Goal: Information Seeking & Learning: Learn about a topic

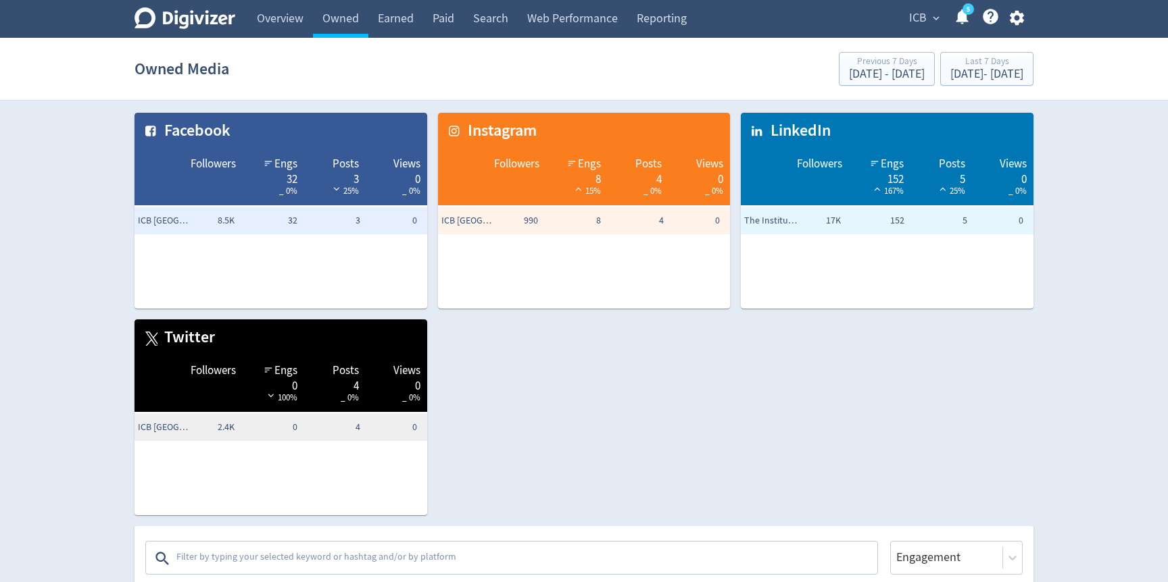
scroll to position [880, 0]
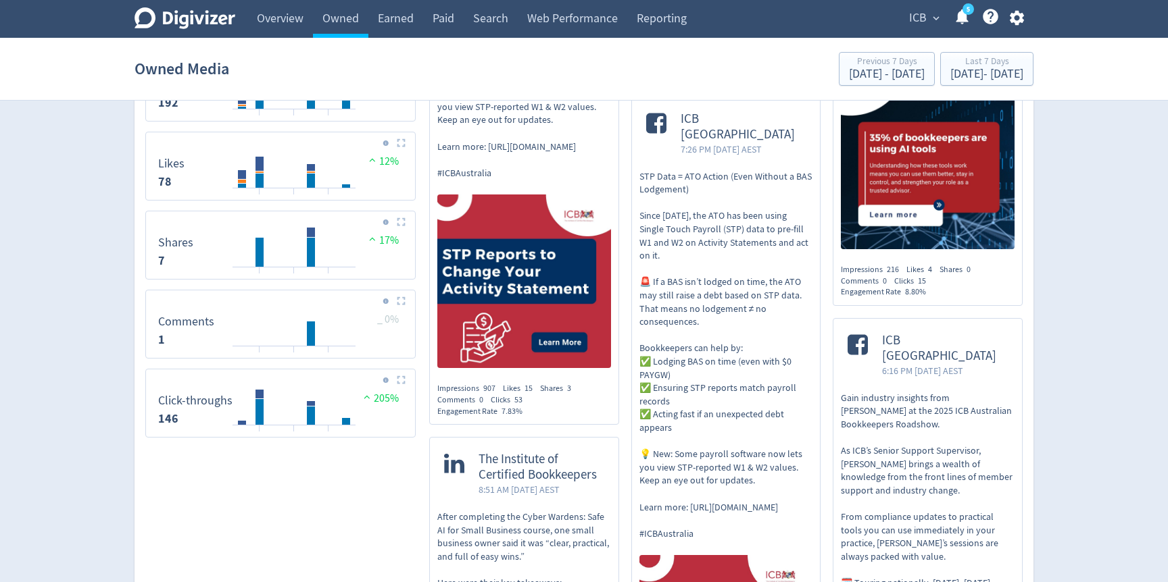
click at [179, 30] on div "Digivizer Logo" at bounding box center [184, 20] width 101 height 26
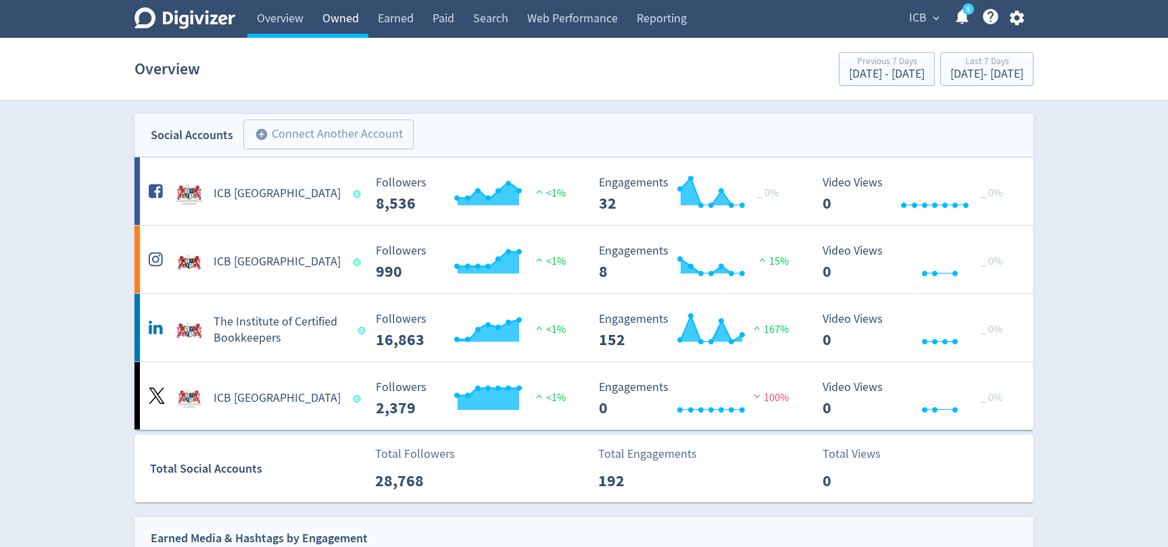
click at [347, 24] on link "Owned" at bounding box center [340, 19] width 55 height 38
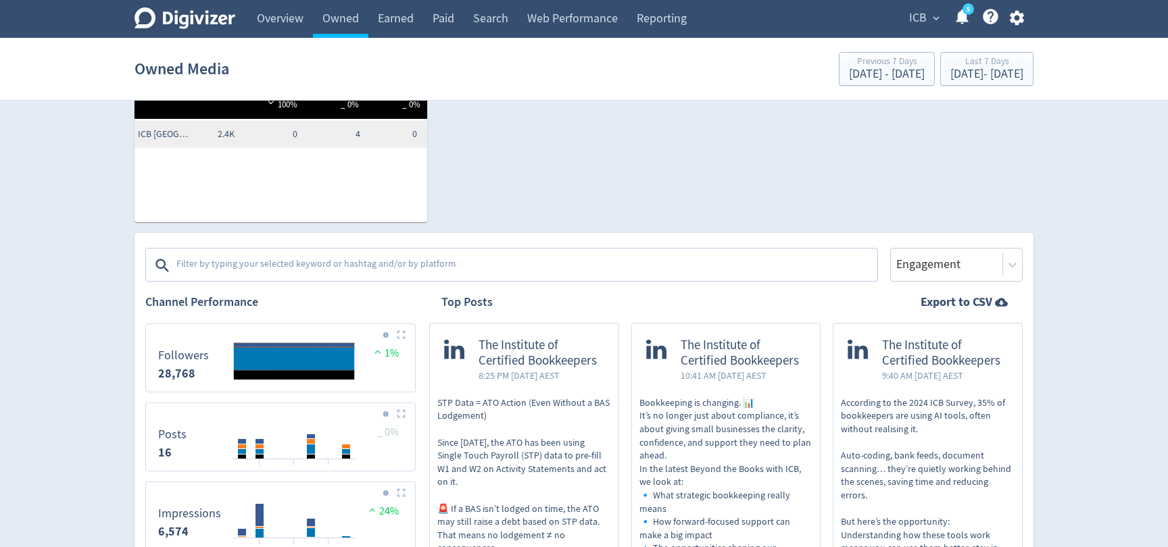
scroll to position [301, 0]
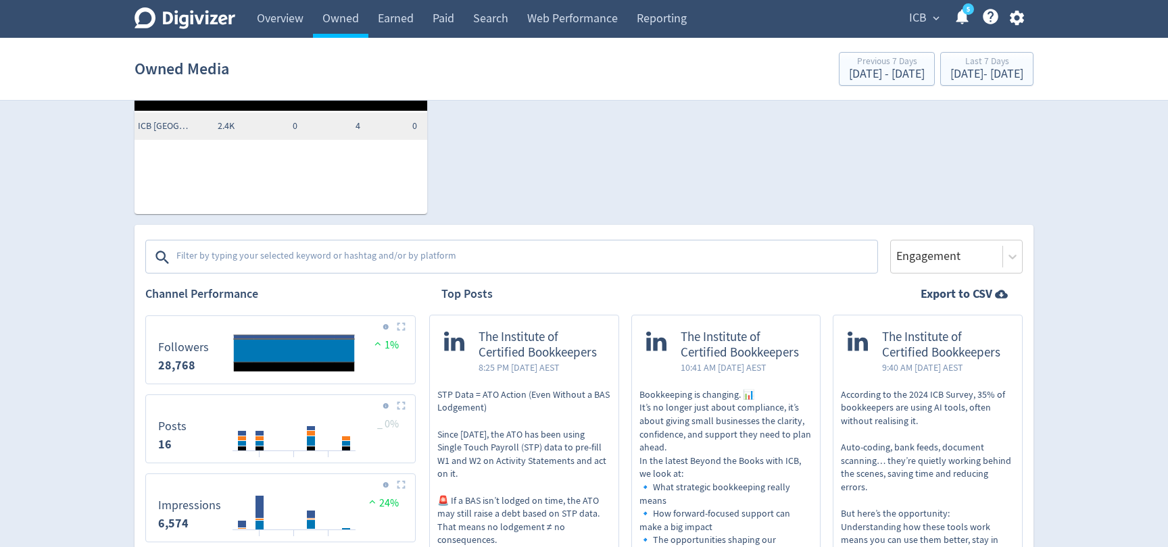
click at [365, 251] on textarea at bounding box center [525, 257] width 701 height 27
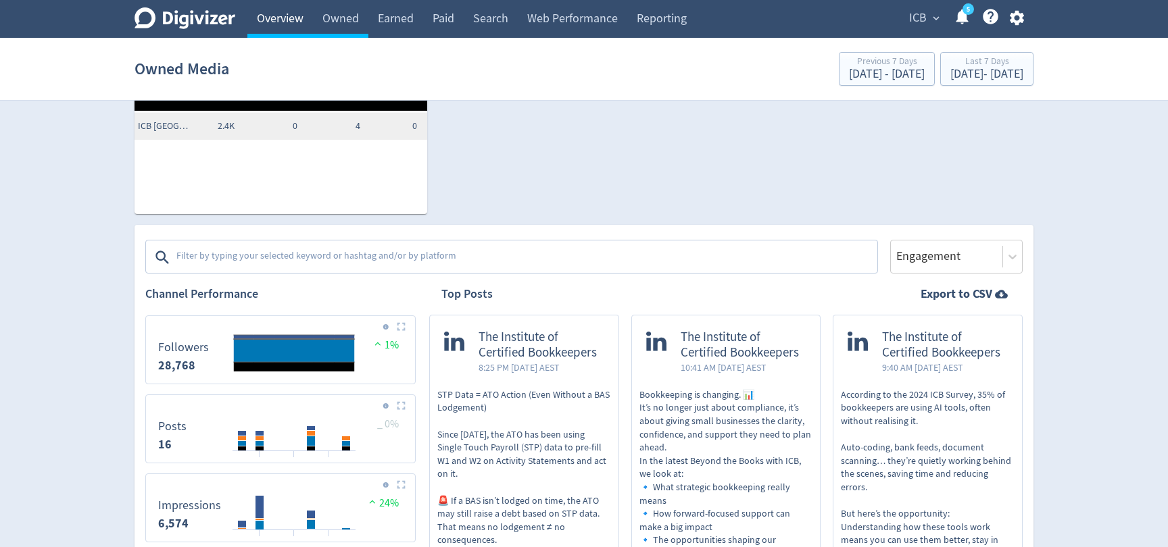
click at [288, 32] on link "Overview" at bounding box center [280, 19] width 66 height 38
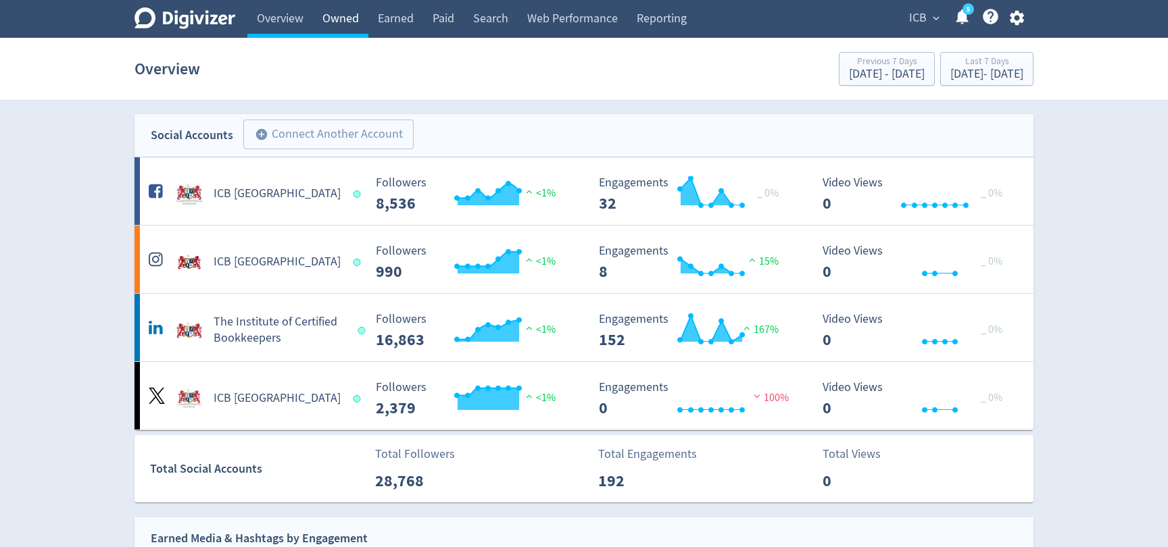
click at [345, 10] on link "Owned" at bounding box center [340, 19] width 55 height 38
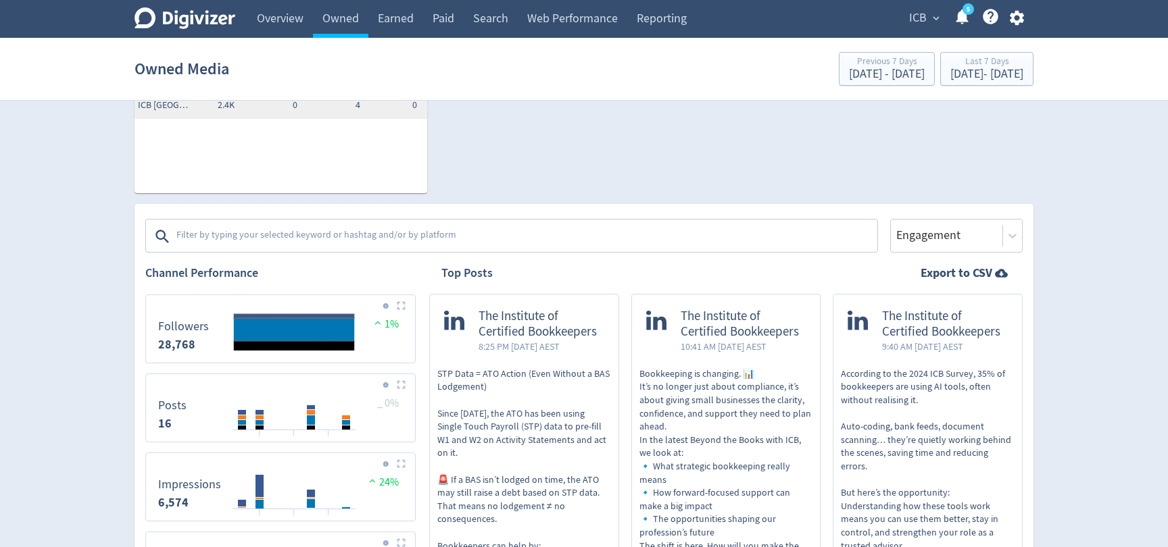
scroll to position [344, 0]
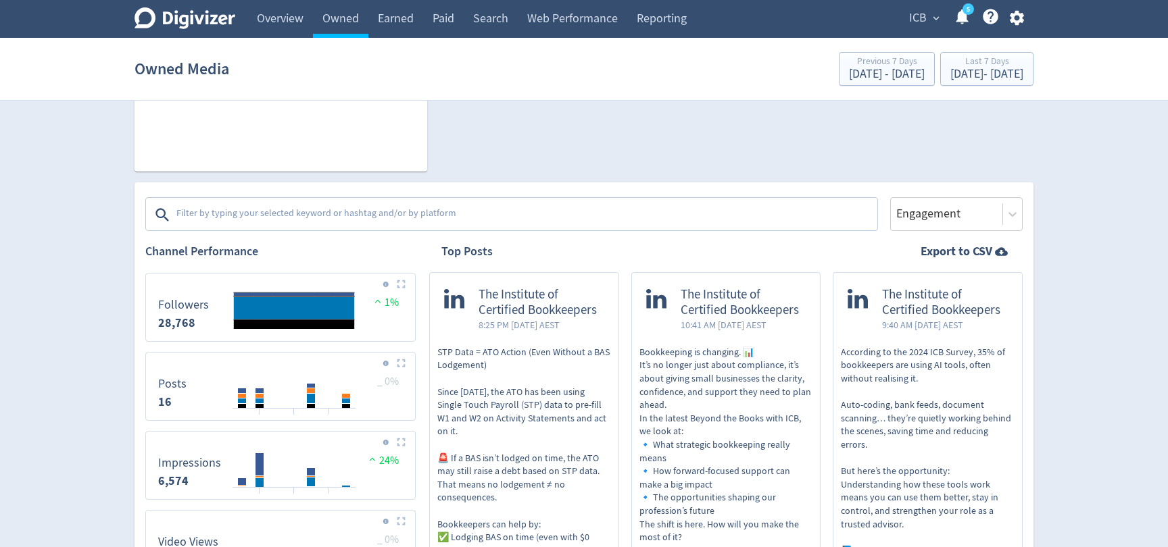
click at [359, 210] on textarea at bounding box center [525, 214] width 701 height 27
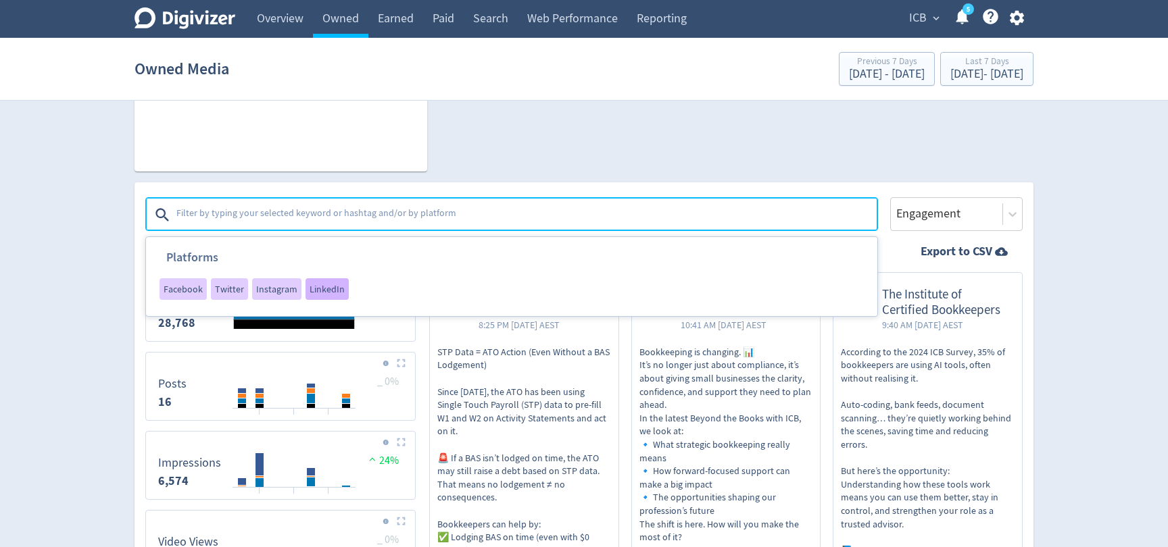
click at [326, 290] on span "LinkedIn" at bounding box center [326, 288] width 35 height 9
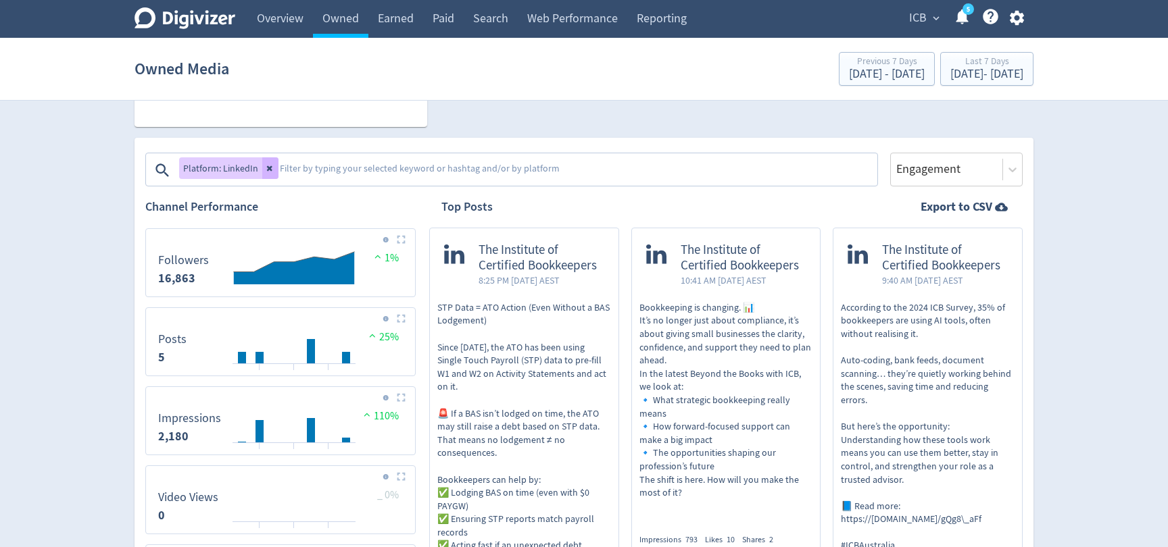
scroll to position [377, 0]
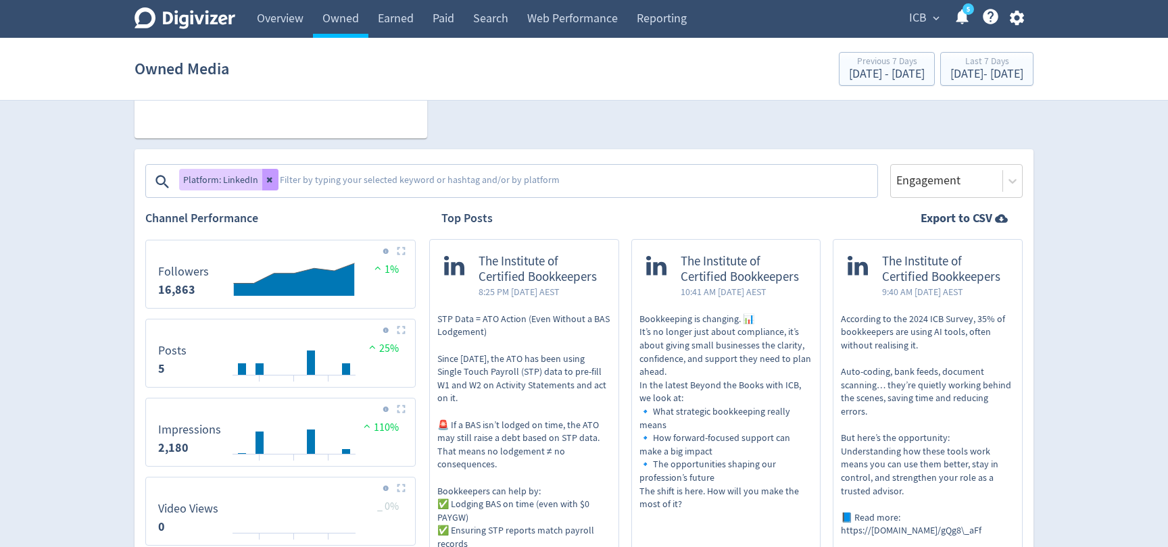
click at [273, 184] on button at bounding box center [270, 180] width 16 height 22
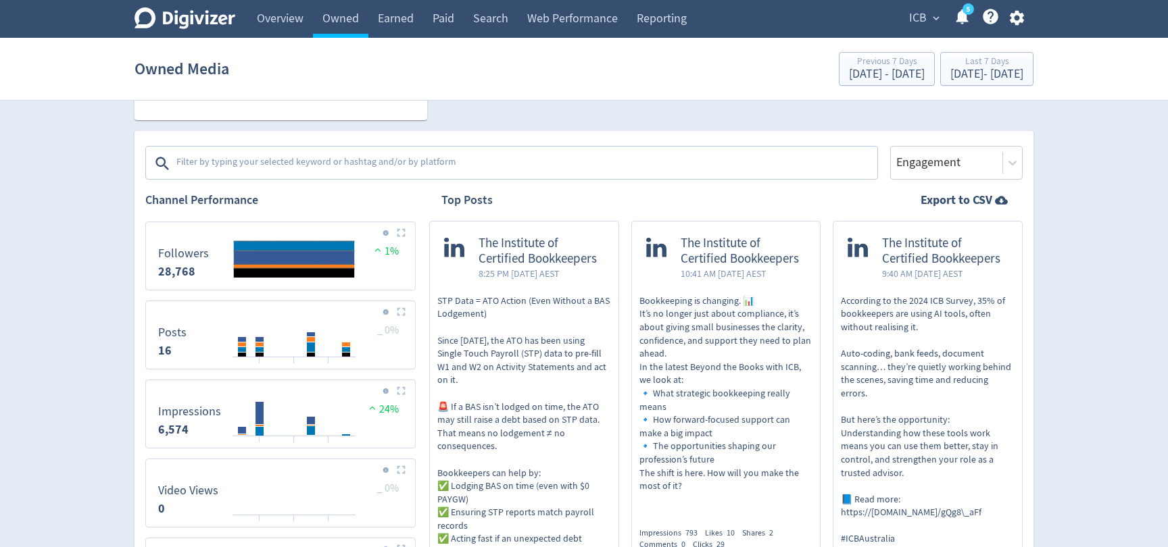
scroll to position [417, 0]
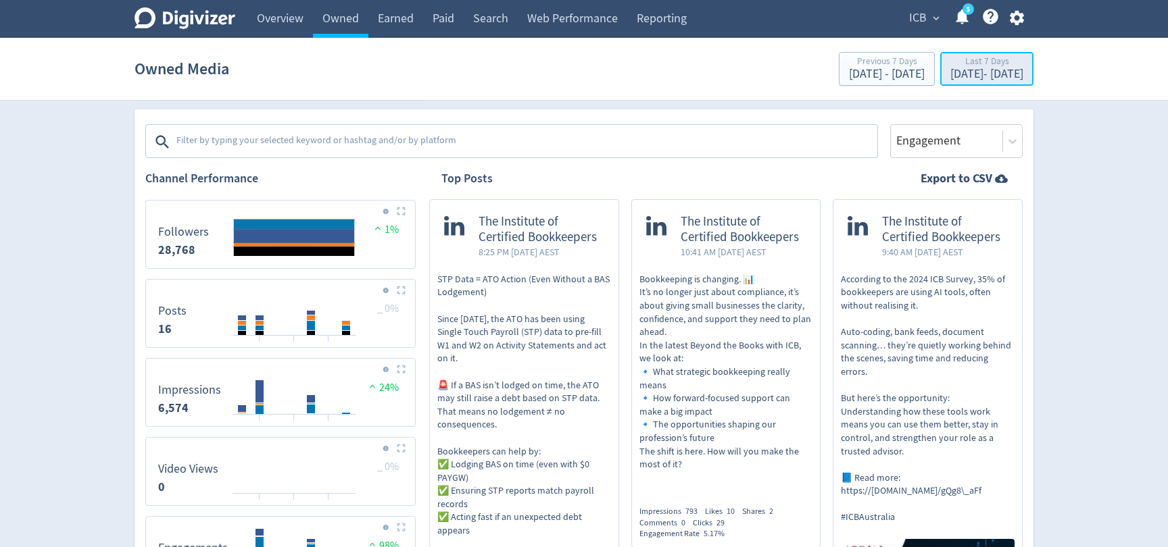
click at [950, 73] on div "[DATE] - [DATE]" at bounding box center [986, 74] width 73 height 12
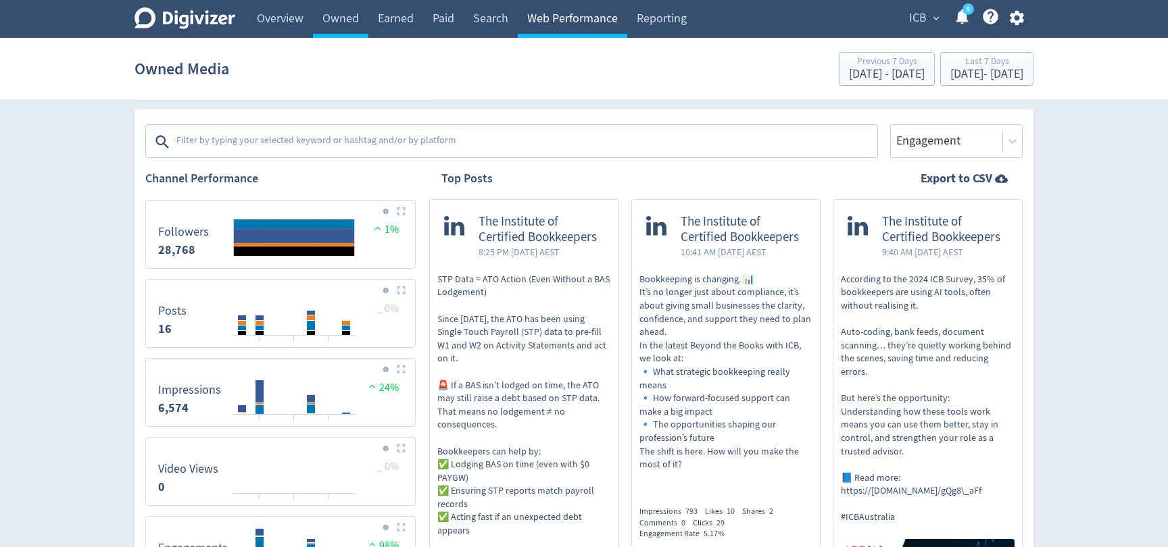
click at [588, 20] on link "Web Performance" at bounding box center [572, 19] width 109 height 38
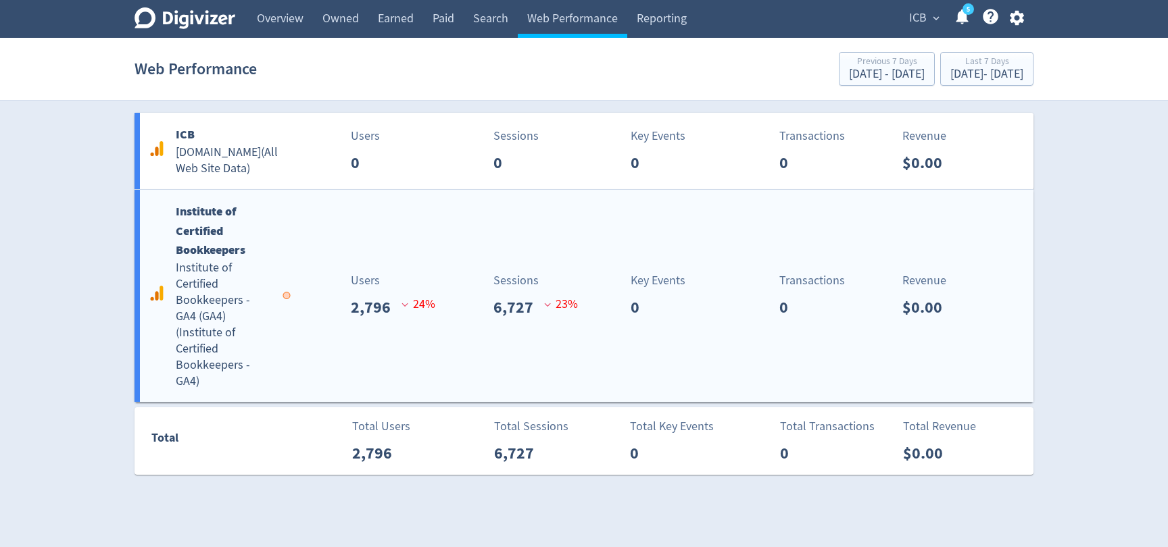
click at [525, 316] on p "6,727" at bounding box center [518, 307] width 51 height 24
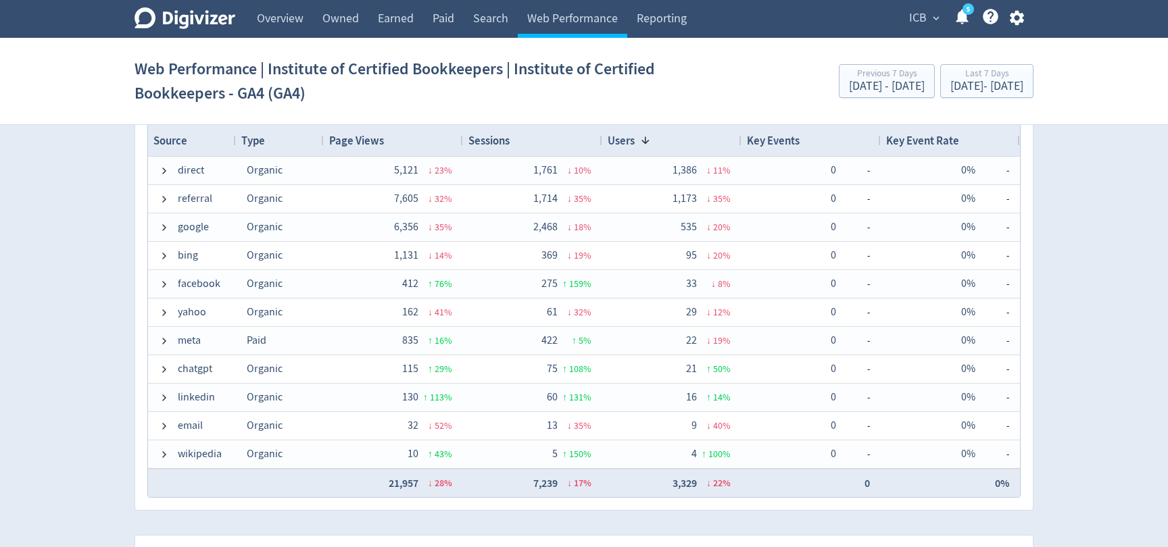
scroll to position [942, 0]
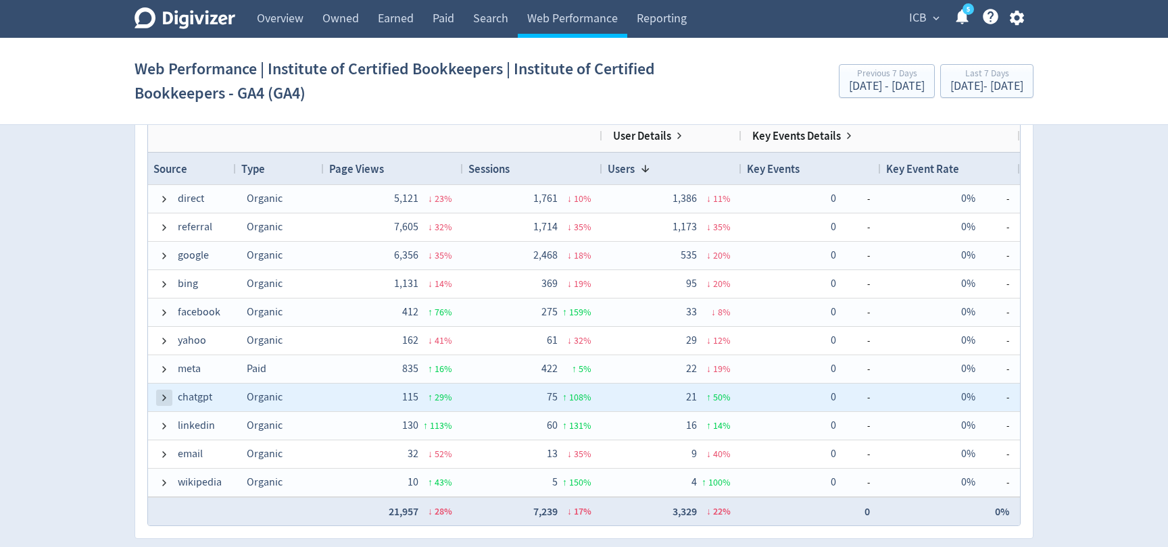
click at [161, 397] on span at bounding box center [164, 398] width 11 height 11
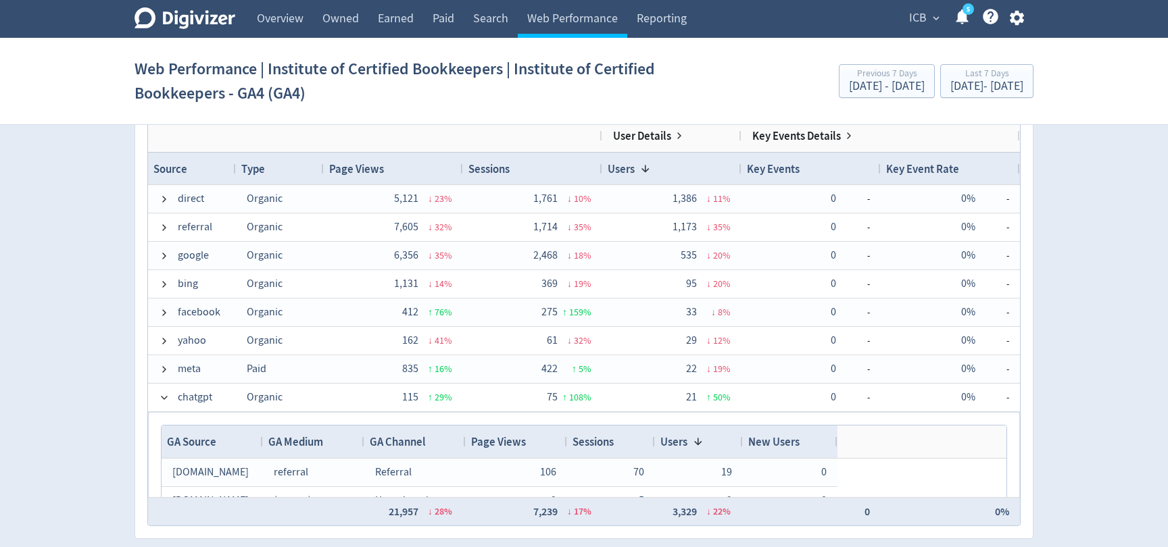
scroll to position [68, 0]
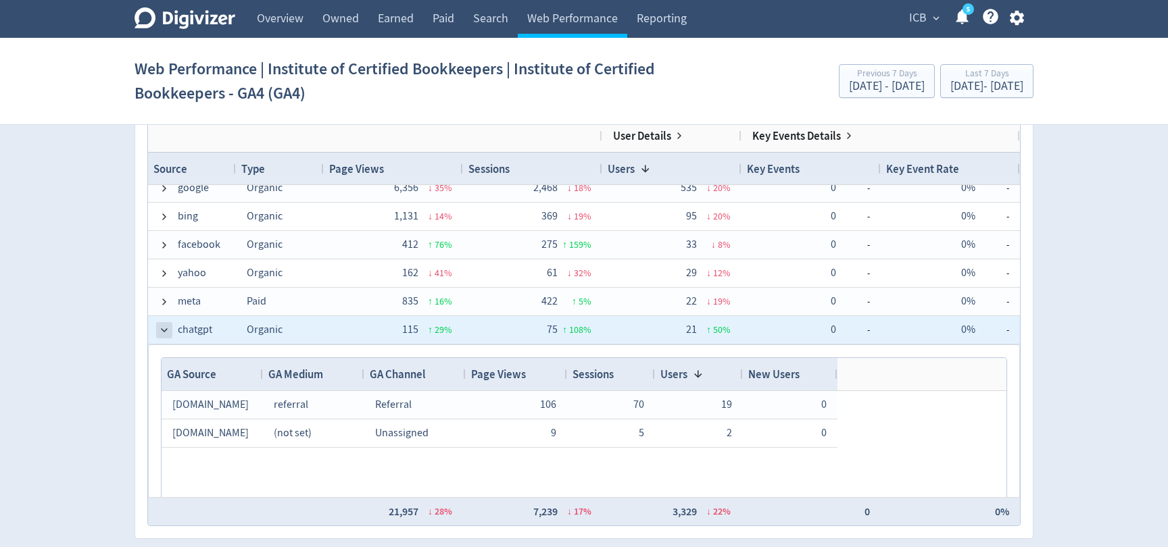
click at [163, 332] on span at bounding box center [164, 330] width 11 height 11
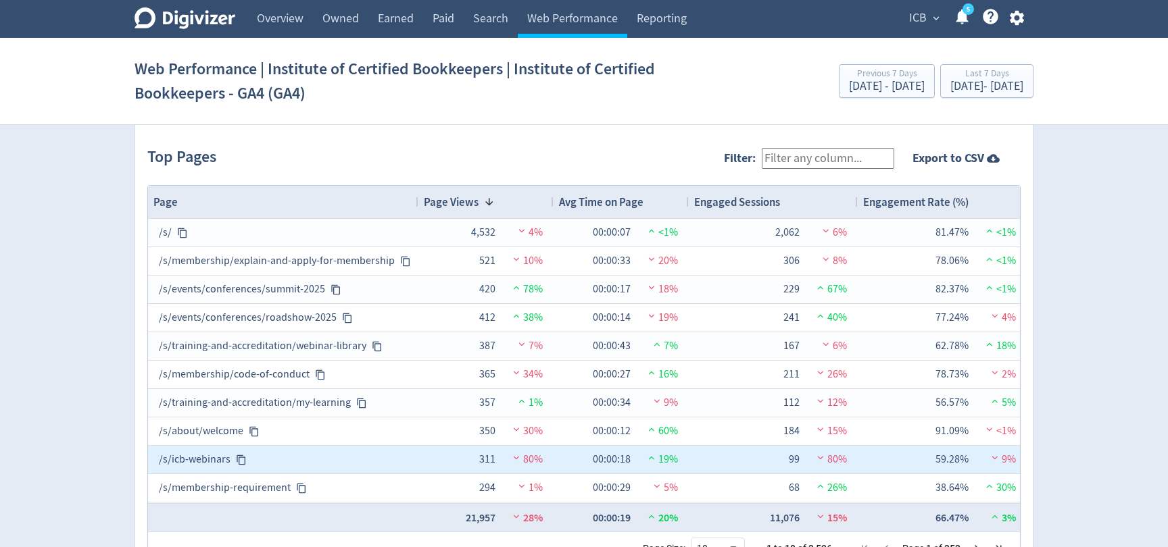
scroll to position [1446, 0]
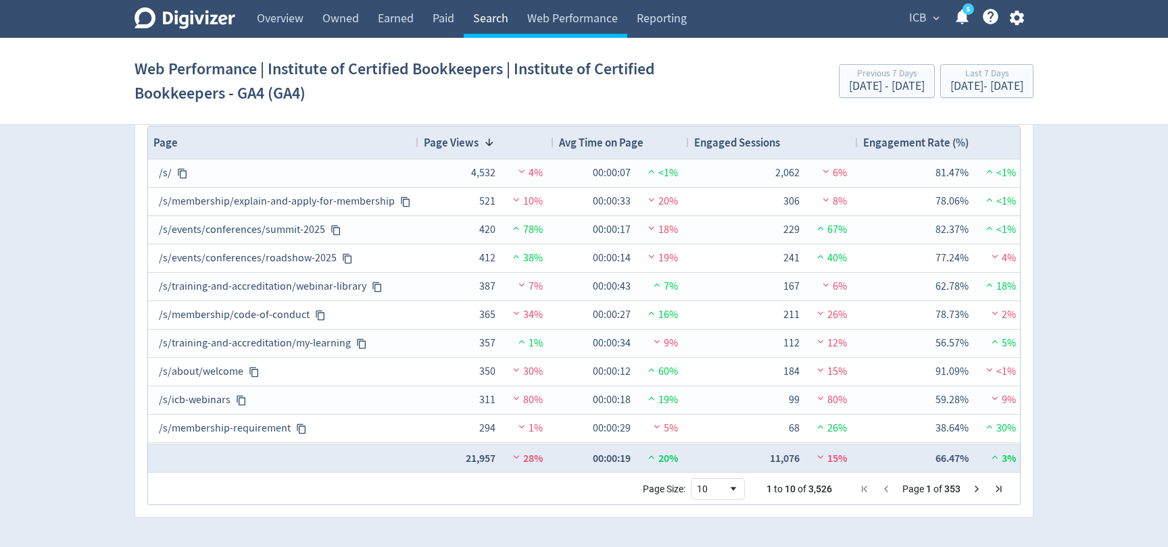
click at [483, 24] on link "Search" at bounding box center [491, 19] width 54 height 38
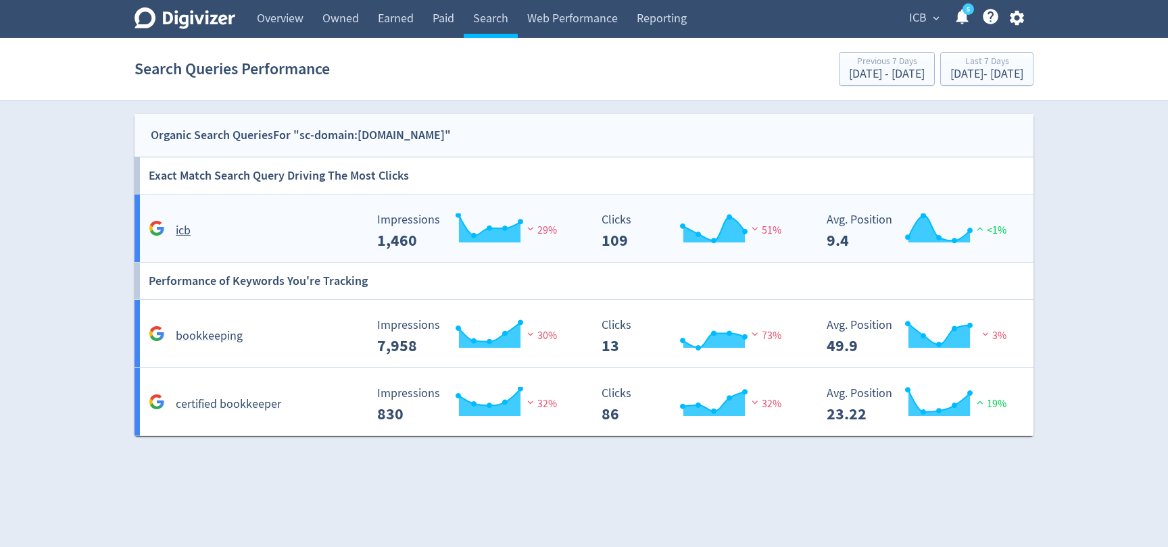
click at [191, 228] on h5 "icb" at bounding box center [183, 231] width 15 height 16
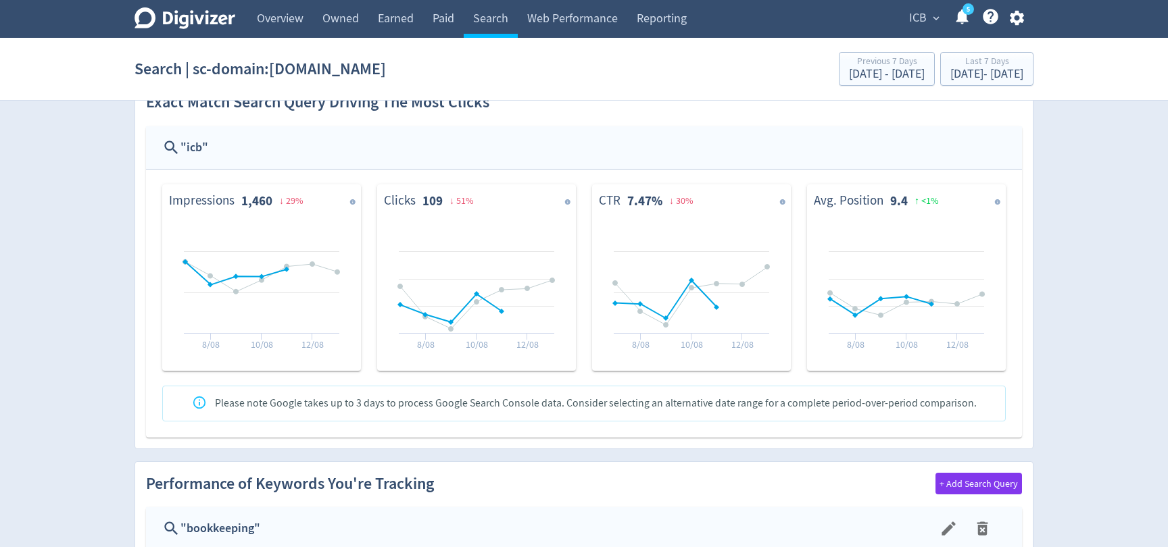
scroll to position [145, 0]
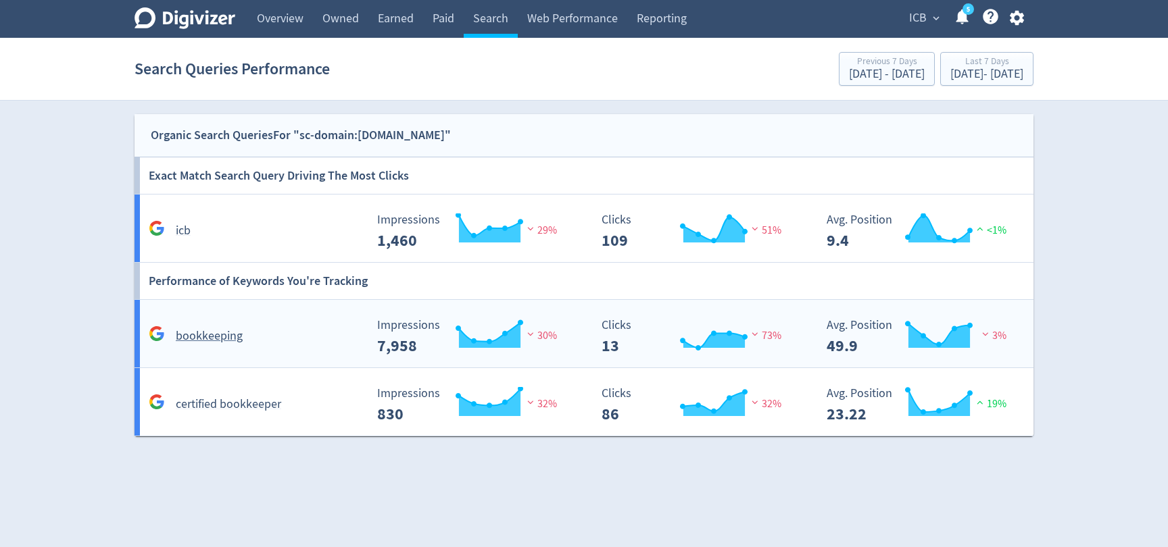
click at [225, 332] on h5 "bookkeeping" at bounding box center [209, 336] width 67 height 16
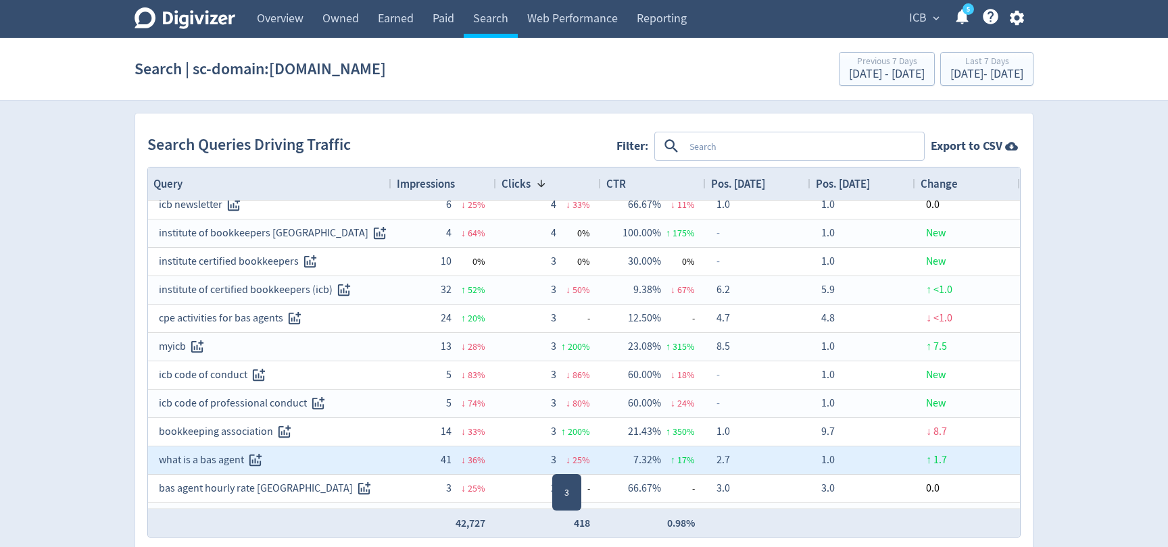
scroll to position [318, 0]
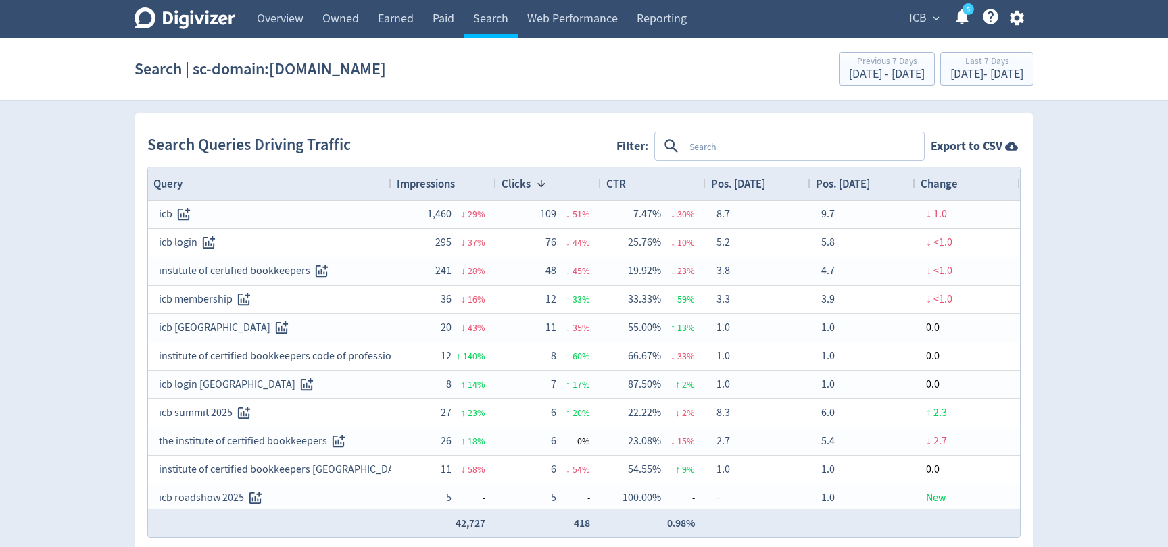
click at [428, 184] on span "Impressions" at bounding box center [426, 183] width 58 height 15
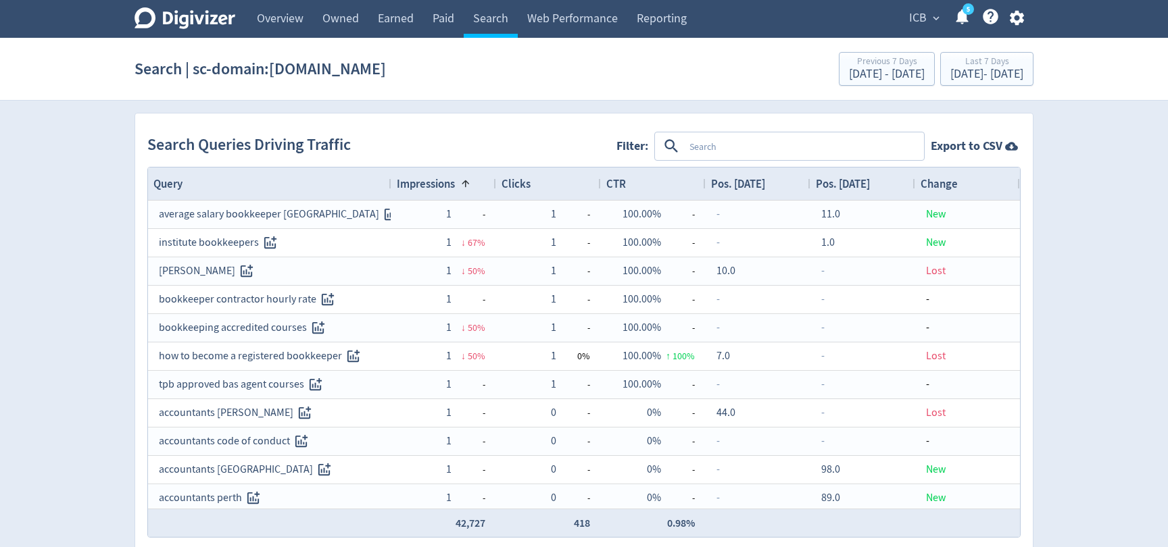
click at [428, 184] on span "Impressions" at bounding box center [426, 183] width 58 height 15
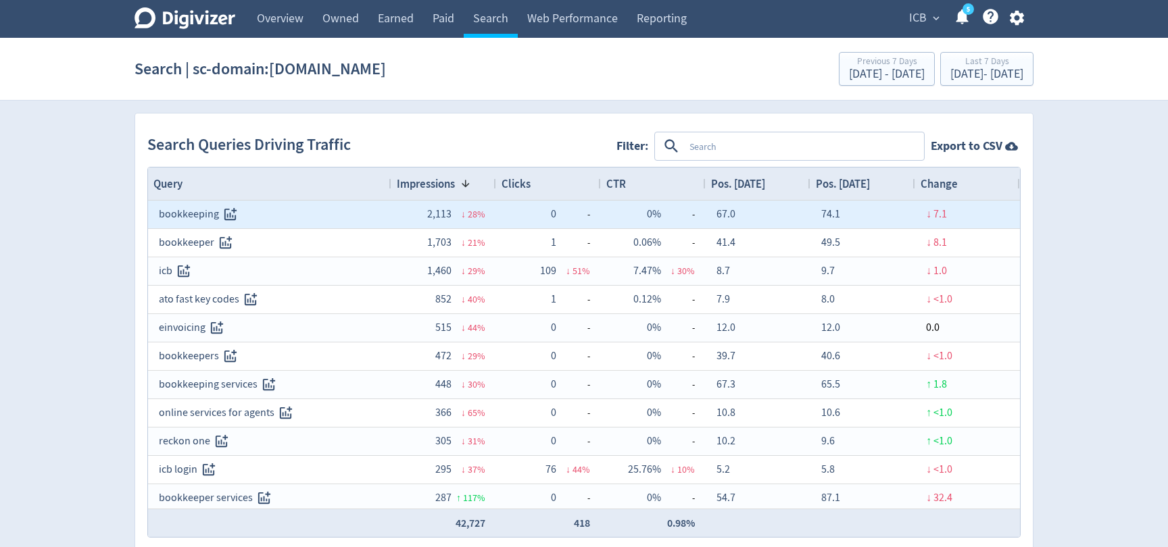
drag, startPoint x: 841, startPoint y: 213, endPoint x: 825, endPoint y: 213, distance: 15.5
click at [825, 213] on div "74.1" at bounding box center [862, 215] width 105 height 28
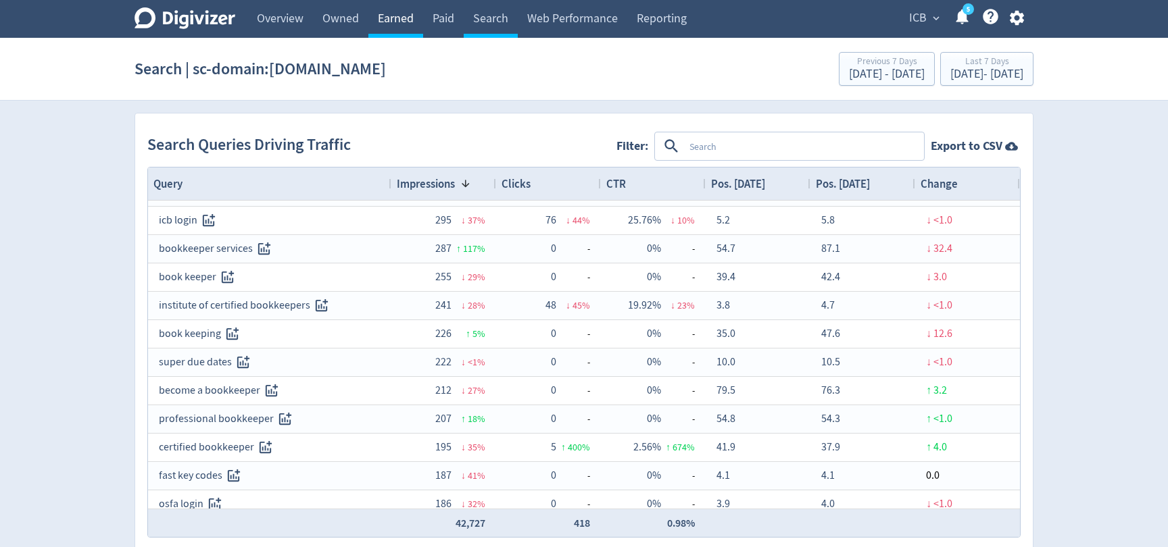
click at [397, 27] on link "Earned" at bounding box center [395, 19] width 55 height 38
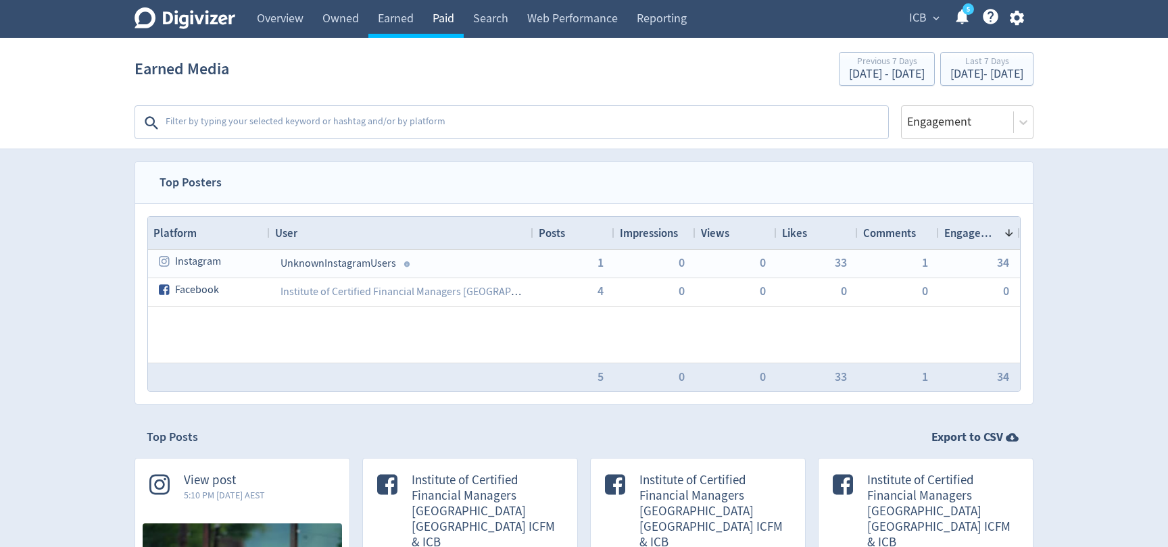
click at [446, 25] on link "Paid" at bounding box center [443, 19] width 41 height 38
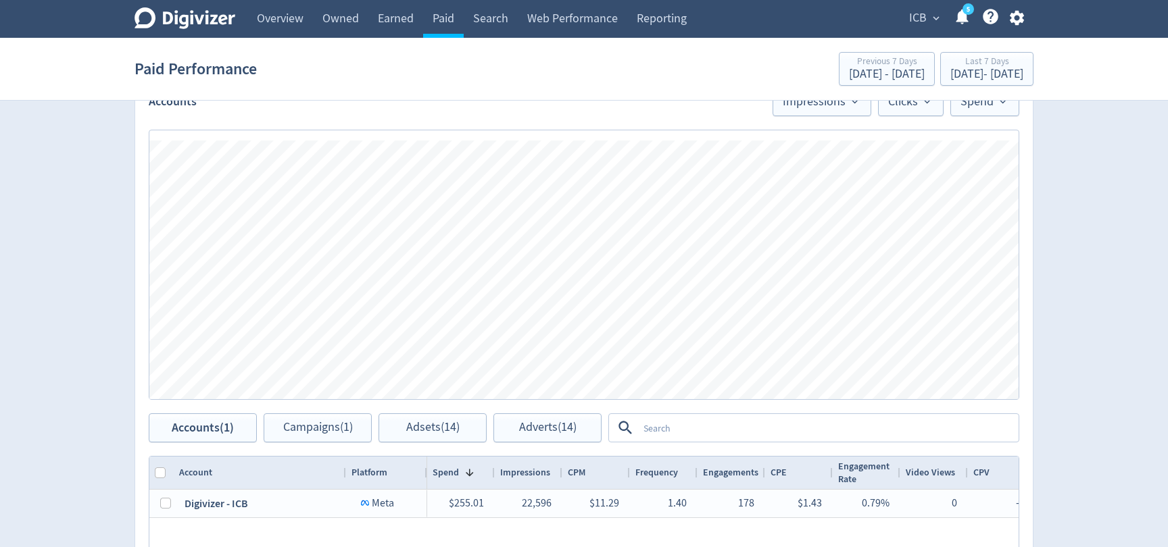
scroll to position [314, 0]
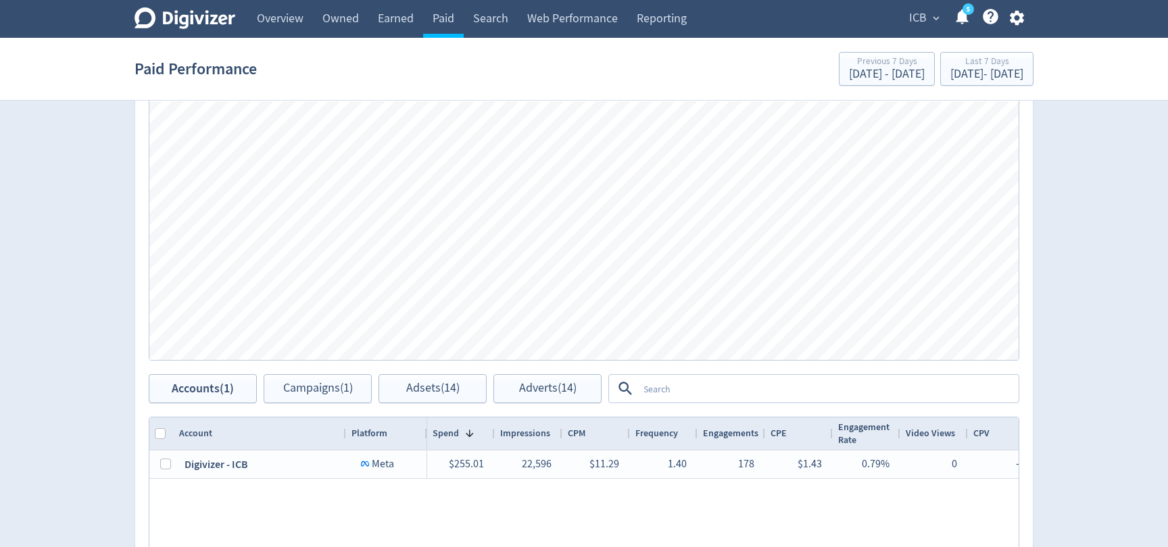
click at [651, 390] on textarea at bounding box center [827, 388] width 379 height 25
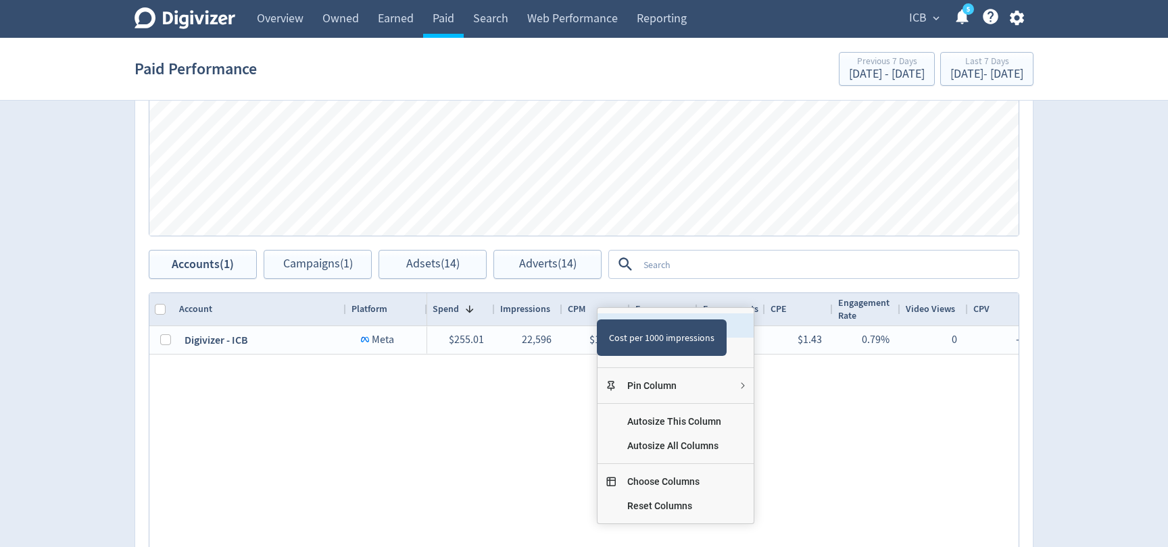
scroll to position [441, 0]
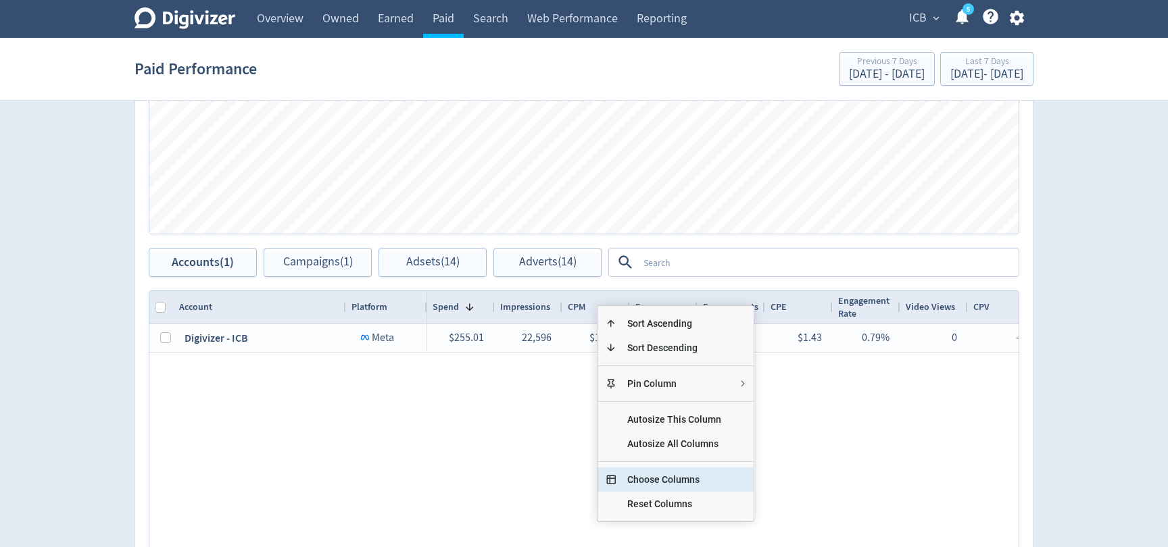
click at [695, 474] on span "Choose Columns" at bounding box center [674, 480] width 116 height 24
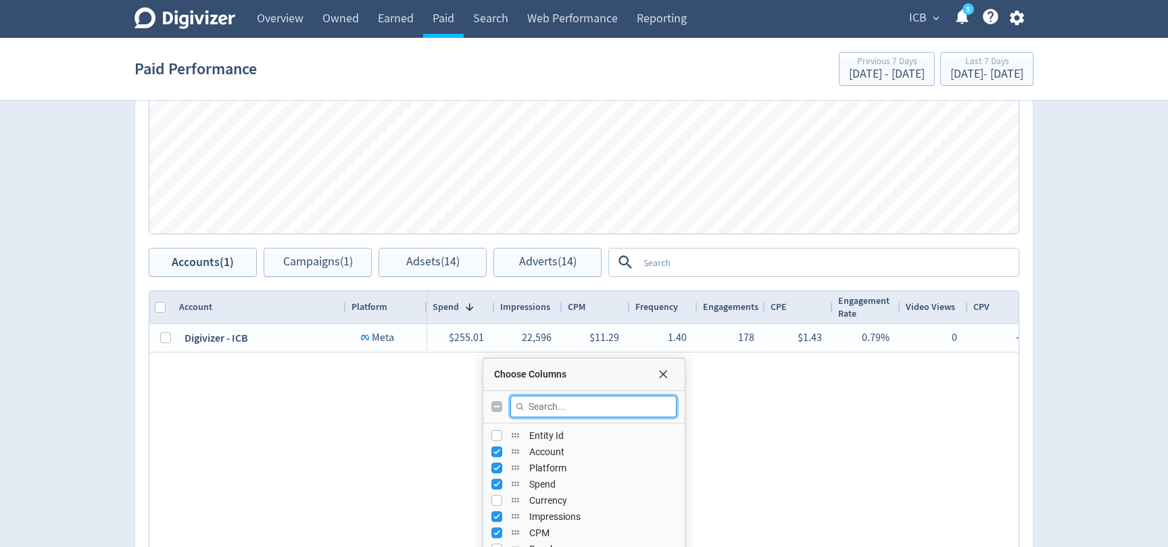
click at [582, 405] on input "Filter Columns Input" at bounding box center [593, 407] width 166 height 22
type input "reach"
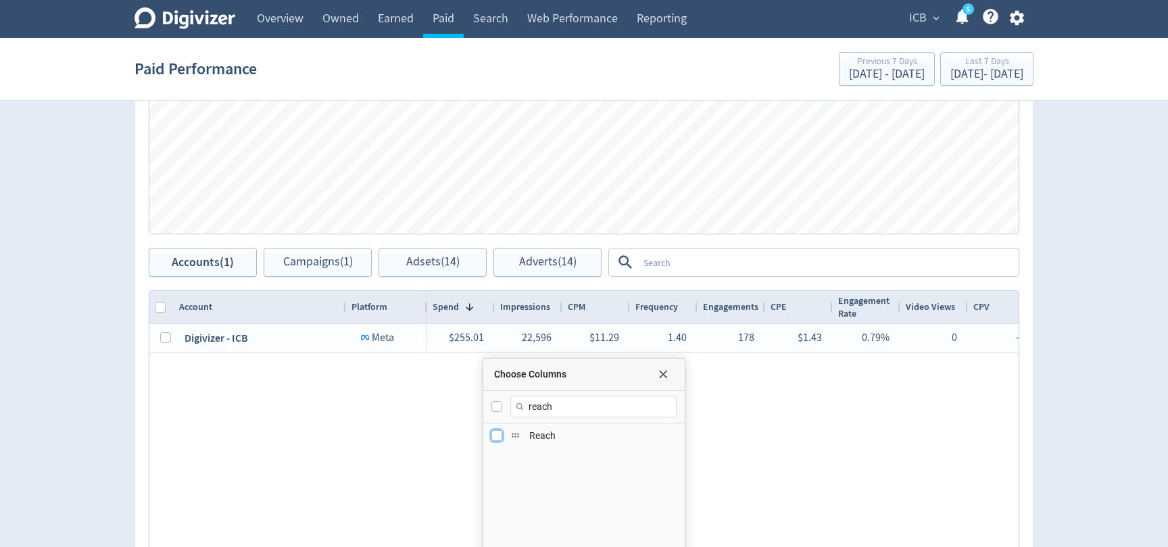
click at [494, 436] on input "Press SPACE to toggle visibility (hidden)" at bounding box center [496, 435] width 11 height 11
checkbox input "true"
click at [772, 457] on div "$255.01 22,596 $11.29 1.40 178 $1.43 0.79% 0 — 0.00% 169 $1.51 0.75% 0.00 — 0.0…" at bounding box center [722, 461] width 591 height 275
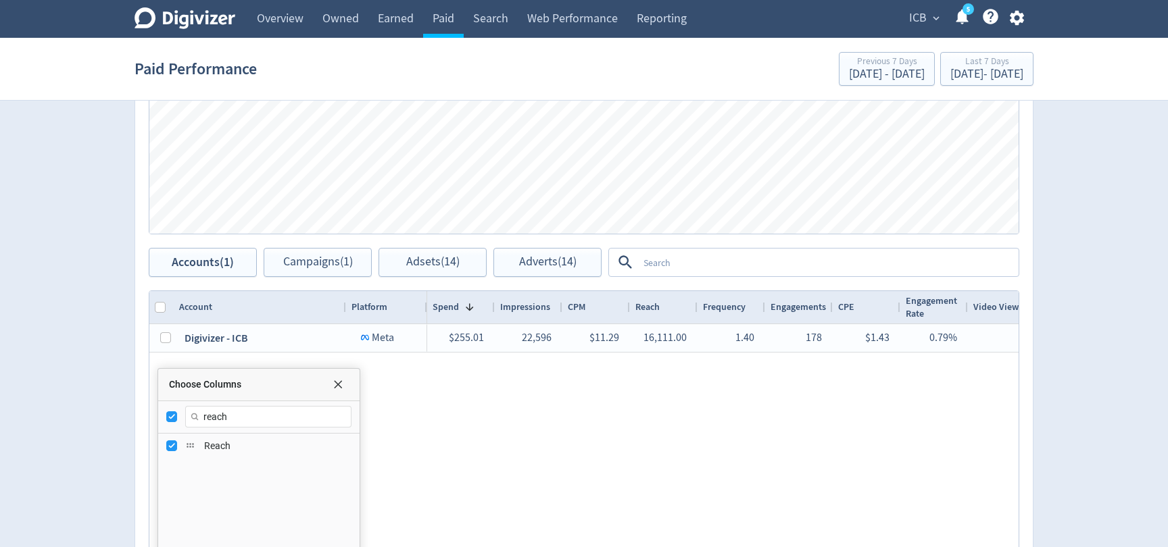
drag, startPoint x: 647, startPoint y: 374, endPoint x: 285, endPoint y: 384, distance: 361.6
click at [285, 384] on div "Choose Columns" at bounding box center [258, 385] width 201 height 32
click at [442, 264] on span "Adsets (14)" at bounding box center [432, 262] width 53 height 13
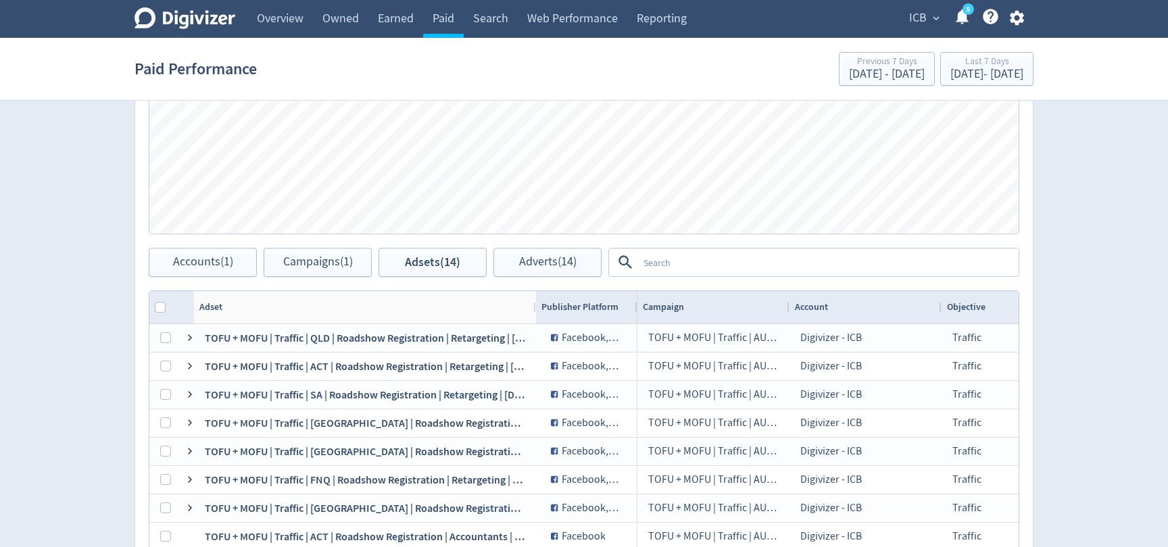
drag, startPoint x: 345, startPoint y: 305, endPoint x: 532, endPoint y: 325, distance: 188.9
click at [532, 325] on div "Adset Publisher Platform" at bounding box center [583, 459] width 869 height 336
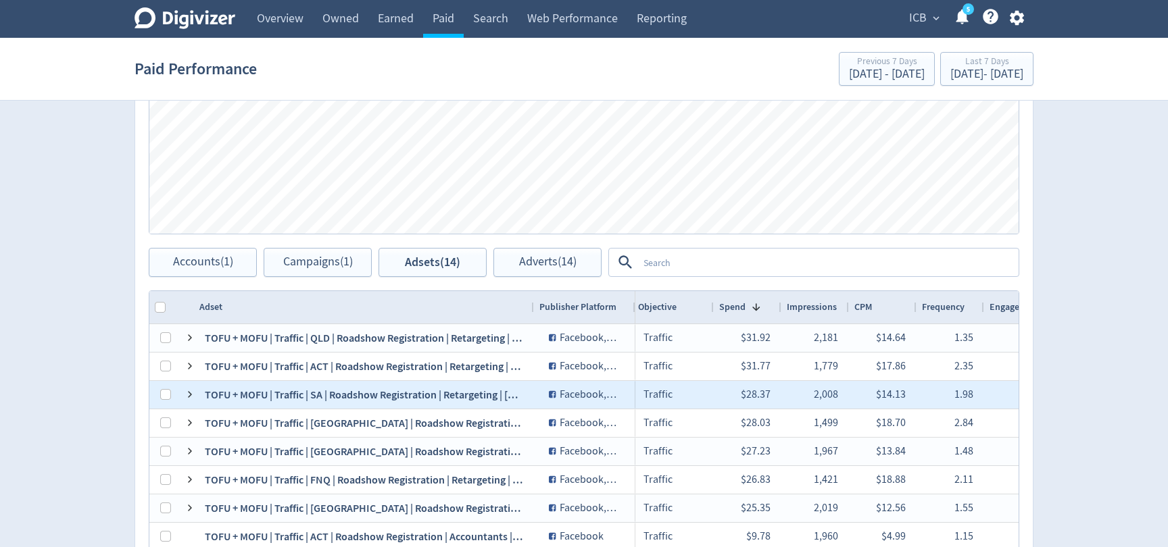
scroll to position [0, 430]
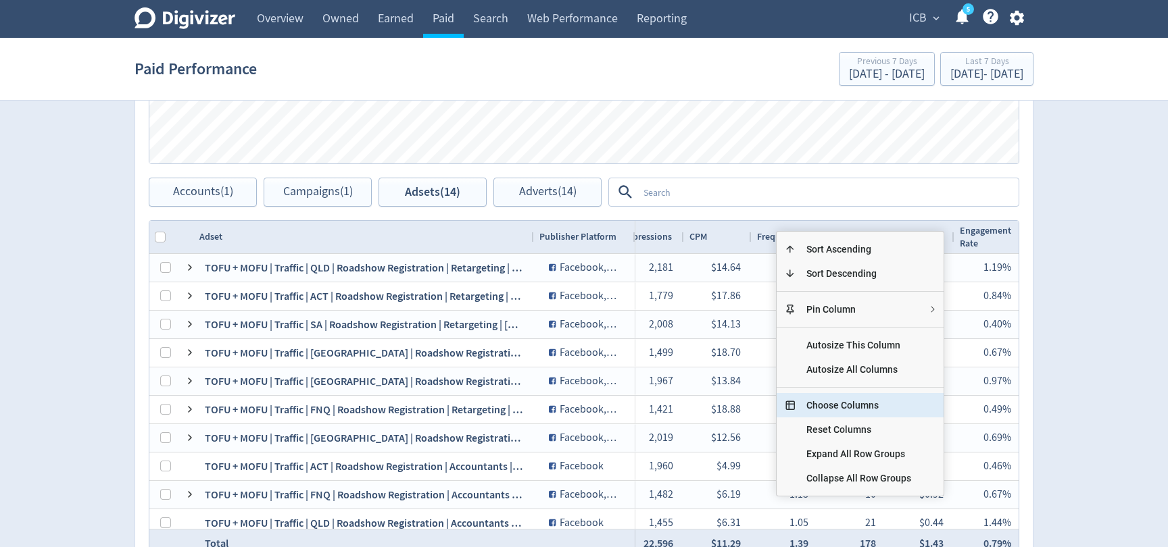
click at [845, 411] on span "Choose Columns" at bounding box center [858, 405] width 126 height 24
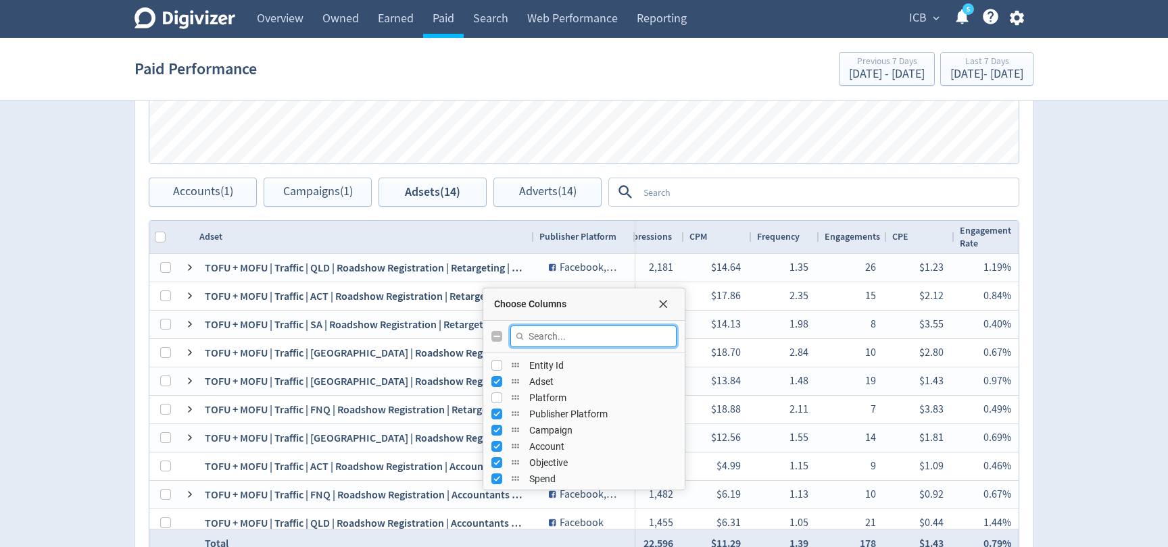
click at [572, 336] on input "Filter Columns Input" at bounding box center [593, 337] width 166 height 22
type input "reach"
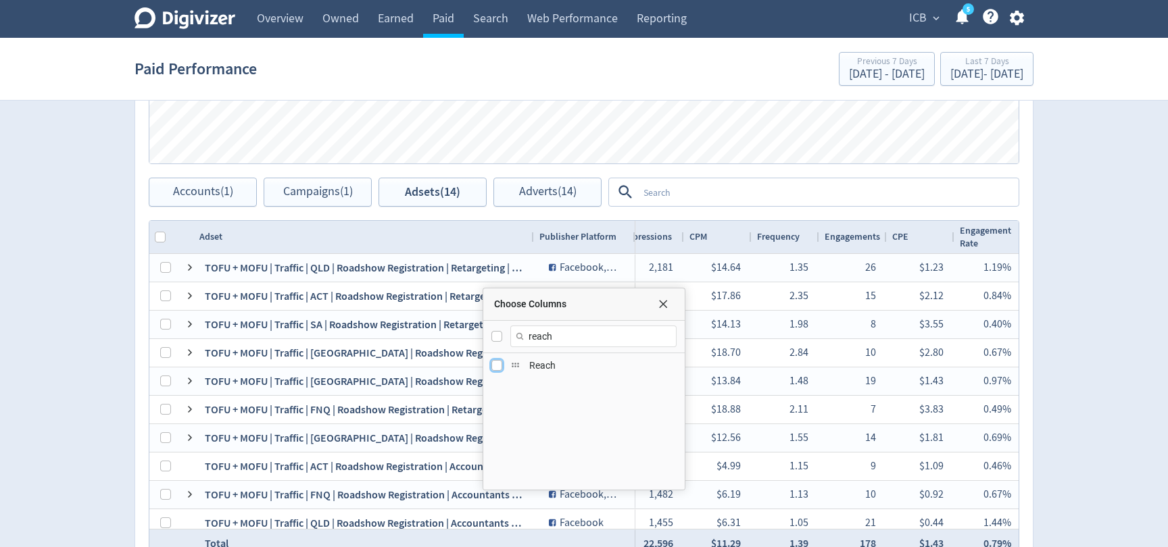
click at [493, 368] on input "Press SPACE to toggle visibility (hidden)" at bounding box center [496, 365] width 11 height 11
checkbox input "true"
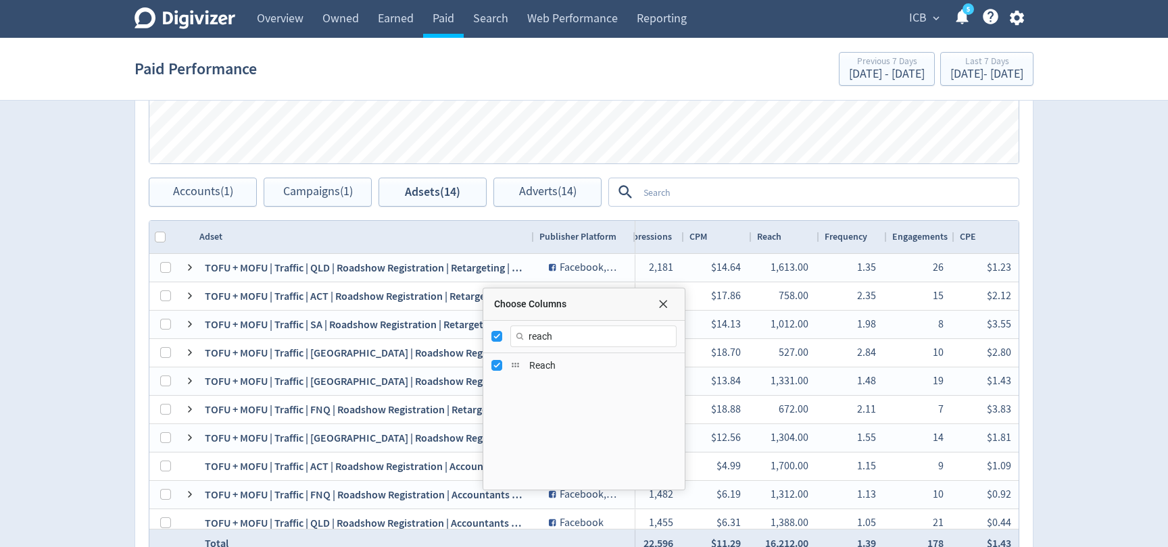
click at [816, 178] on div at bounding box center [814, 192] width 408 height 28
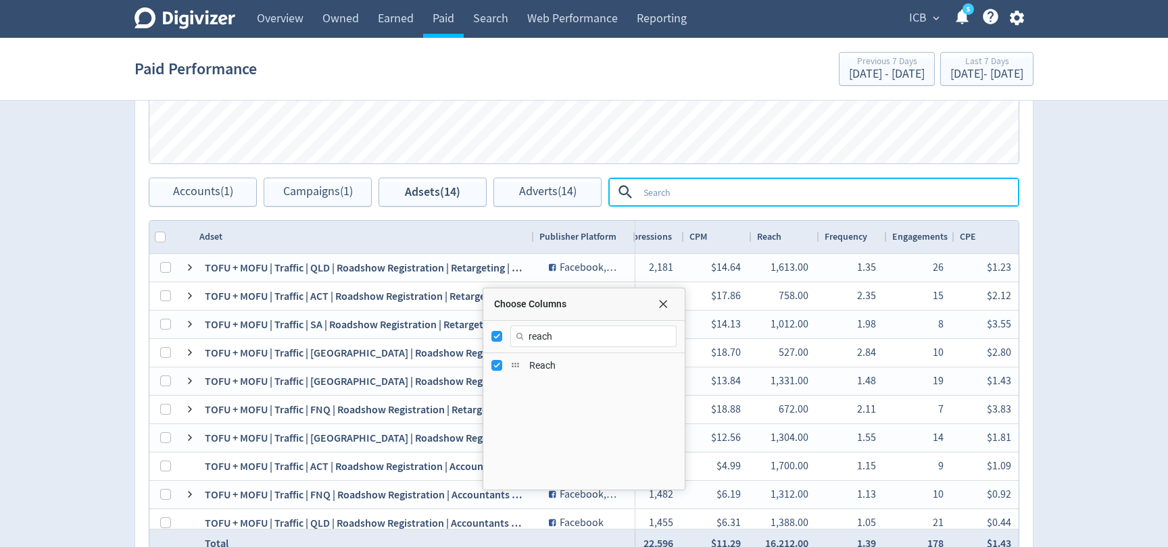
click at [782, 228] on div "Reach" at bounding box center [785, 237] width 57 height 26
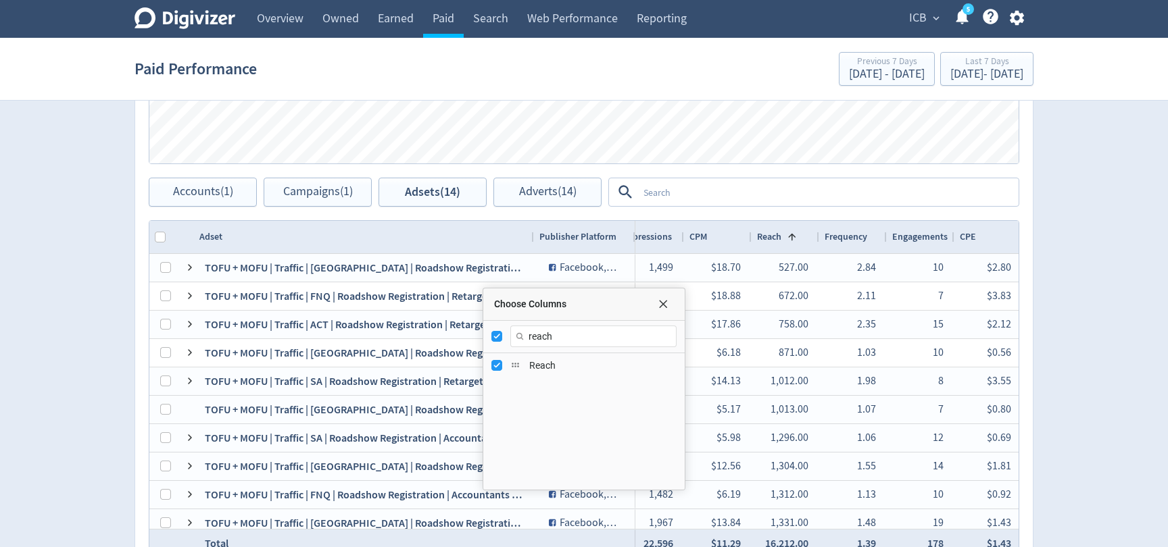
click at [782, 228] on div "Reach 1" at bounding box center [785, 237] width 57 height 26
click at [664, 299] on span "Choose Columns" at bounding box center [662, 304] width 11 height 11
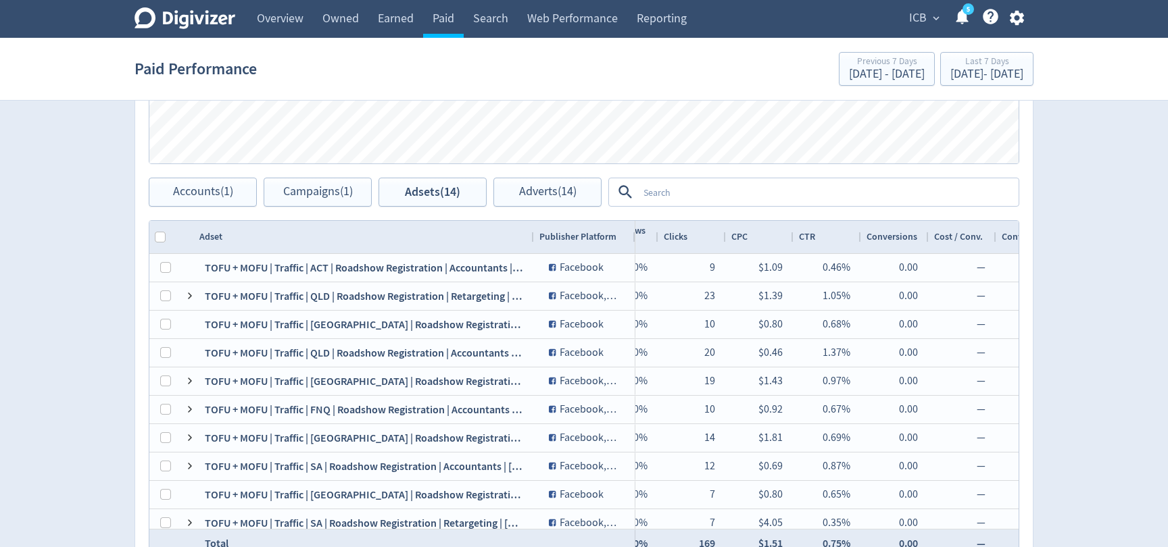
click at [763, 226] on div "CPC" at bounding box center [759, 237] width 57 height 26
click at [763, 226] on div "CPC 1" at bounding box center [759, 237] width 57 height 26
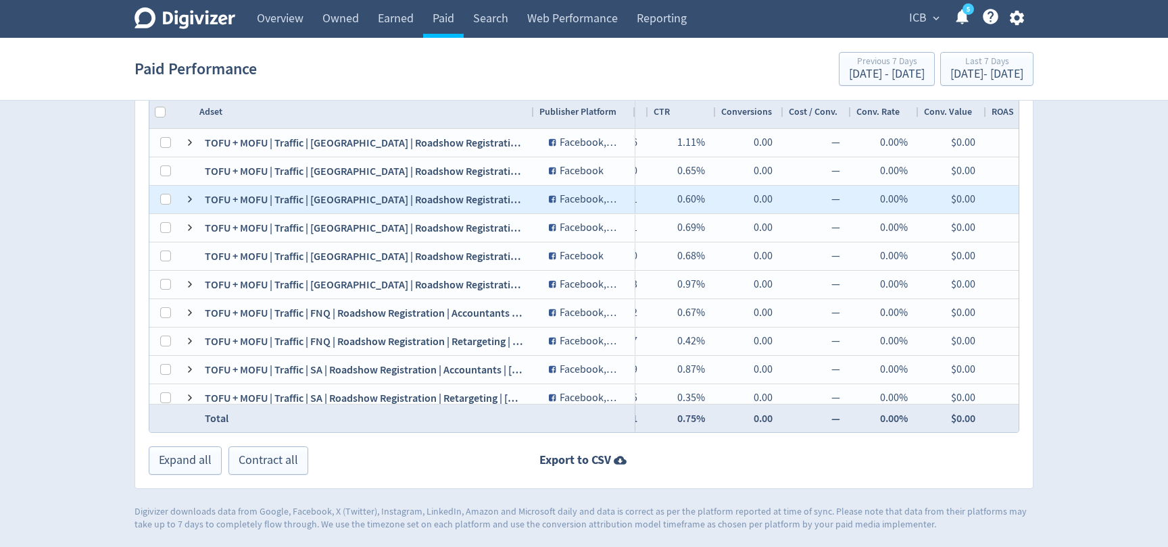
scroll to position [0, 1248]
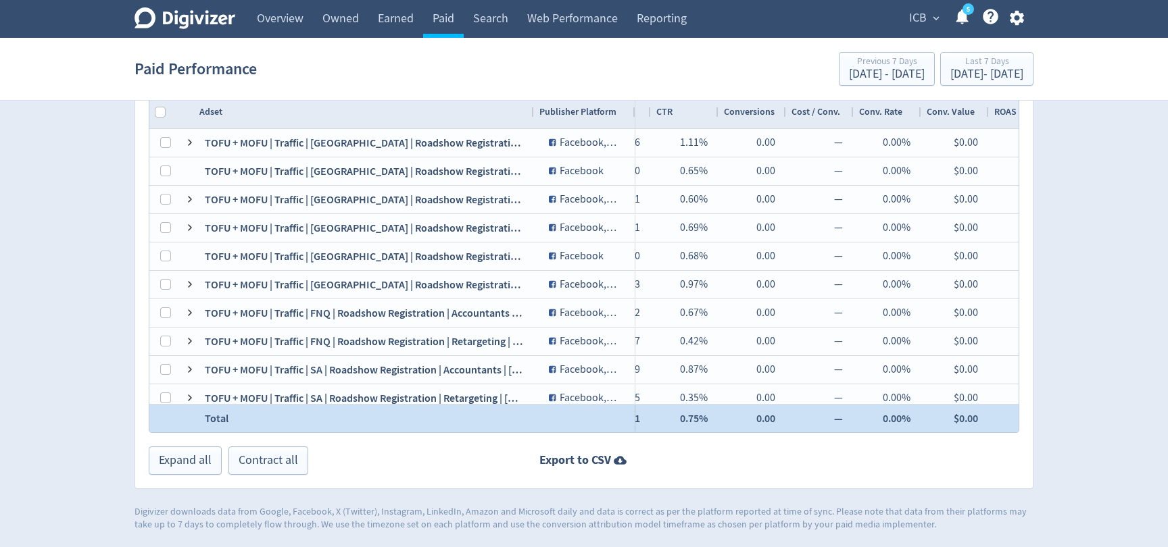
drag, startPoint x: 678, startPoint y: 418, endPoint x: 760, endPoint y: 420, distance: 82.4
click at [760, 420] on div "$255.01 22,596 $11.29 1.39 178 $1.43 0.79% 0 — 0.00% 169 $1.51 0.75% 0.00 — 0.0…" at bounding box center [627, 419] width 2480 height 28
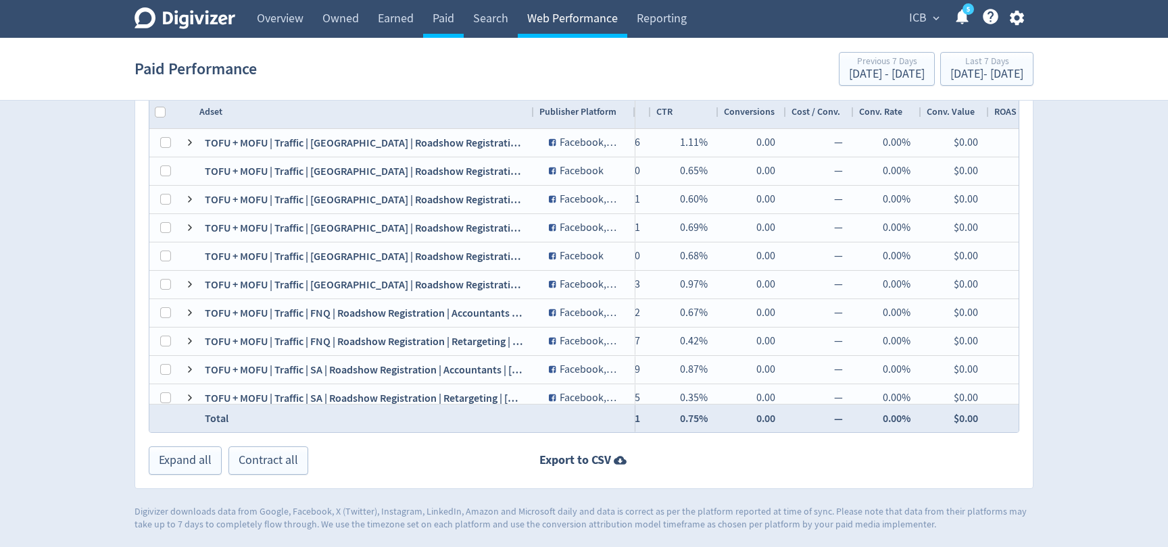
click at [536, 33] on link "Web Performance" at bounding box center [572, 19] width 109 height 38
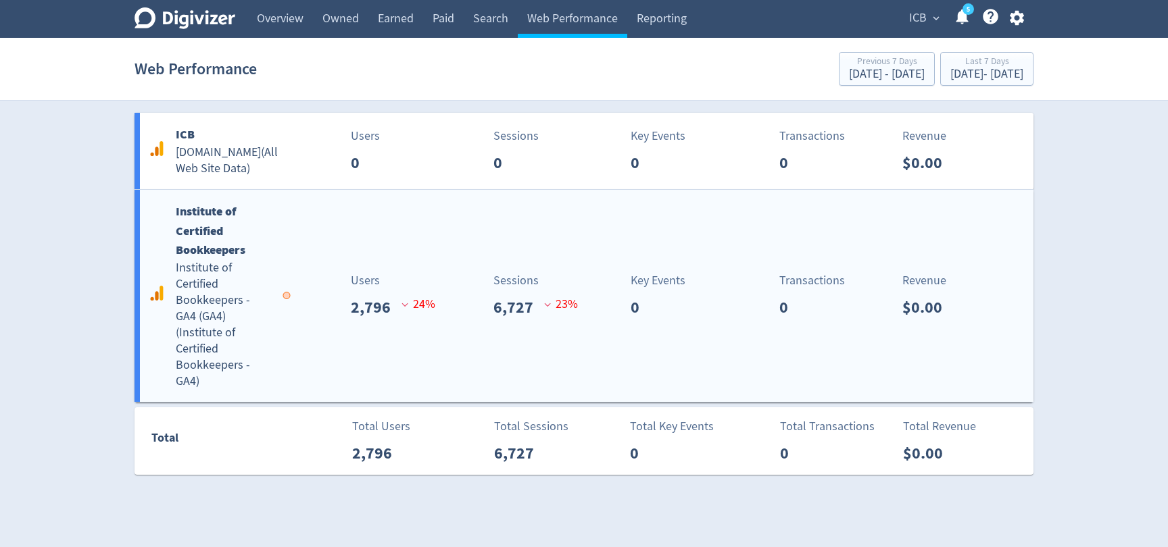
click at [324, 362] on div "Institute of Certified Bookkeepers Institute of Certified Bookkeepers - GA4 (GA…" at bounding box center [583, 296] width 899 height 212
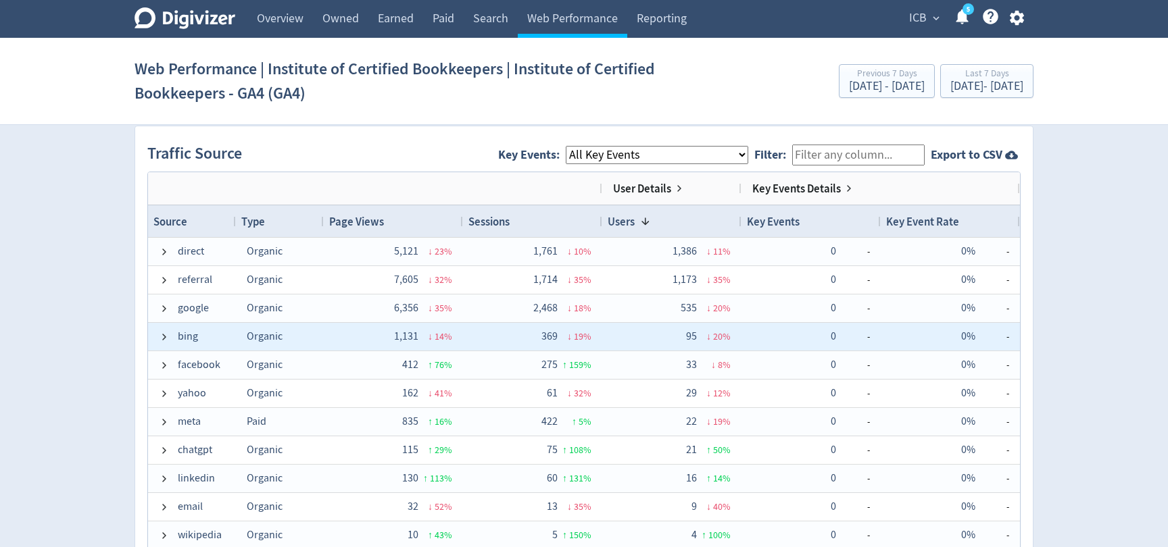
scroll to position [895, 0]
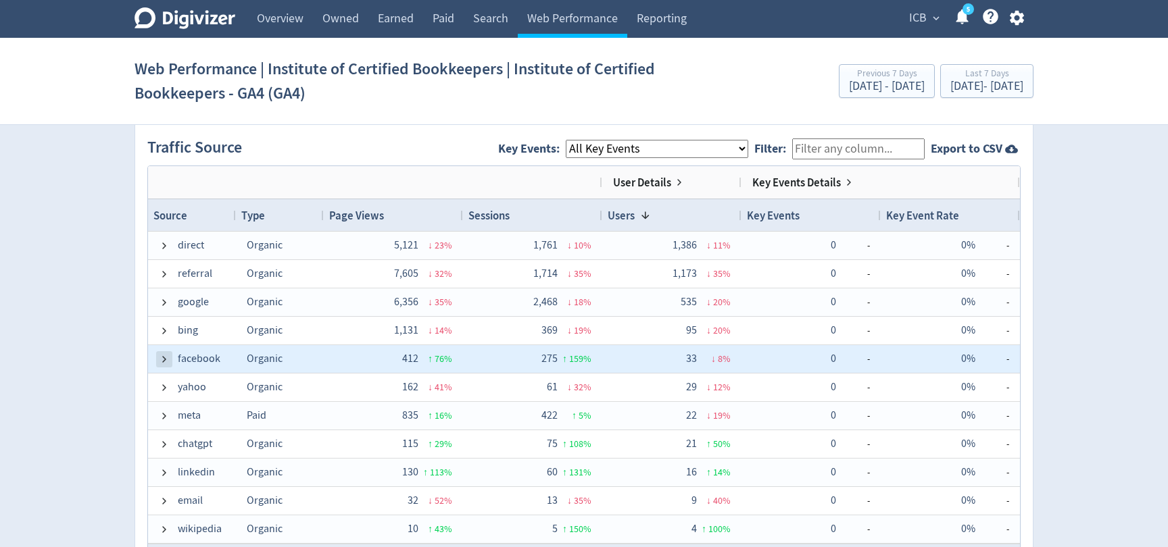
click at [161, 359] on span at bounding box center [164, 359] width 11 height 11
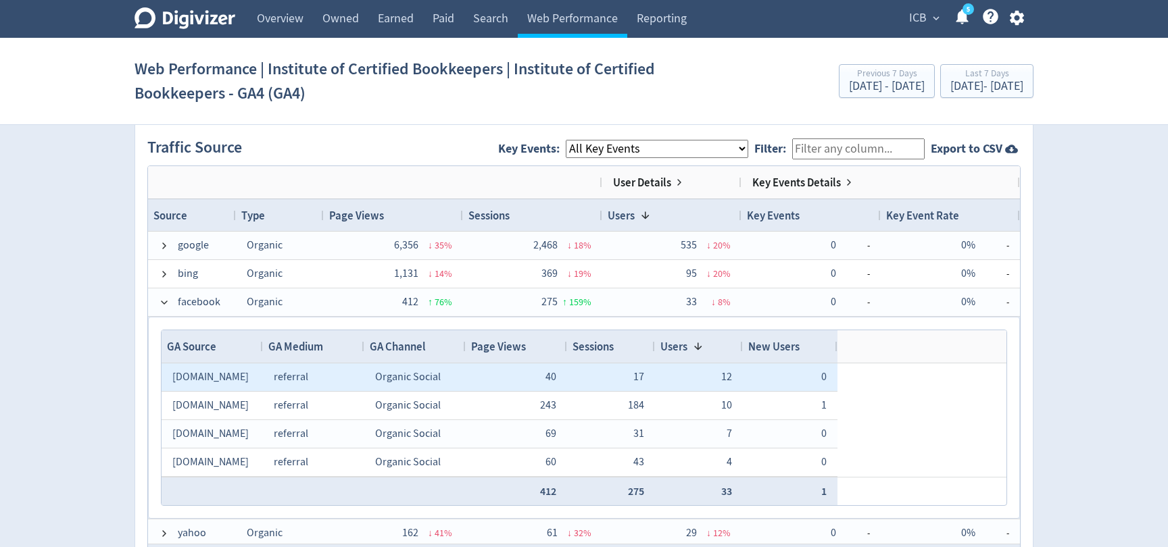
scroll to position [58, 0]
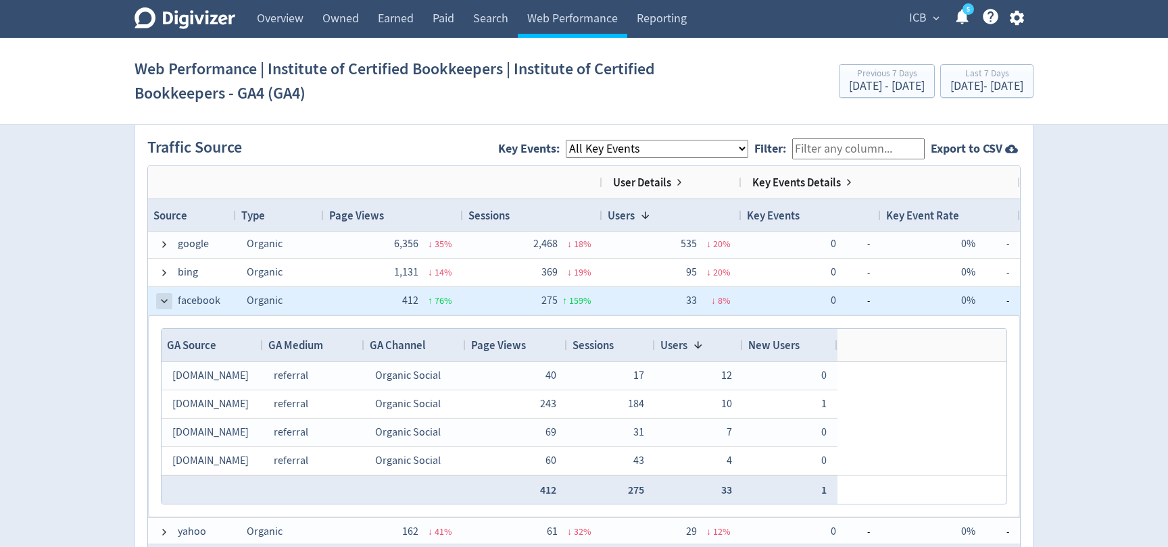
click at [161, 299] on span at bounding box center [164, 301] width 11 height 11
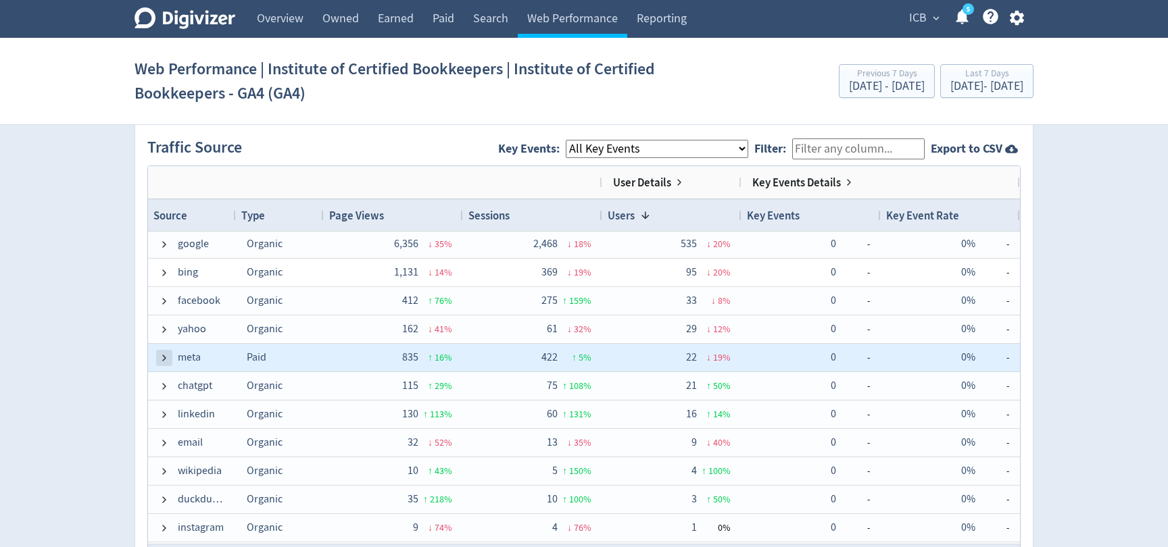
click at [165, 359] on span at bounding box center [164, 358] width 11 height 11
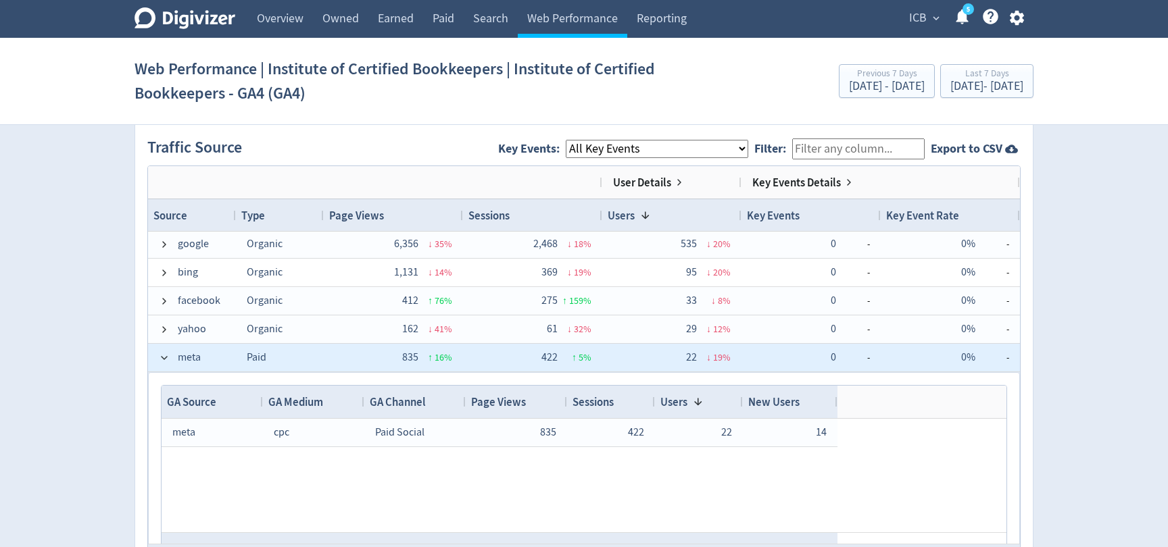
click at [165, 359] on span at bounding box center [164, 358] width 11 height 11
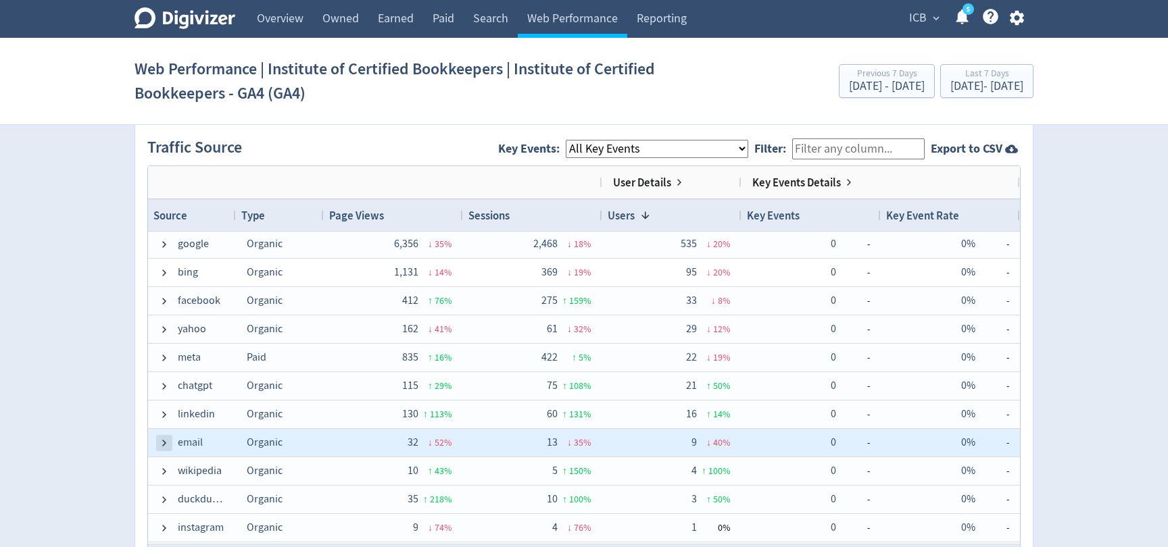
click at [164, 440] on span at bounding box center [164, 443] width 11 height 11
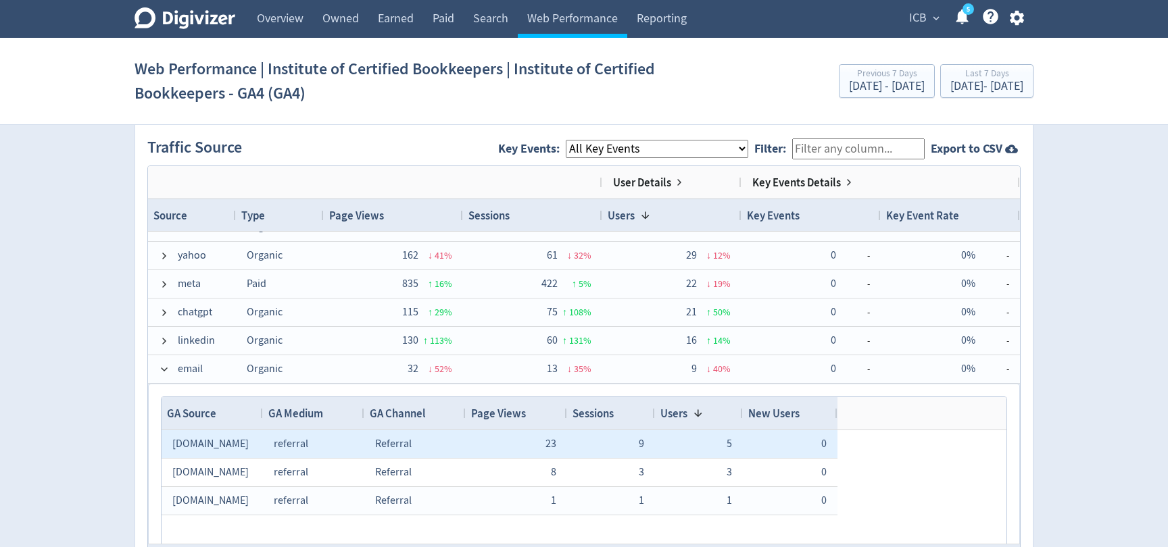
scroll to position [162, 0]
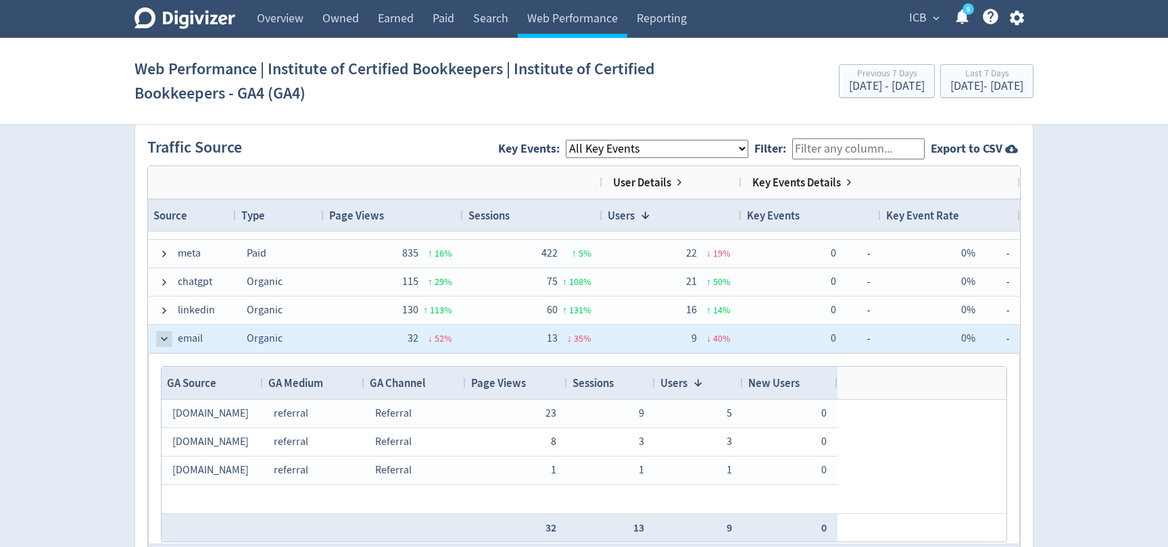
click at [168, 341] on span at bounding box center [164, 339] width 11 height 11
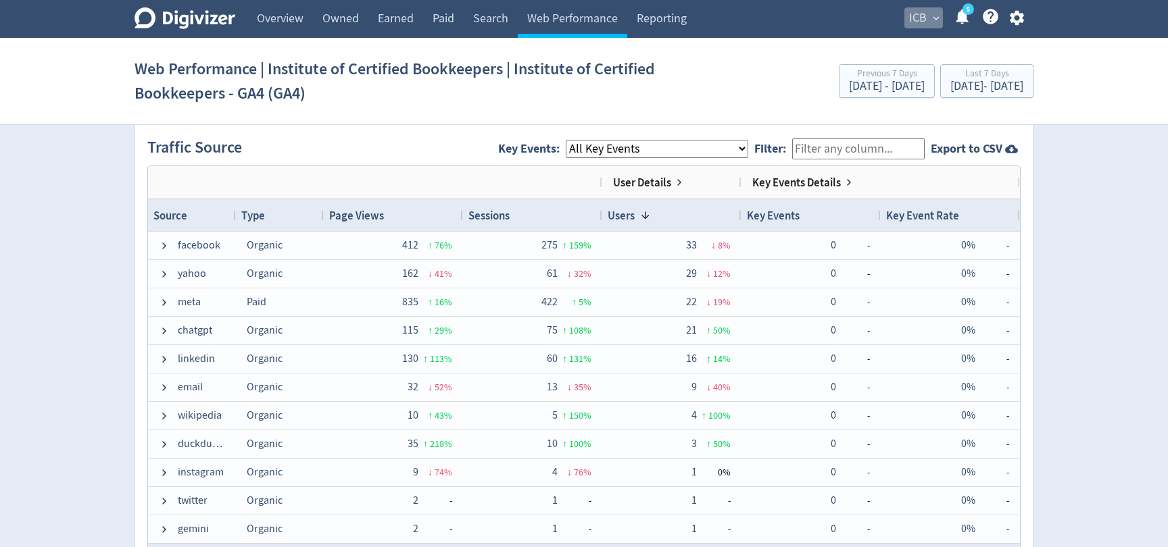
click at [917, 19] on span "ICB" at bounding box center [918, 18] width 18 height 22
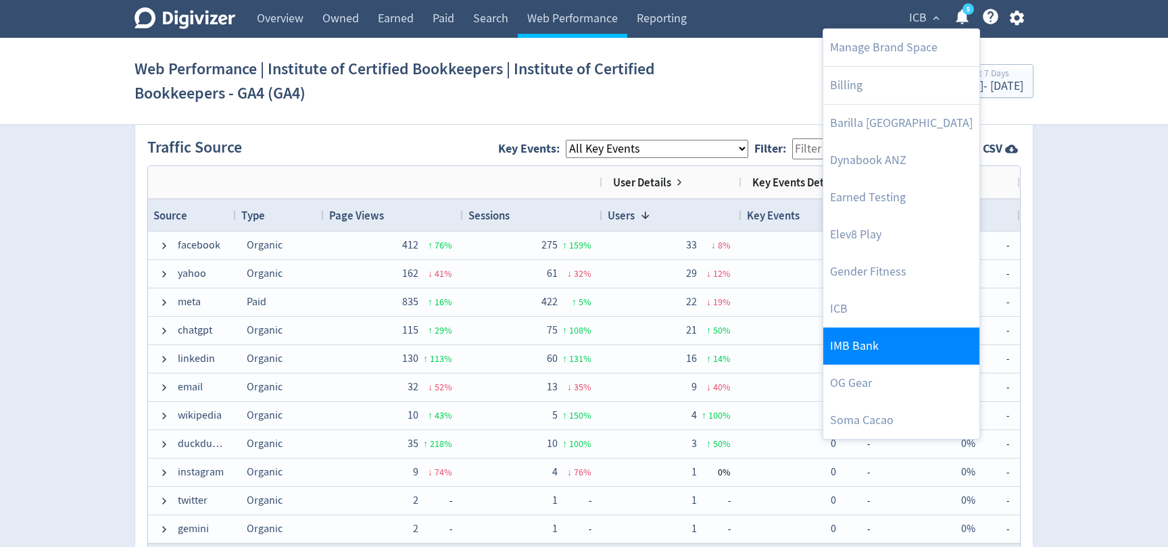
click at [864, 361] on link "IMB Bank" at bounding box center [901, 346] width 156 height 37
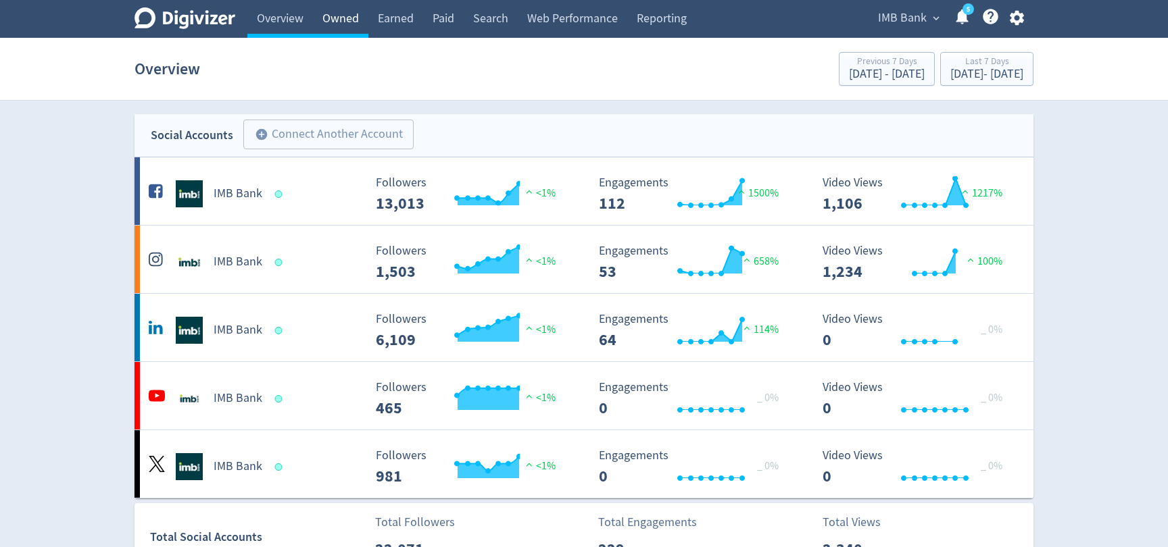
click at [353, 20] on link "Owned" at bounding box center [340, 19] width 55 height 38
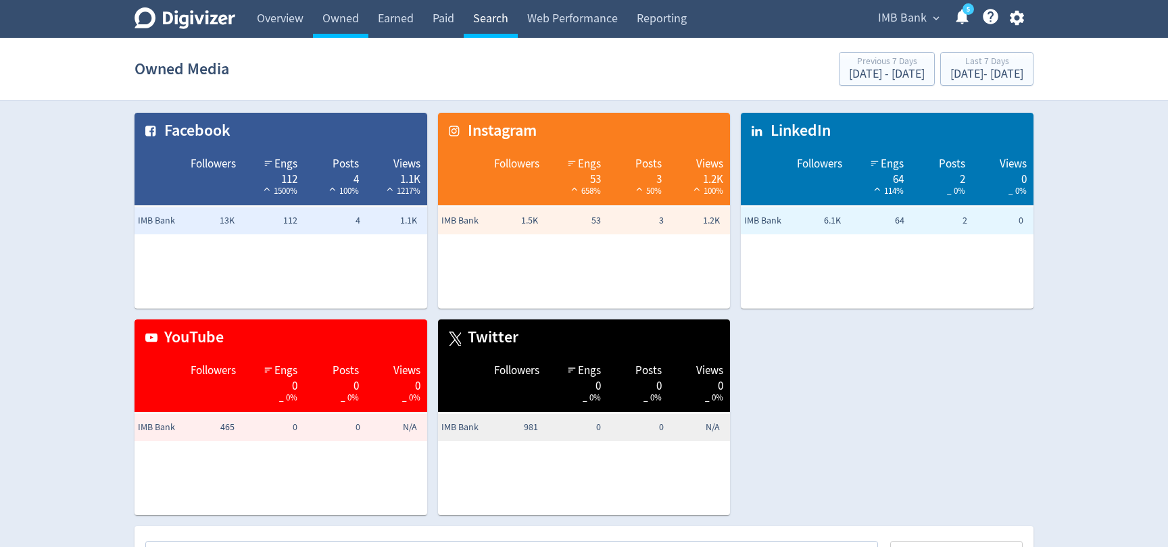
click at [476, 22] on link "Search" at bounding box center [491, 19] width 54 height 38
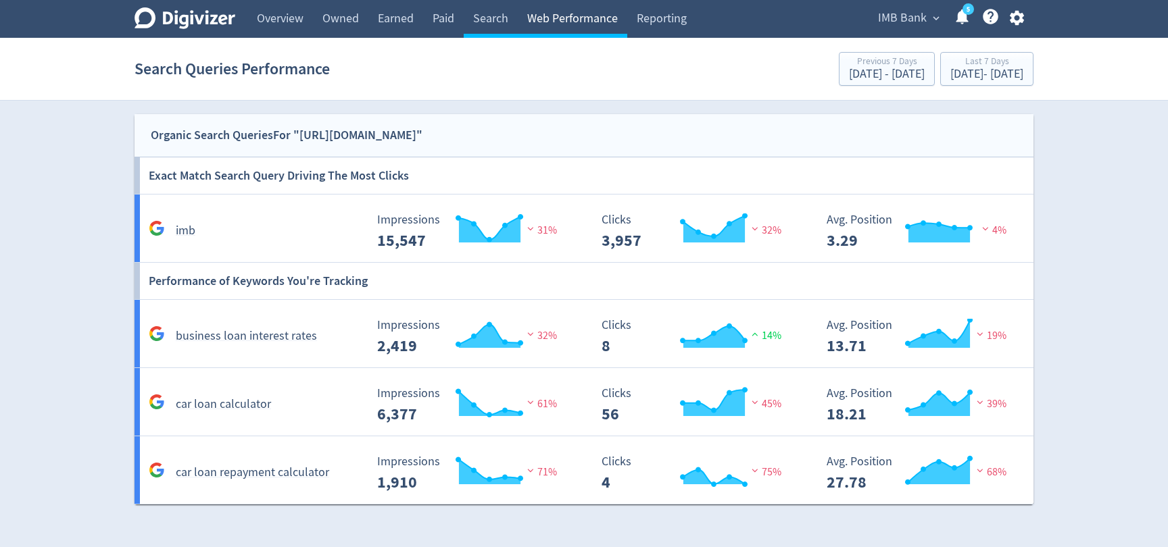
click at [580, 15] on link "Web Performance" at bounding box center [572, 19] width 109 height 38
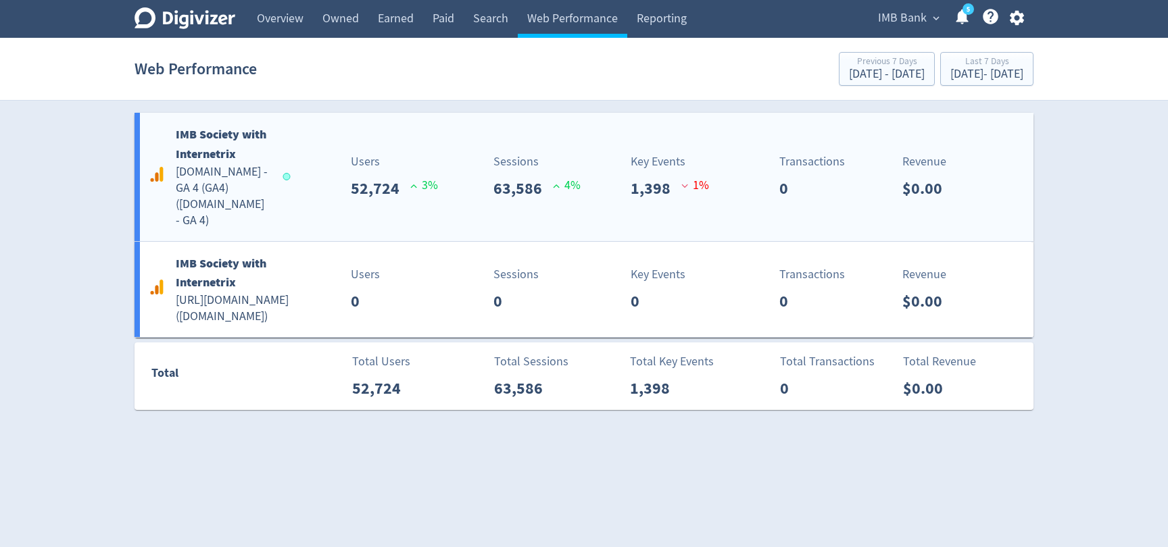
click at [446, 204] on div "IMB Society with Internetrix [DOMAIN_NAME] - GA 4 (GA4) ( [DOMAIN_NAME] - GA 4 …" at bounding box center [583, 177] width 899 height 128
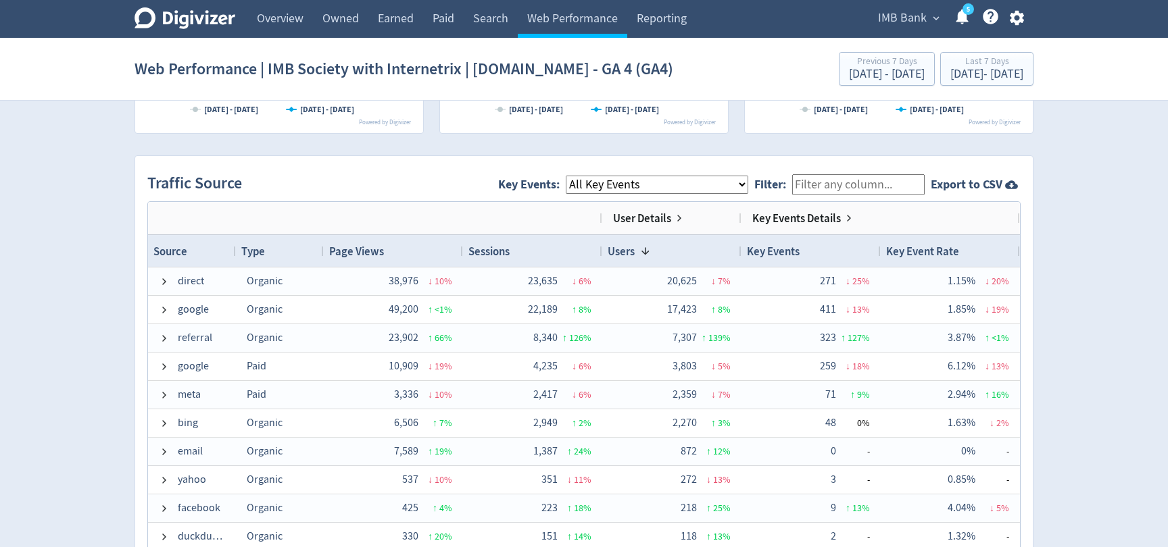
scroll to position [841, 0]
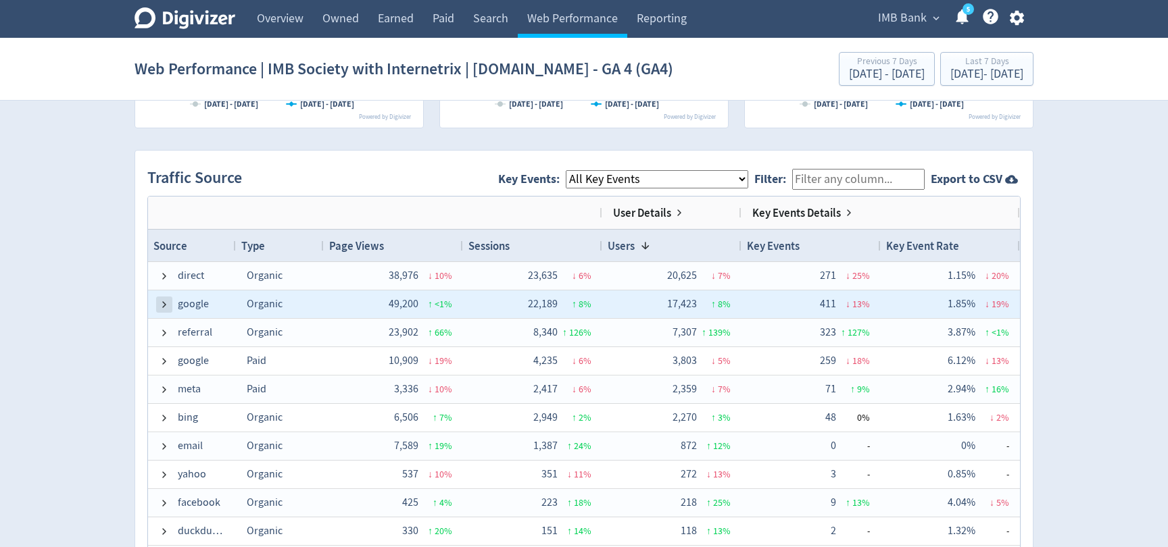
click at [161, 307] on span at bounding box center [164, 304] width 11 height 11
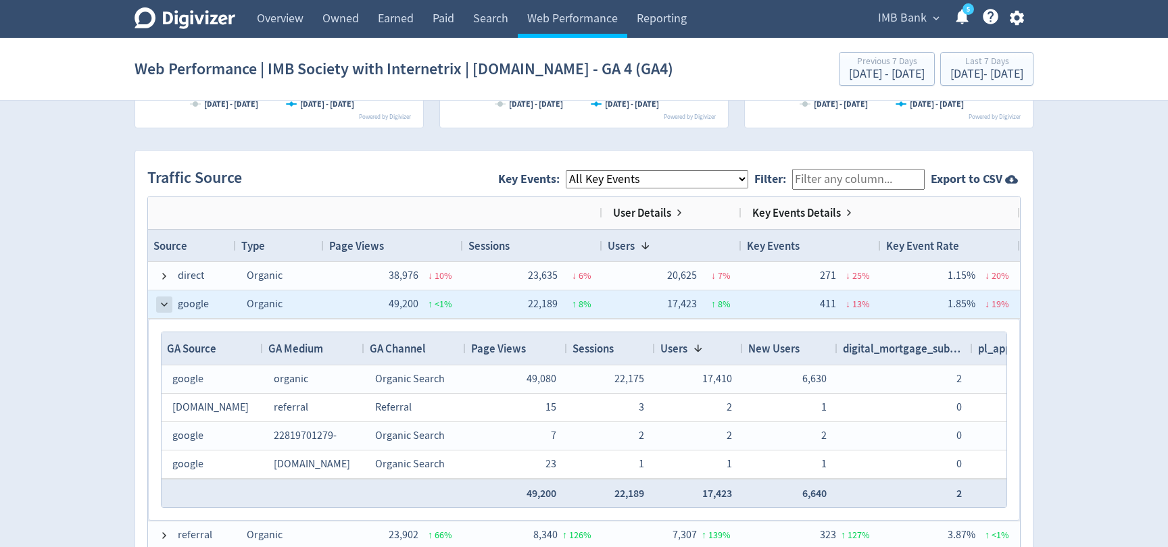
click at [161, 306] on span at bounding box center [164, 304] width 11 height 11
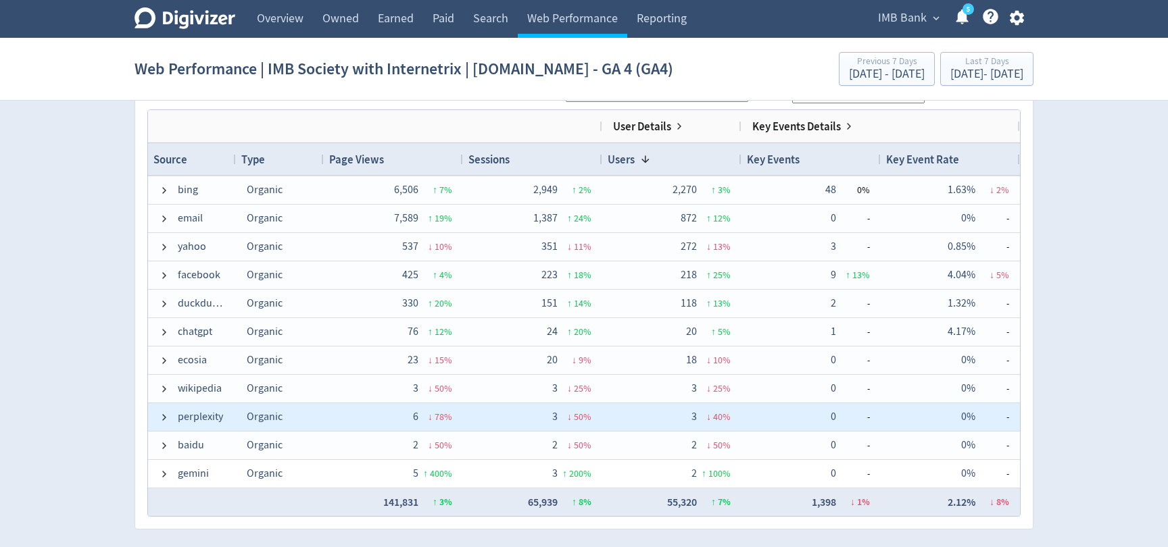
scroll to position [178, 0]
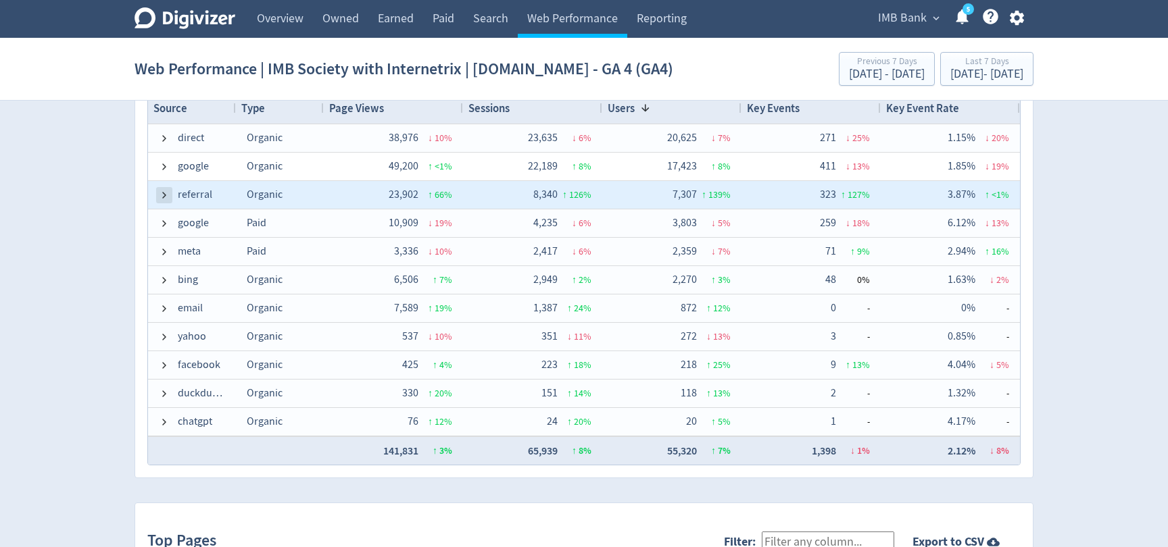
click at [167, 197] on span at bounding box center [164, 195] width 11 height 11
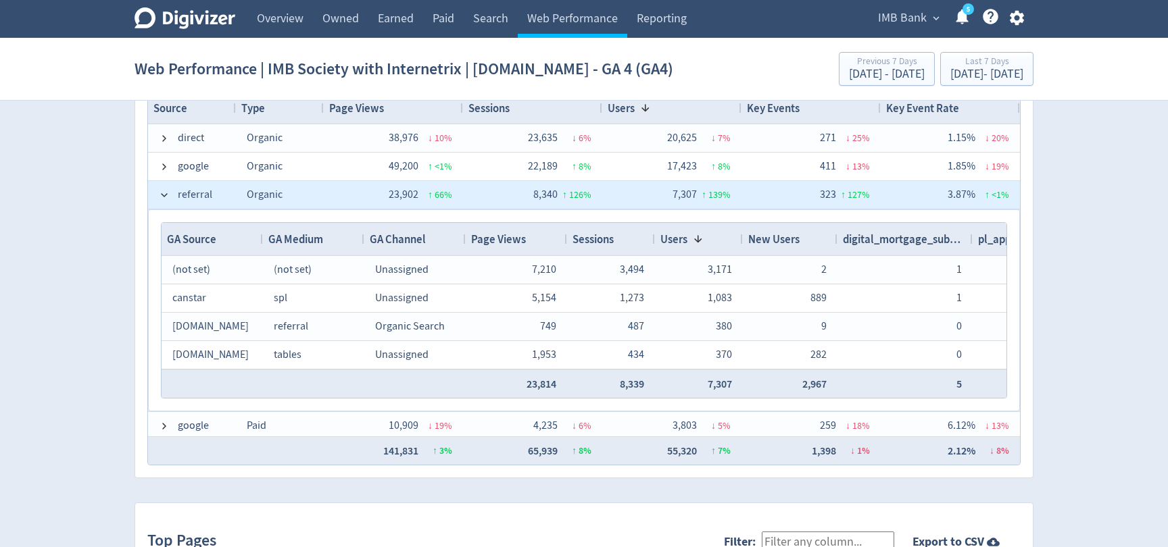
click at [167, 197] on span at bounding box center [164, 195] width 11 height 11
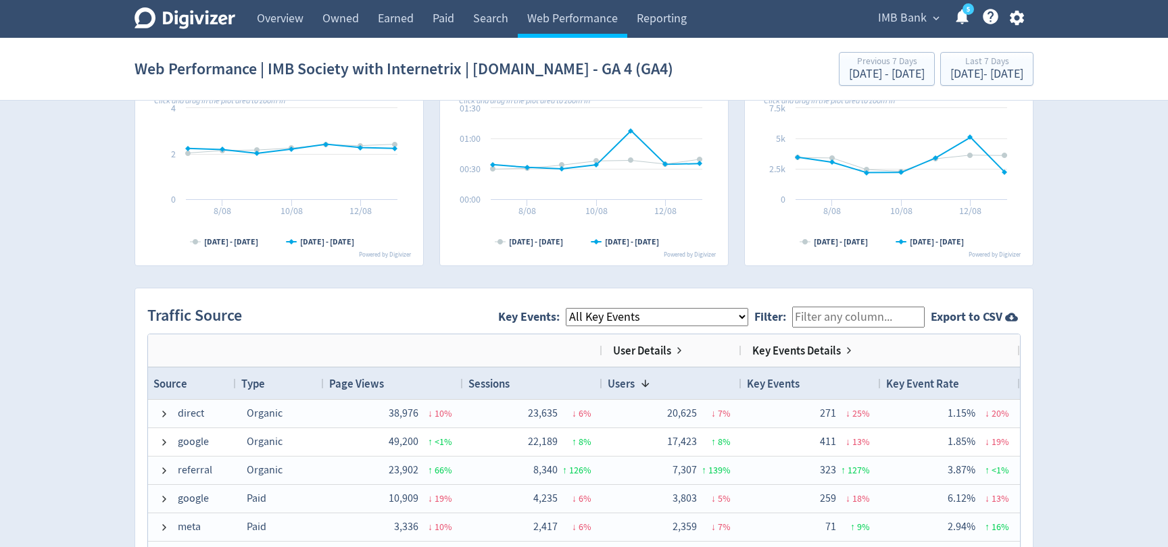
click at [703, 309] on select "All Key Events eCommerce digital_mortgage_submitted pl_apply_submitted deposit_…" at bounding box center [657, 317] width 182 height 18
click at [641, 320] on select "All Key Events eCommerce digital_mortgage_submitted pl_apply_submitted deposit_…" at bounding box center [657, 317] width 182 height 18
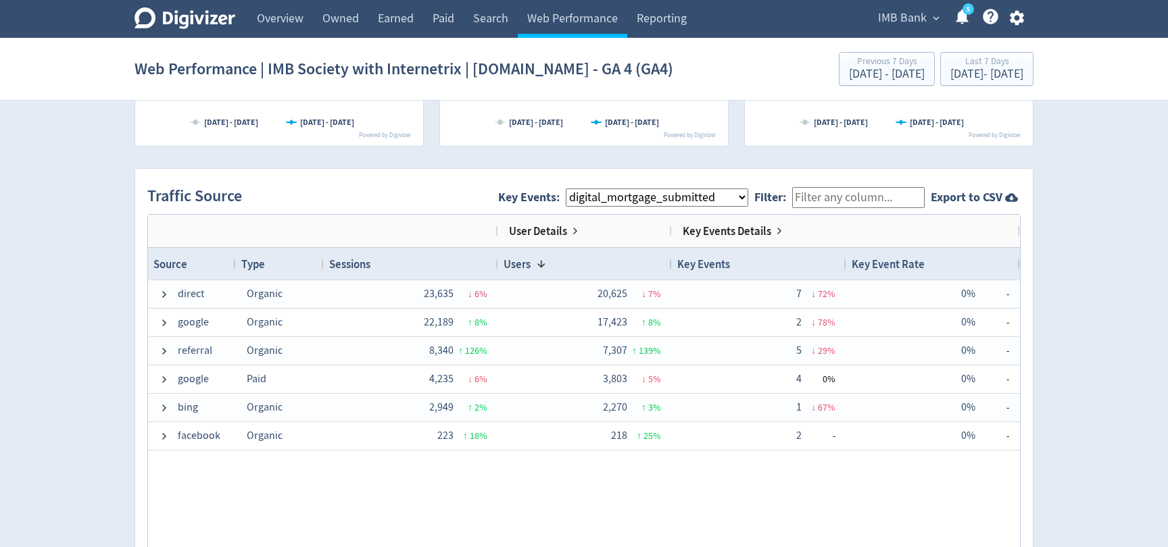
click at [614, 197] on select "All Key Events eCommerce digital_mortgage_submitted pl_apply_submitted deposit_…" at bounding box center [657, 198] width 182 height 18
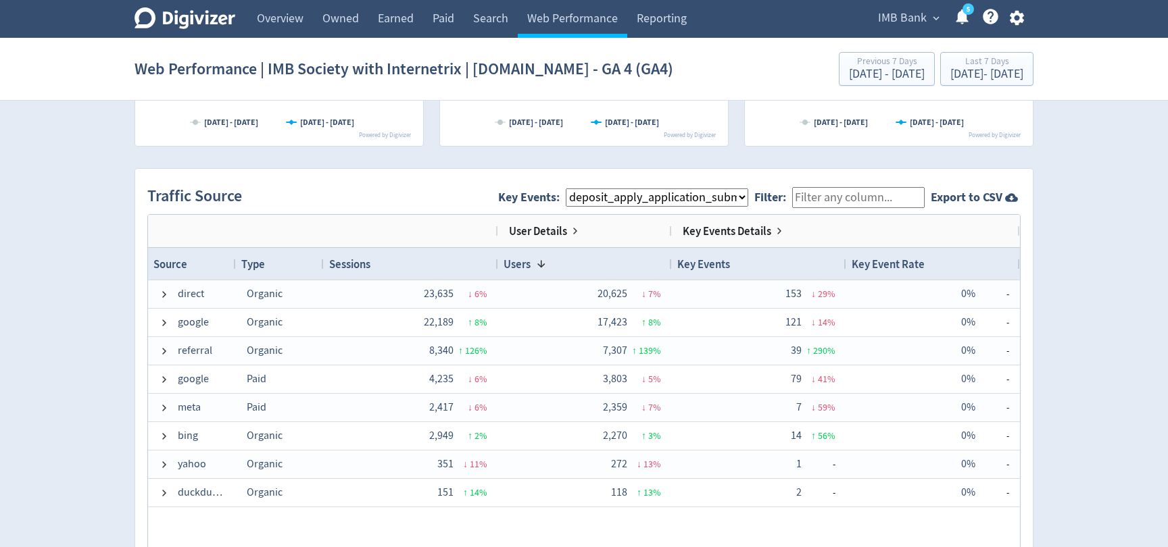
click at [449, 209] on div "Traffic Source Key Events: All Key Events eCommerce digital_mortgage_submitted …" at bounding box center [583, 197] width 873 height 33
click at [696, 199] on select "All Key Events eCommerce digital_mortgage_submitted pl_apply_submitted deposit_…" at bounding box center [657, 198] width 182 height 18
select select "term_deposit_enquiry_submitted"
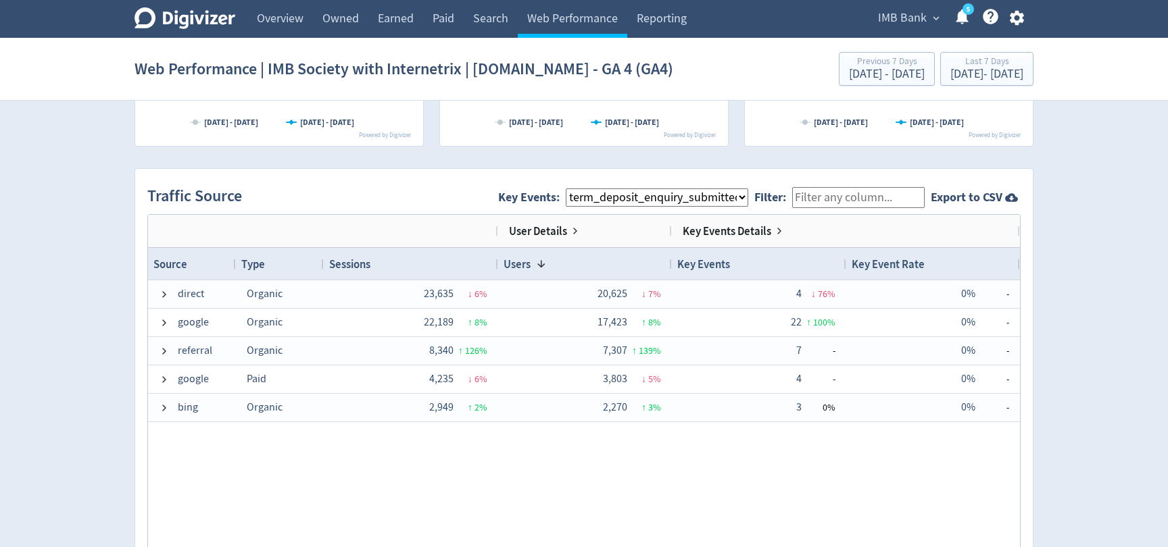
click at [463, 211] on div "Traffic Source Key Events: All Key Events eCommerce digital_mortgage_submitted …" at bounding box center [583, 197] width 873 height 33
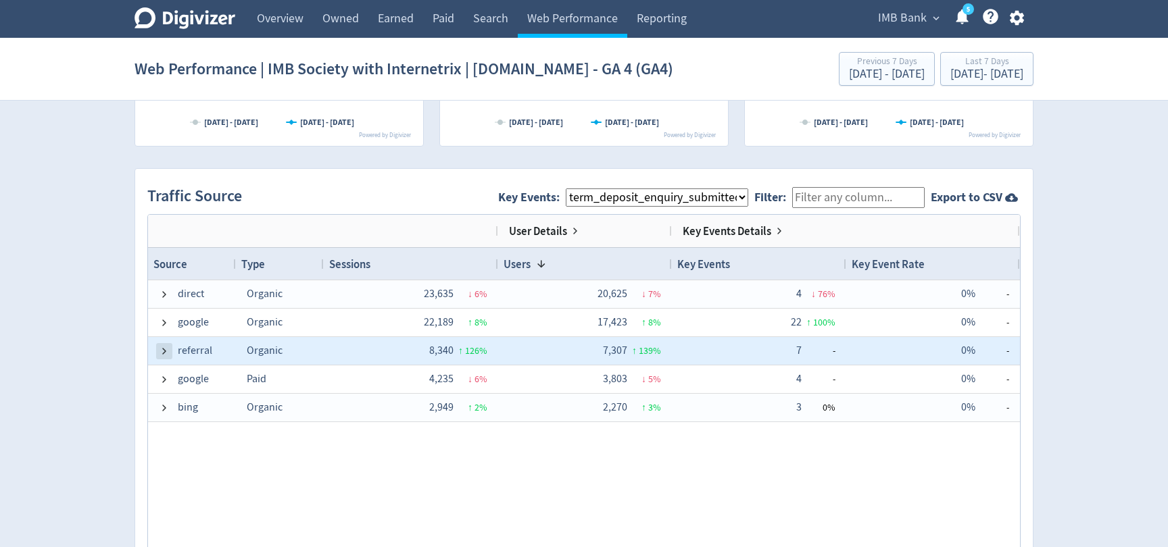
click at [161, 347] on span at bounding box center [164, 351] width 11 height 11
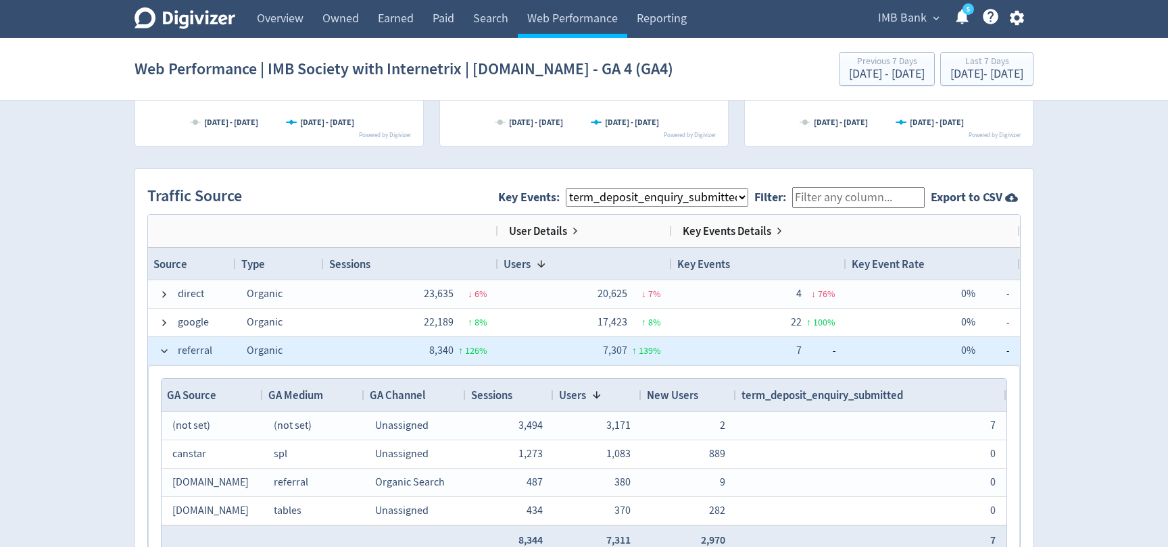
click at [164, 357] on span at bounding box center [164, 351] width 11 height 26
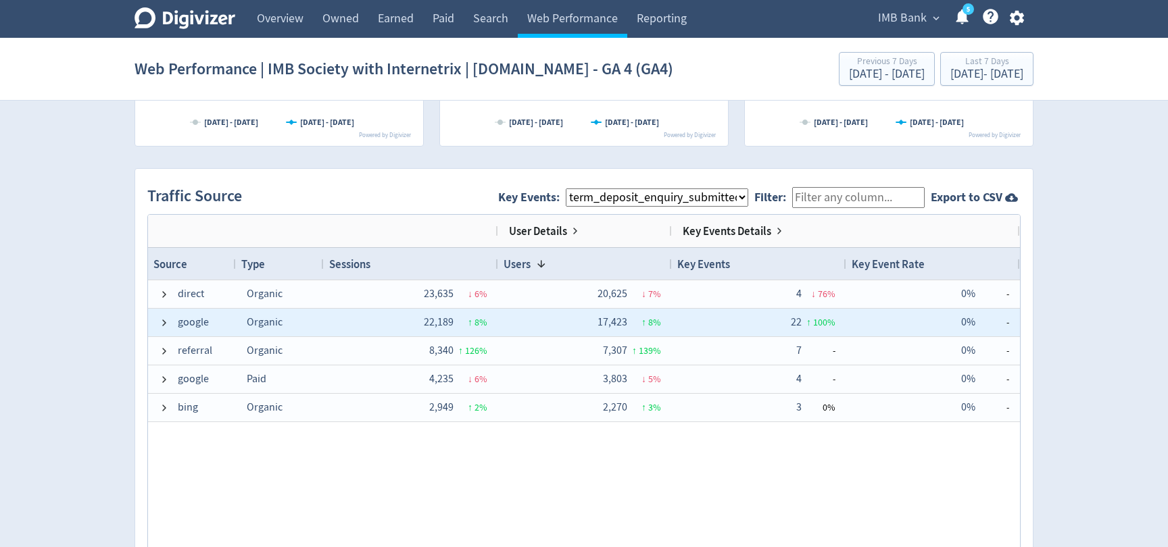
click at [161, 314] on span at bounding box center [164, 322] width 11 height 26
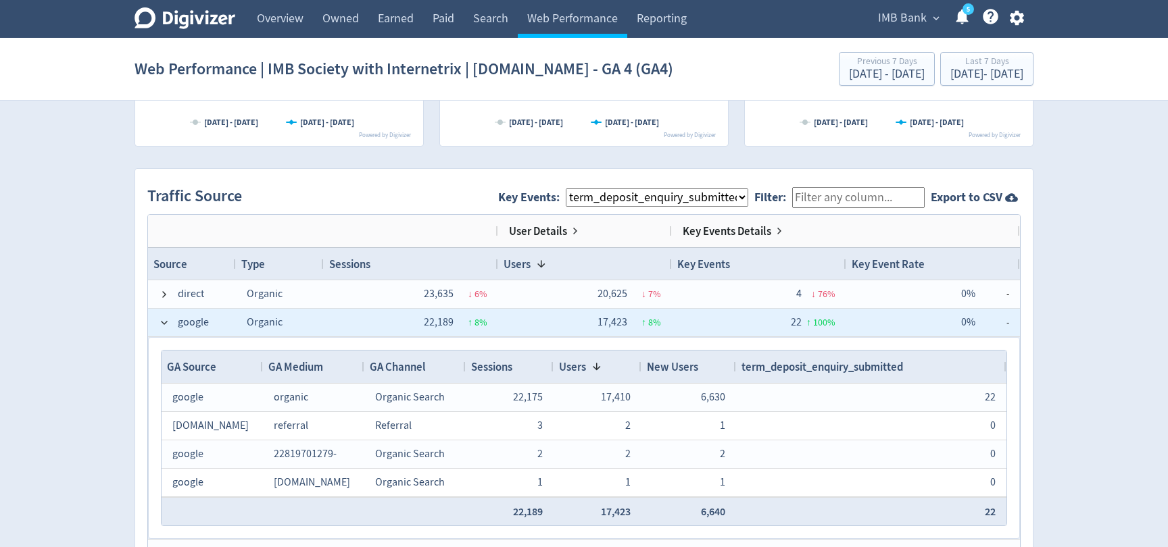
click at [161, 314] on span at bounding box center [164, 322] width 11 height 26
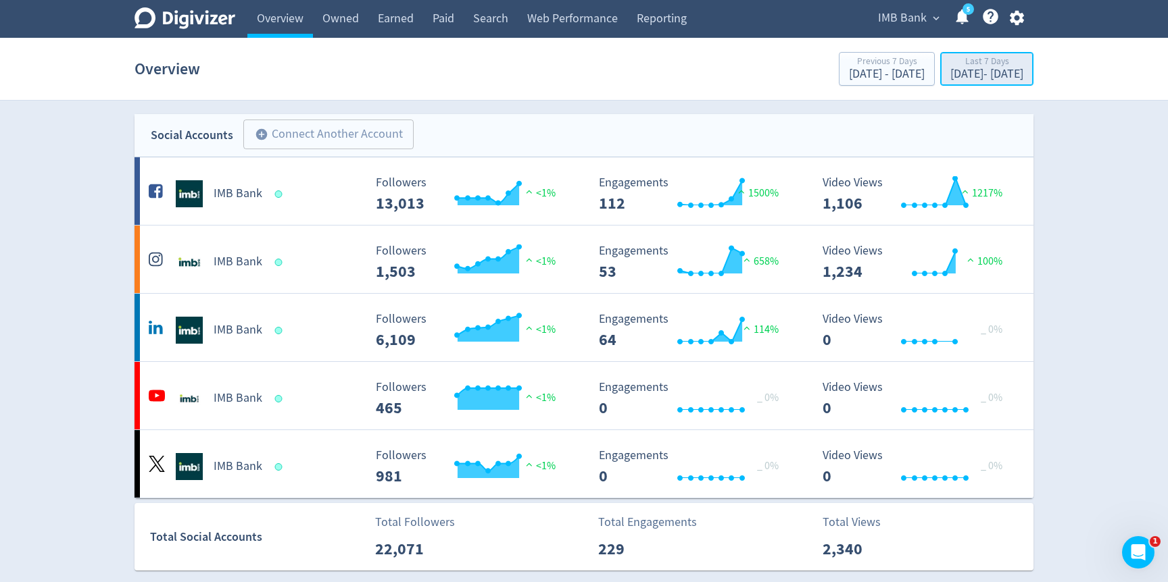
click at [971, 80] on div "[DATE] - [DATE]" at bounding box center [986, 74] width 73 height 12
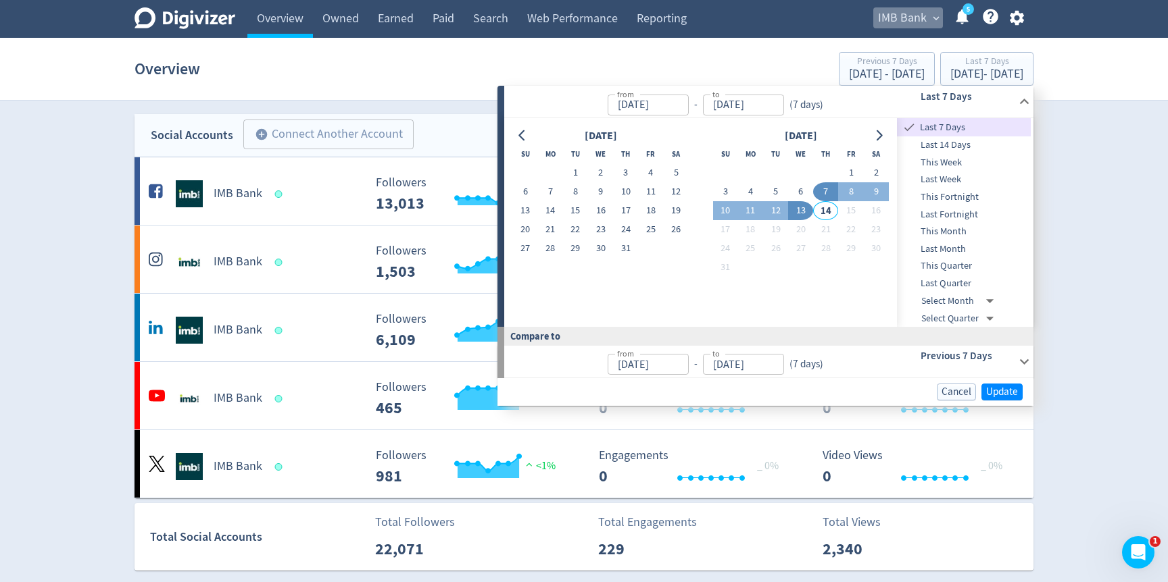
click at [909, 21] on span "IMB Bank" at bounding box center [902, 18] width 49 height 22
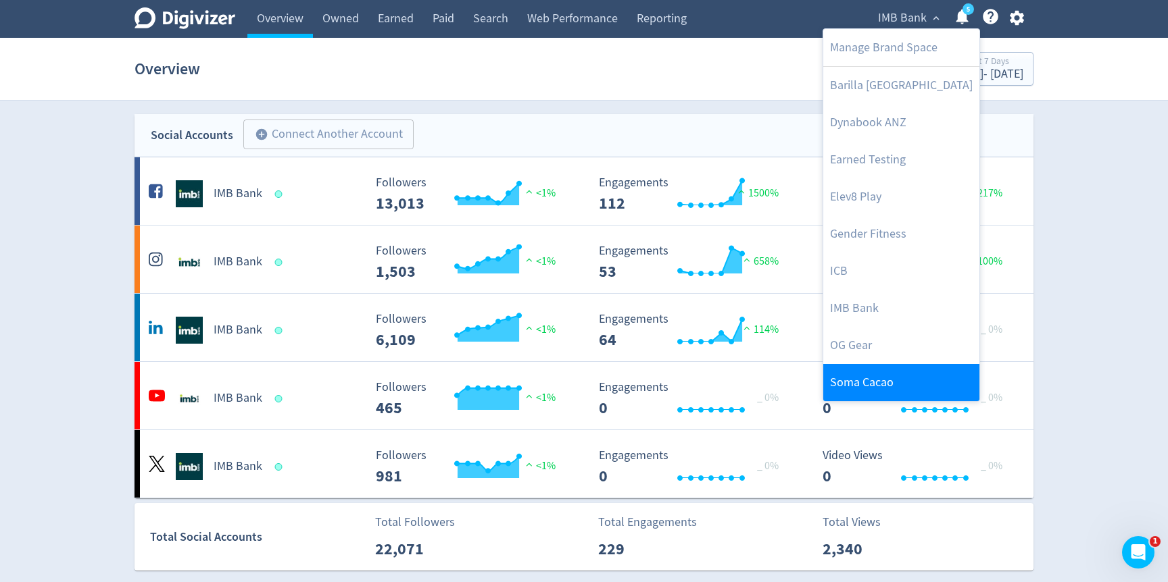
click at [835, 370] on link "Soma Cacao" at bounding box center [901, 382] width 156 height 37
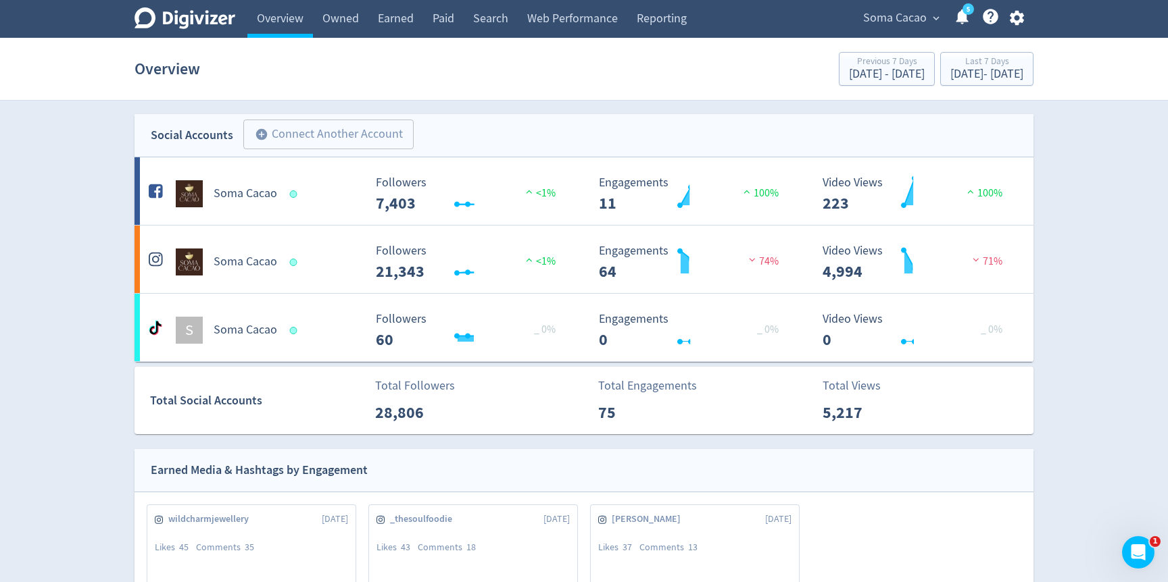
click at [918, 13] on span "Soma Cacao" at bounding box center [895, 18] width 64 height 22
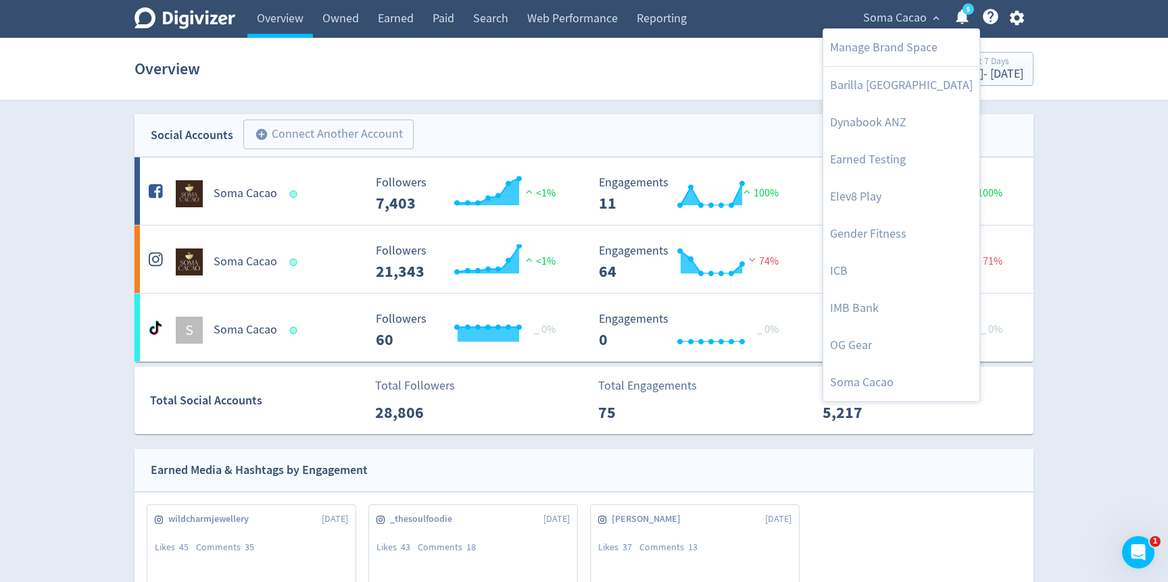
click at [698, 119] on div at bounding box center [584, 291] width 1168 height 582
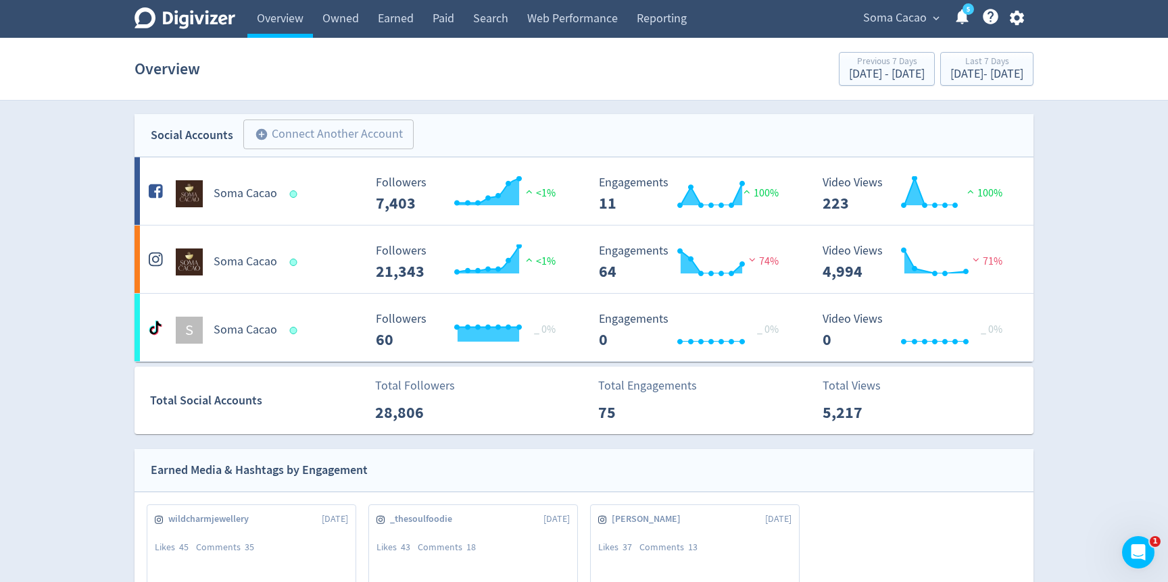
click at [949, 90] on section "Overview Previous 7 Days Jul 31, 2025 - Aug 6, 2025 Last 7 Days Aug 7, 2025 - A…" at bounding box center [584, 69] width 1168 height 63
click at [950, 72] on div "[DATE] - [DATE]" at bounding box center [986, 74] width 73 height 12
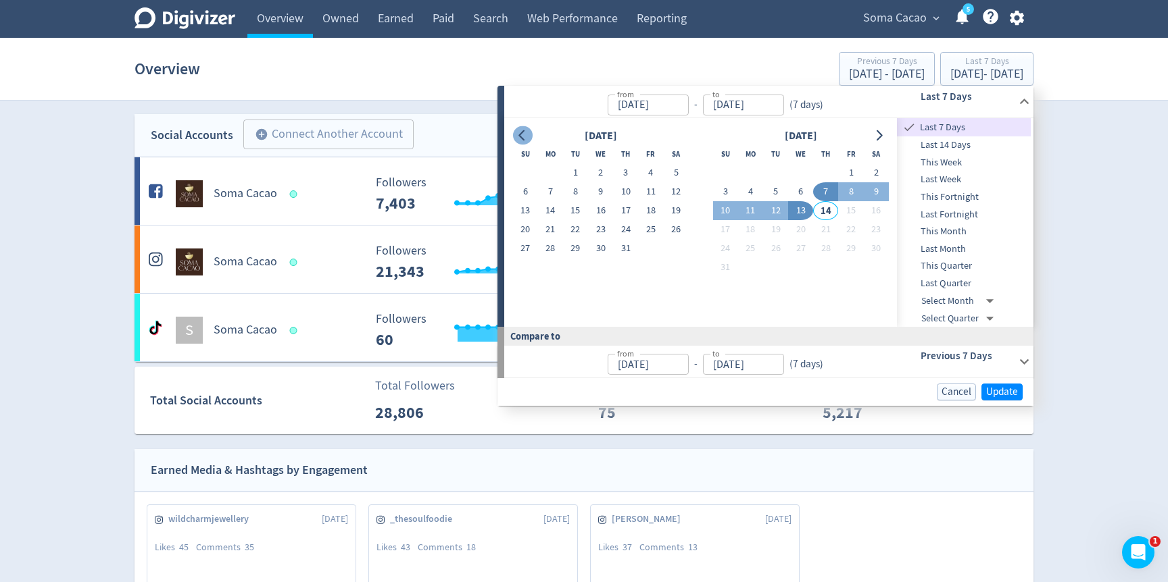
click at [524, 134] on icon "Go to previous month" at bounding box center [522, 135] width 11 height 11
click at [528, 164] on button "1" at bounding box center [525, 173] width 25 height 19
type input "Jun 01, 2025"
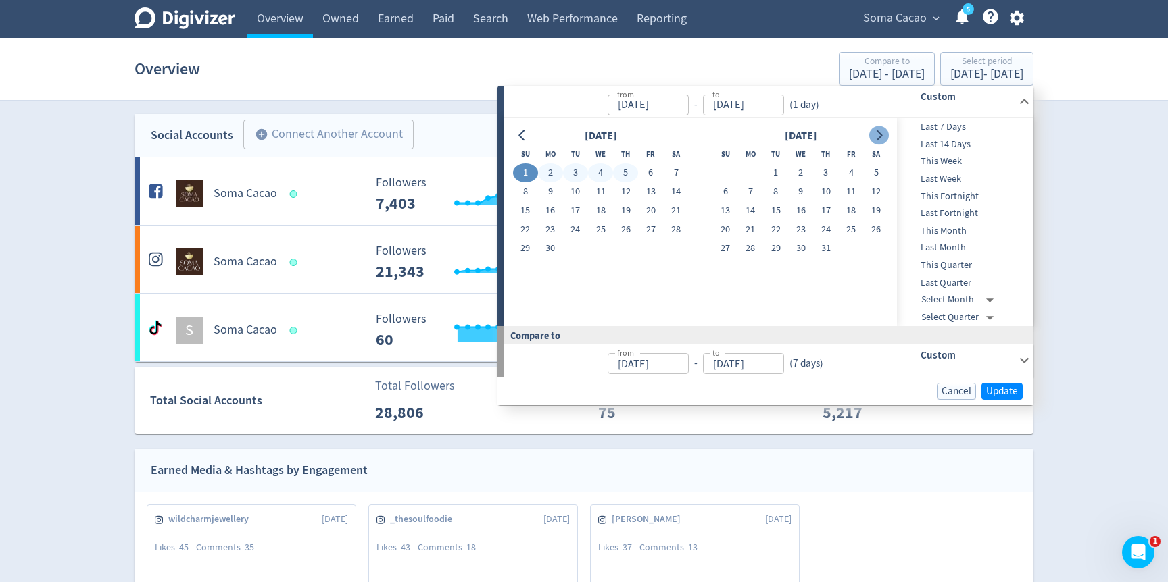
click at [878, 136] on icon "Go to next month" at bounding box center [878, 135] width 11 height 11
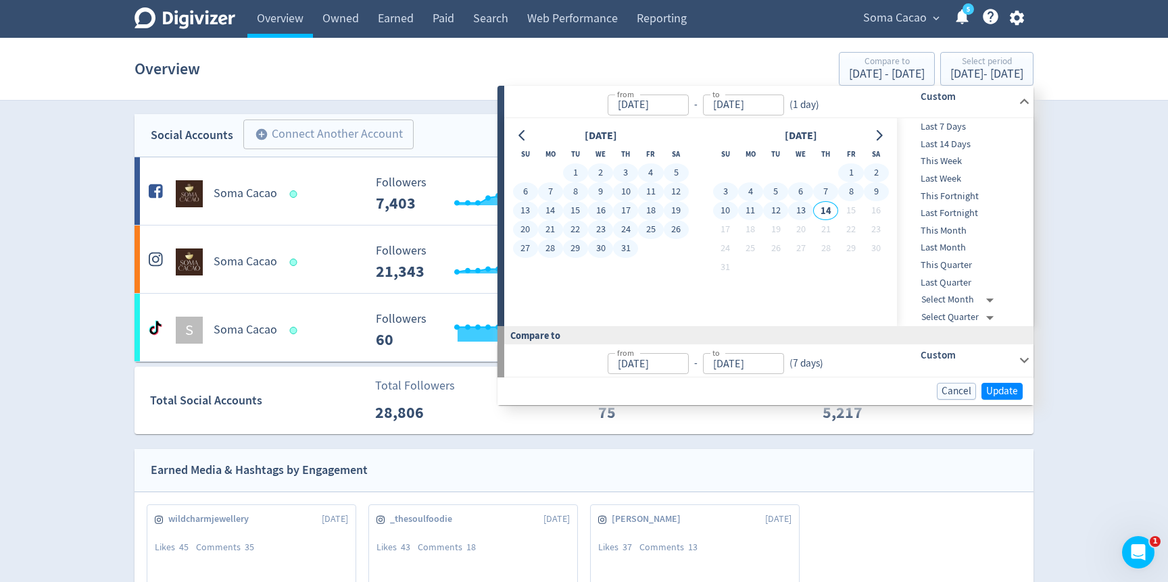
click at [803, 210] on button "13" at bounding box center [800, 210] width 25 height 19
type input "[DATE]"
type input "Mar 19, 2025"
type input "May 31, 2025"
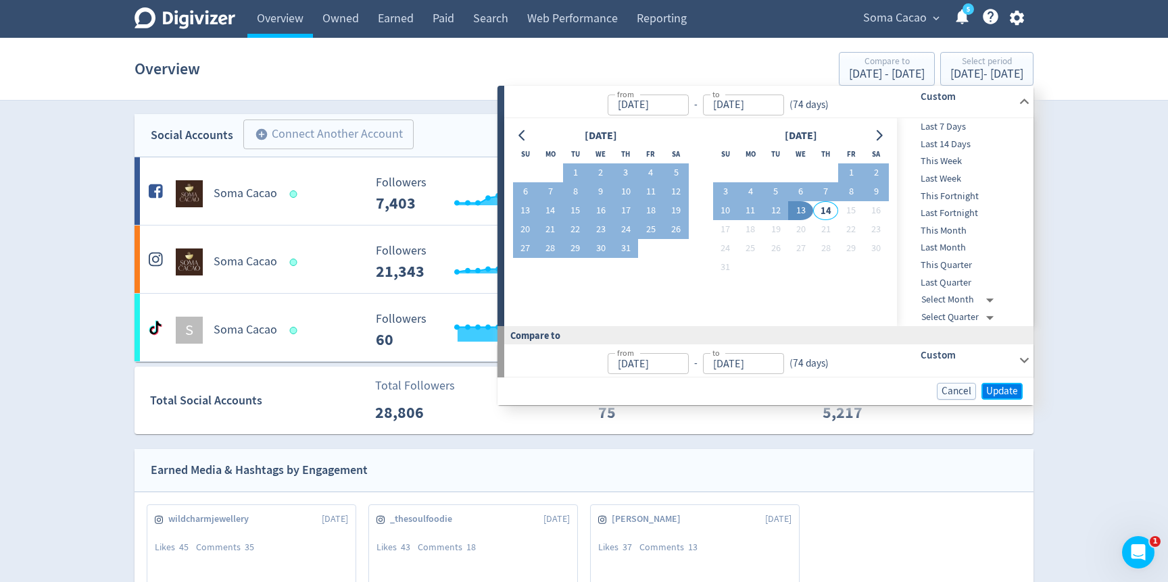
click at [994, 391] on span "Update" at bounding box center [1002, 391] width 32 height 10
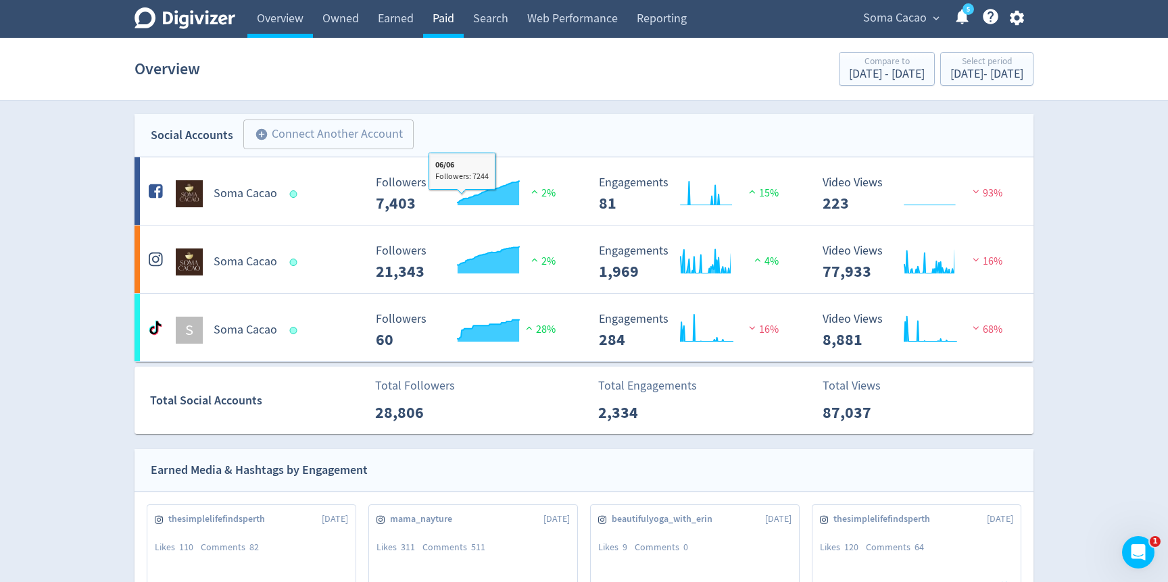
click at [433, 30] on link "Paid" at bounding box center [443, 19] width 41 height 38
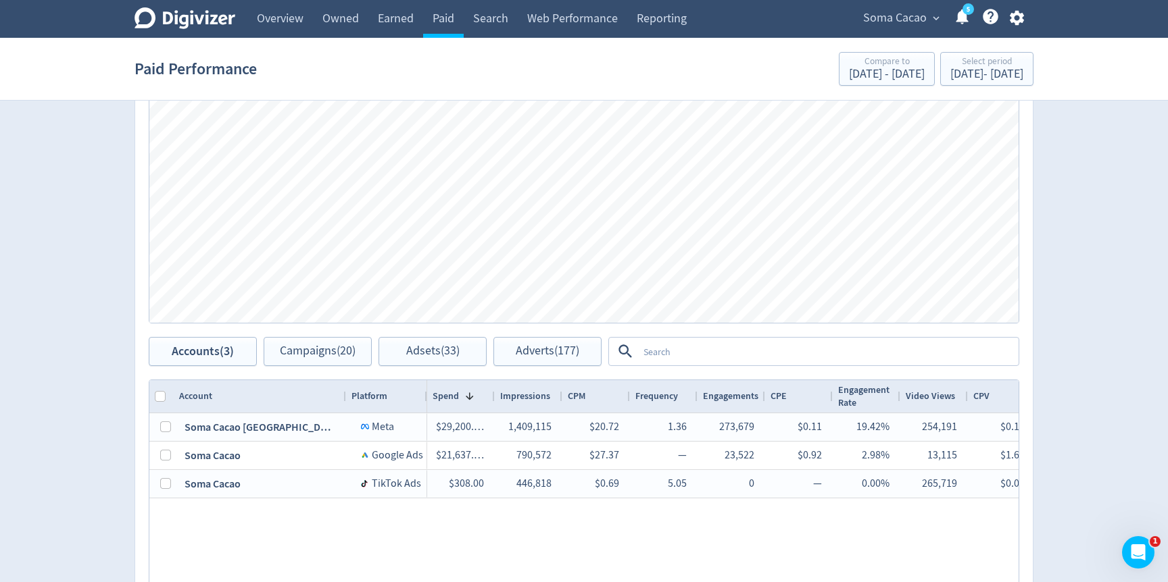
scroll to position [481, 0]
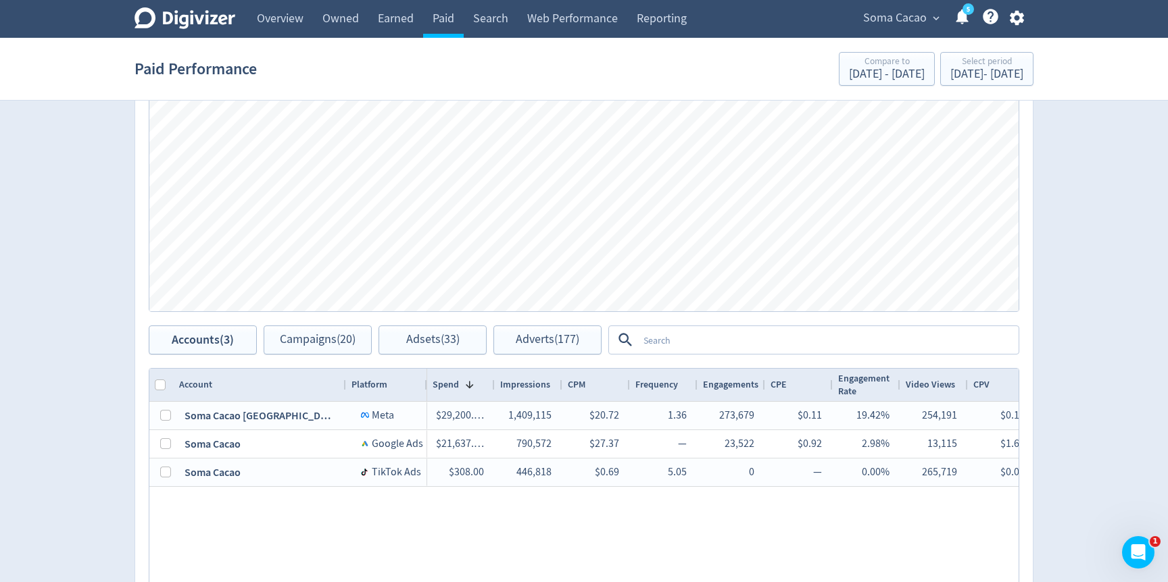
click at [640, 336] on textarea at bounding box center [827, 340] width 379 height 25
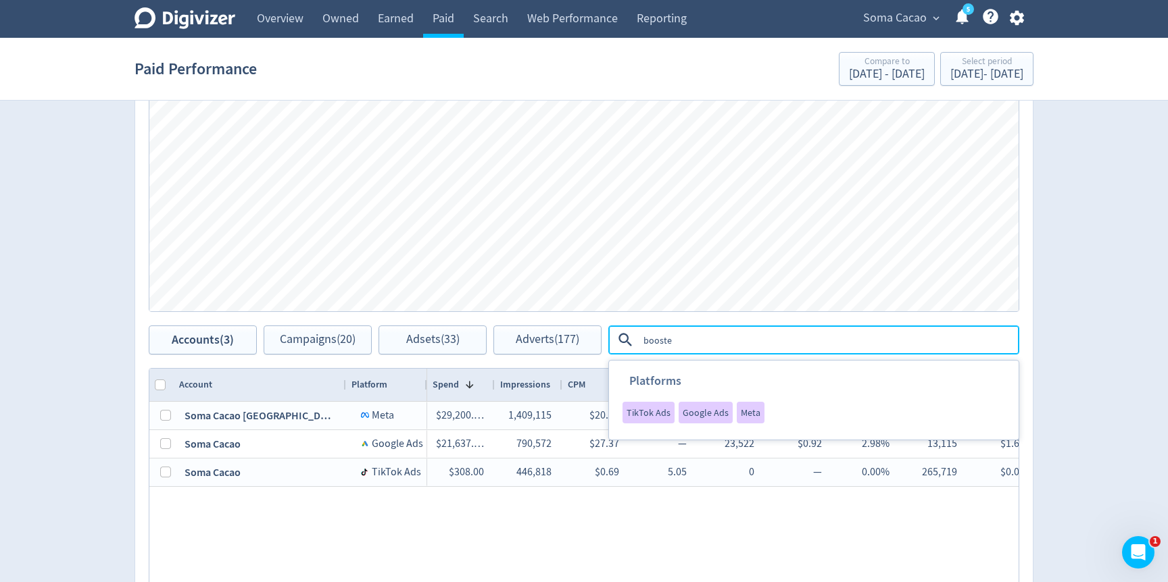
type textarea "boosted"
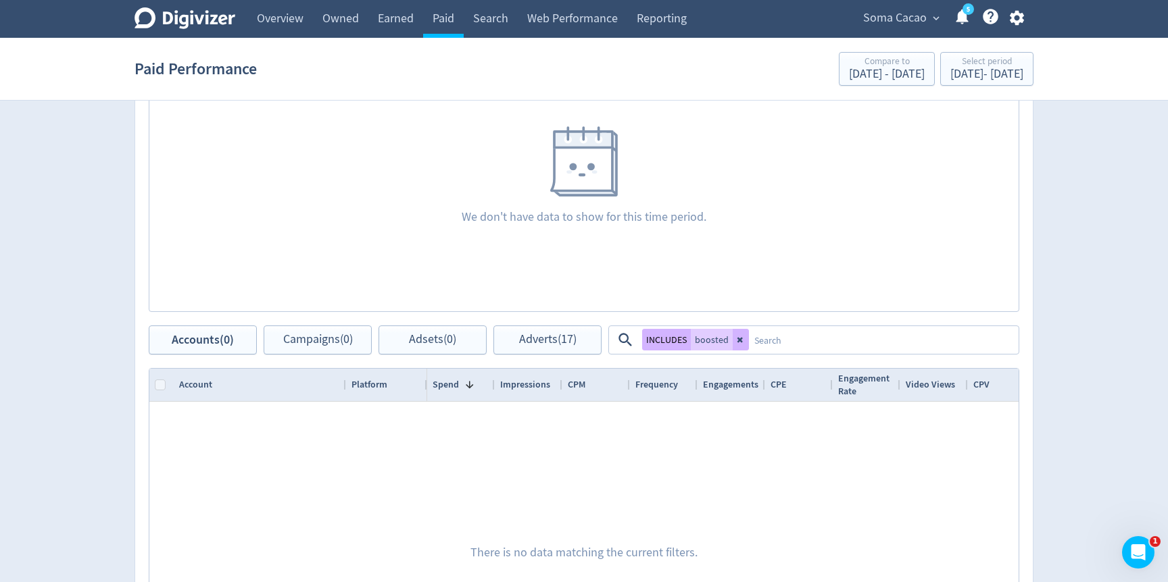
click at [780, 342] on textarea at bounding box center [883, 340] width 268 height 25
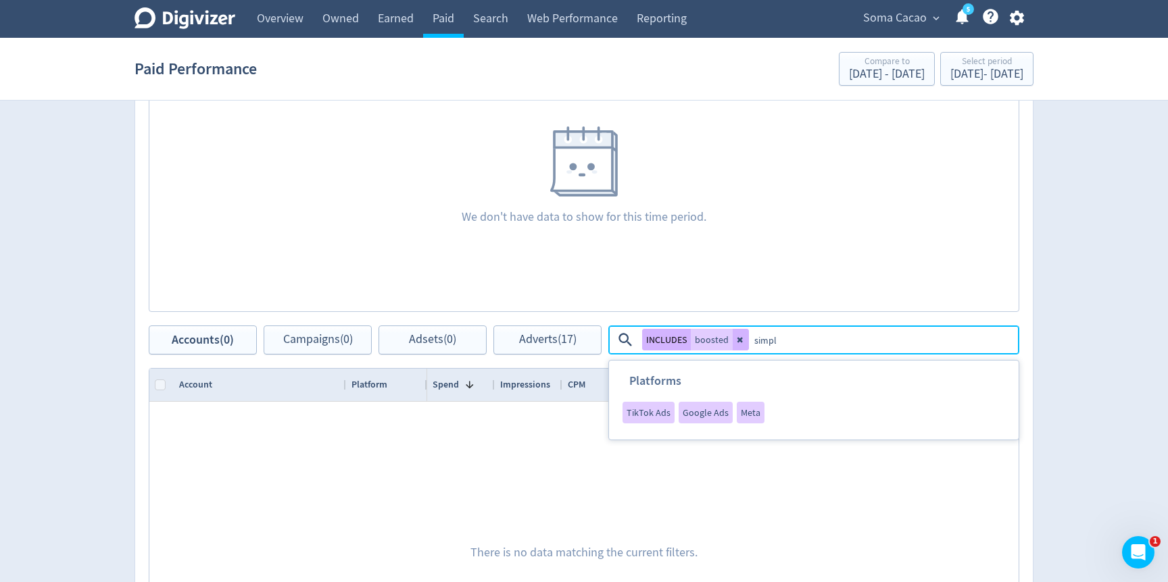
type textarea "simple"
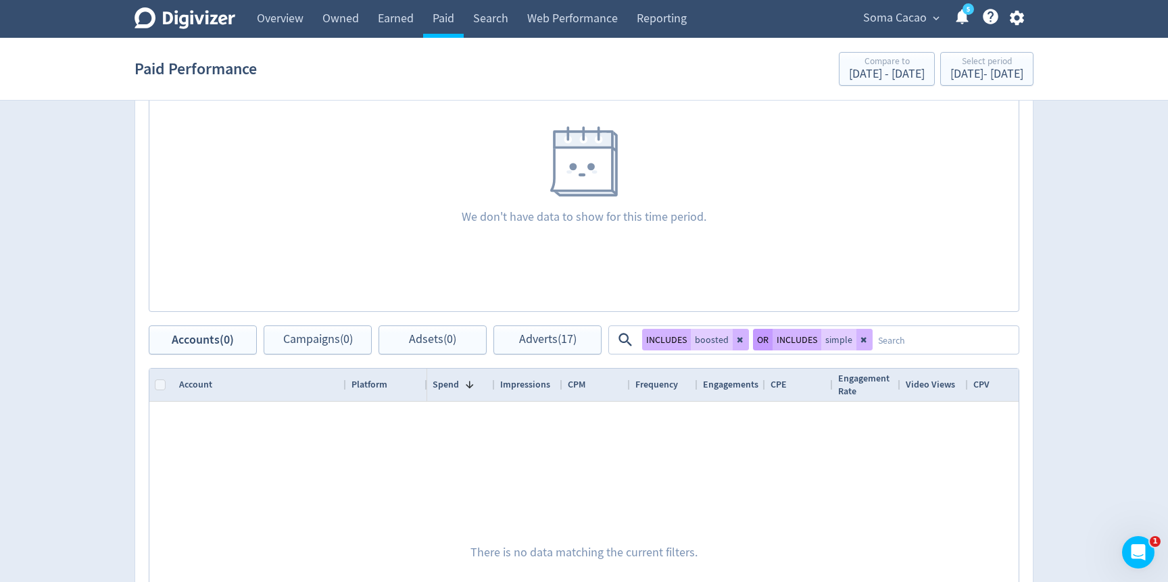
click at [766, 336] on button "OR" at bounding box center [763, 340] width 20 height 22
click at [560, 334] on span "Adverts (7)" at bounding box center [547, 340] width 51 height 13
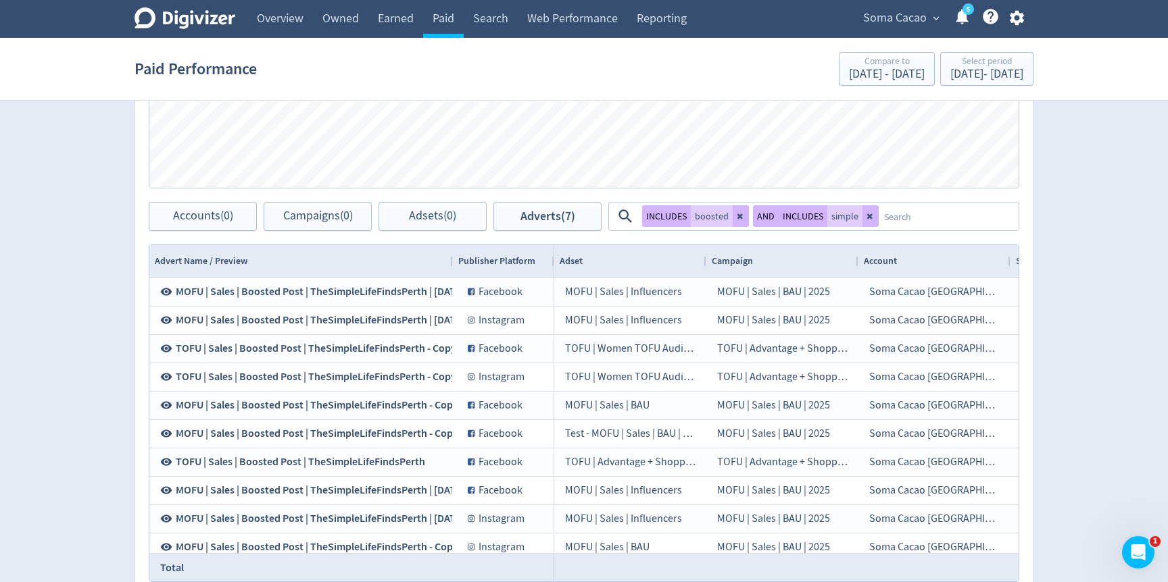
drag, startPoint x: 345, startPoint y: 259, endPoint x: 459, endPoint y: 262, distance: 114.2
click at [455, 262] on div at bounding box center [451, 261] width 5 height 32
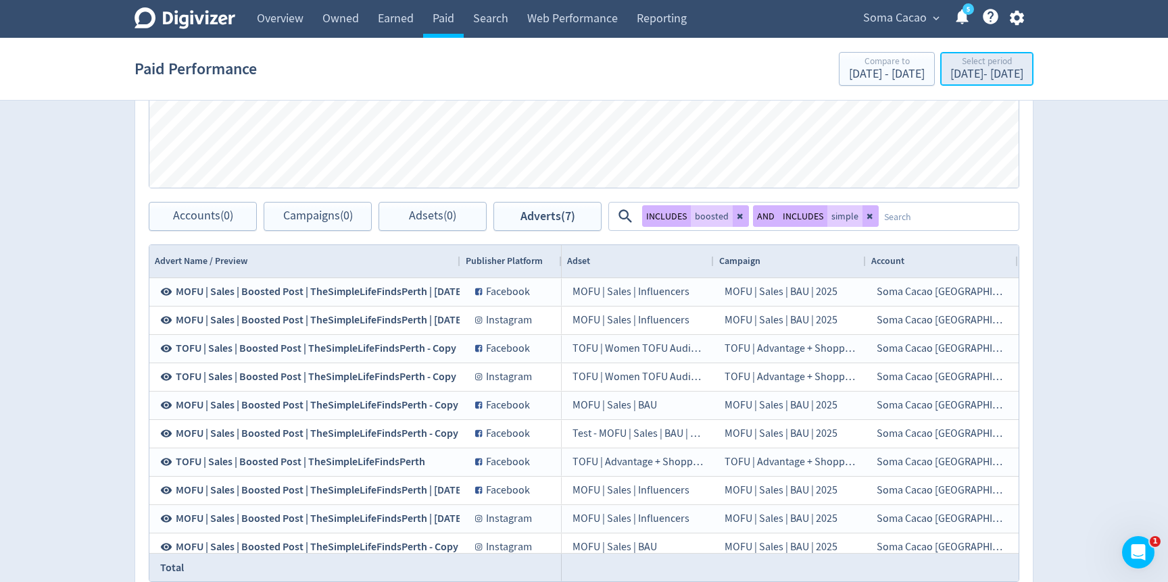
click at [944, 82] on div "Select period Jun 1, 2025 - Aug 13, 2025" at bounding box center [986, 70] width 85 height 28
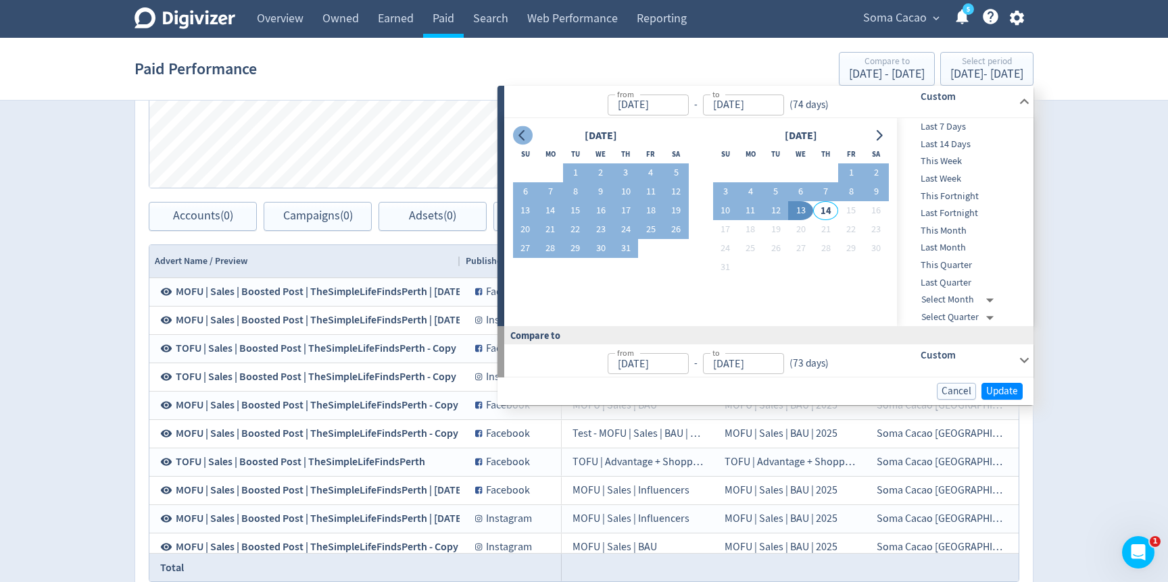
click at [518, 137] on icon "Go to previous month" at bounding box center [522, 135] width 11 height 11
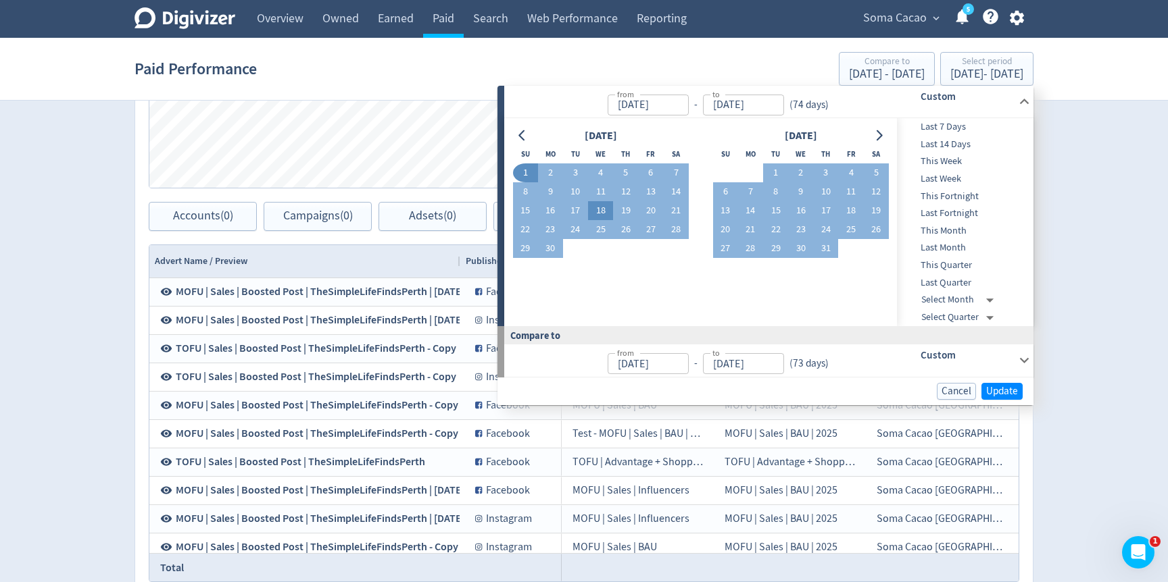
click at [599, 212] on button "18" at bounding box center [600, 210] width 25 height 19
type input "Jun 18, 2025"
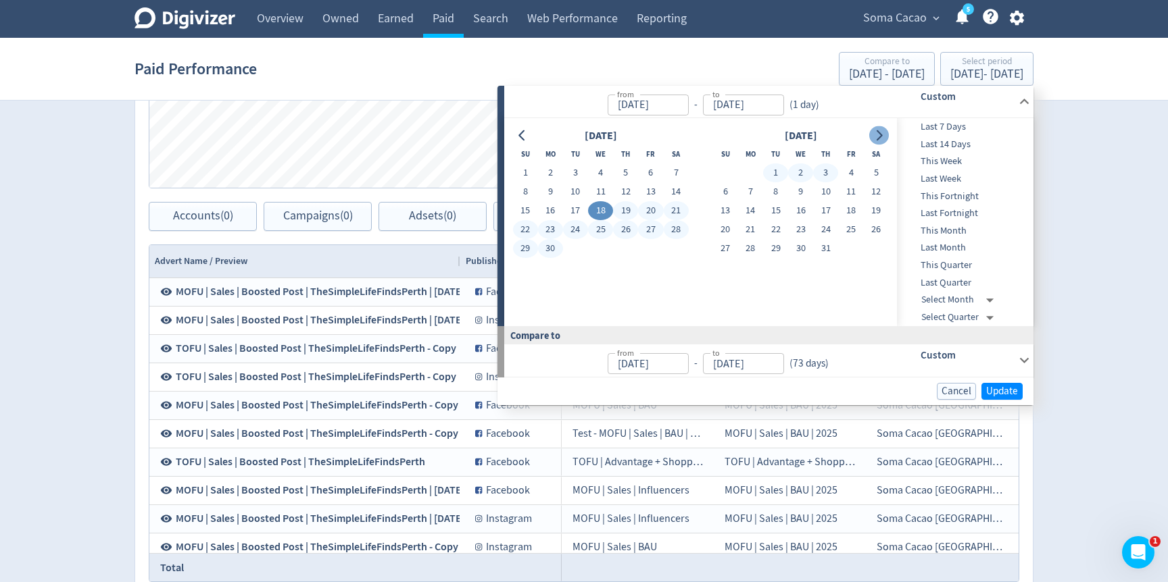
click at [882, 136] on icon "Go to next month" at bounding box center [878, 135] width 11 height 11
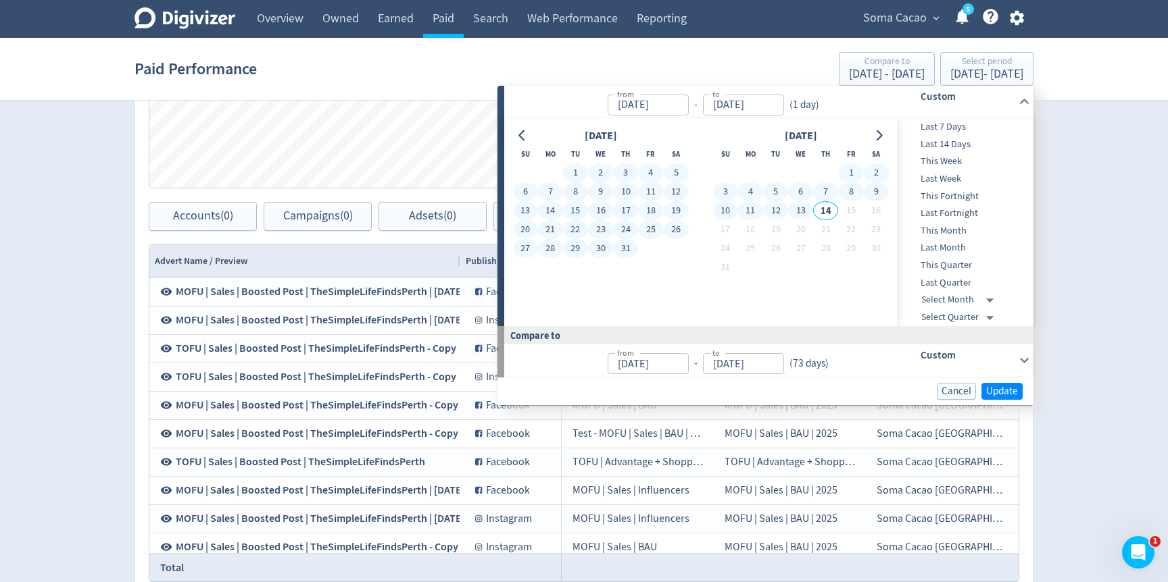
click at [801, 211] on button "13" at bounding box center [800, 210] width 25 height 19
type input "[DATE]"
type input "Apr 22, 2025"
type input "Jun 17, 2025"
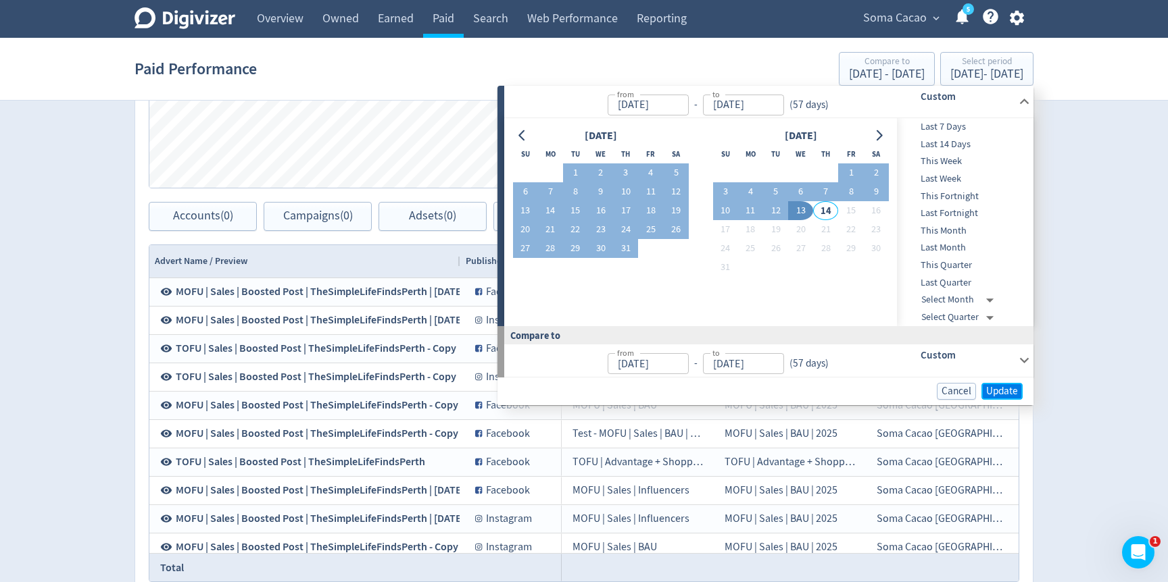
click at [1016, 391] on span "Update" at bounding box center [1002, 391] width 32 height 10
